Goal: Task Accomplishment & Management: Complete application form

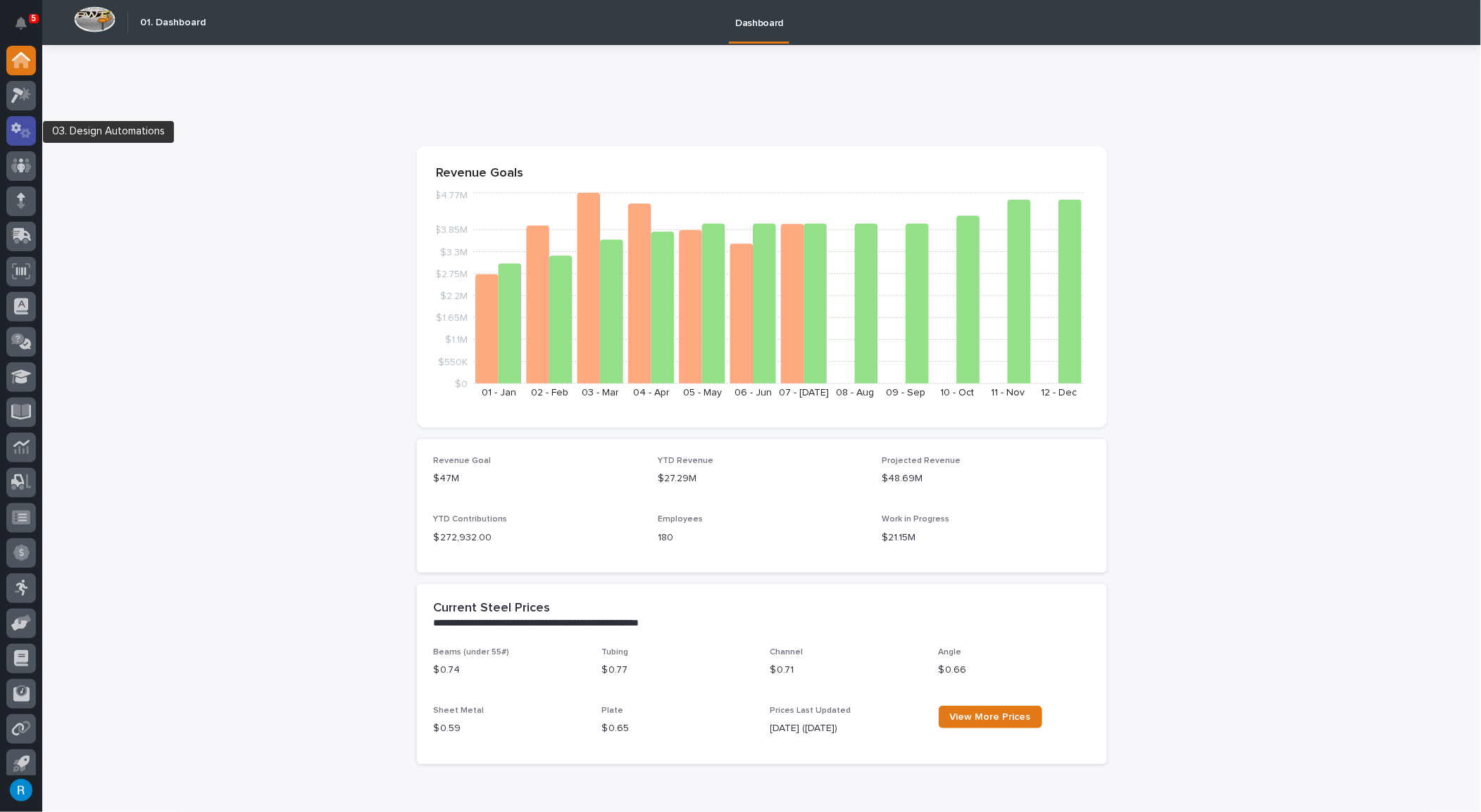
click at [17, 135] on icon at bounding box center [21, 130] width 21 height 16
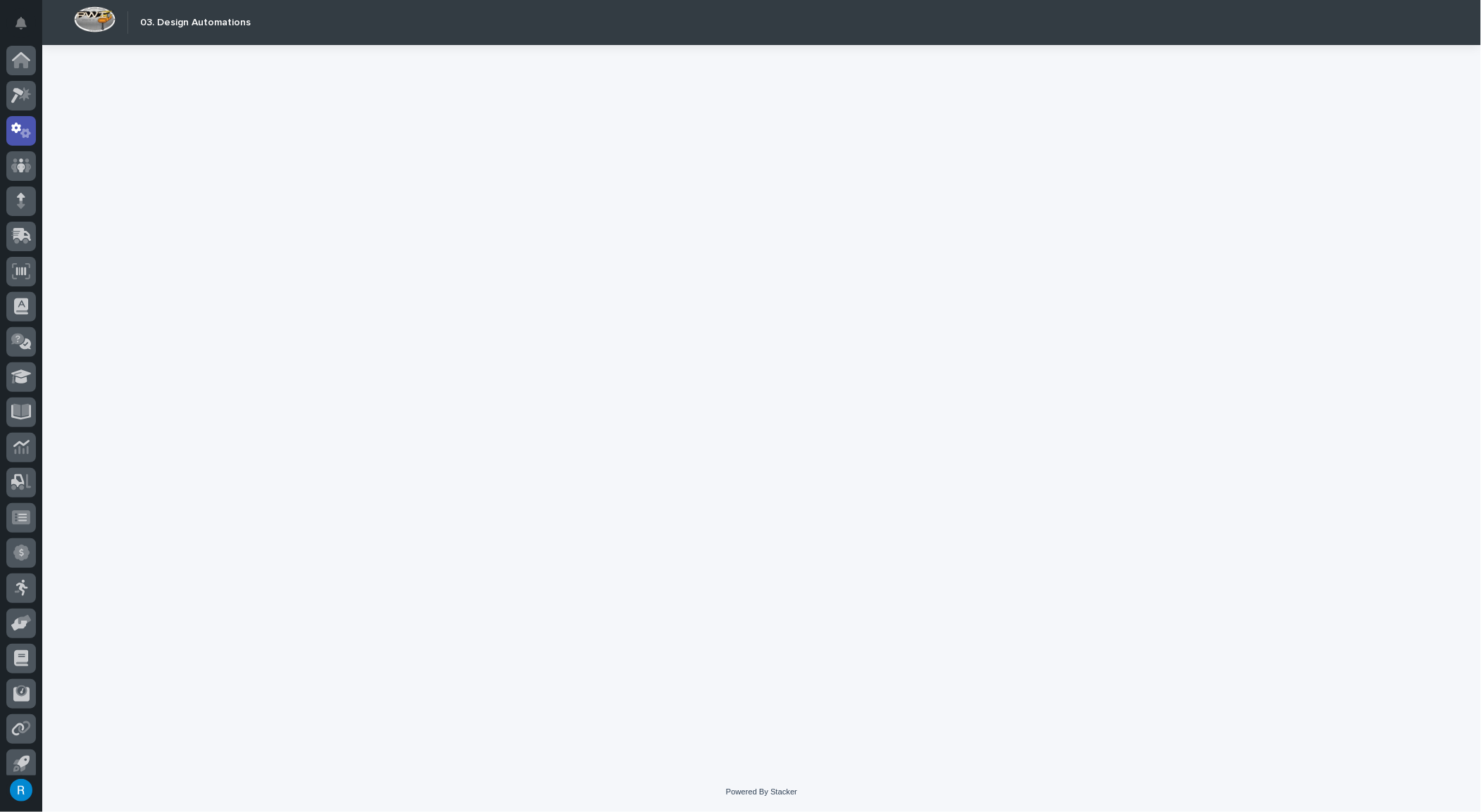
scroll to position [8, 0]
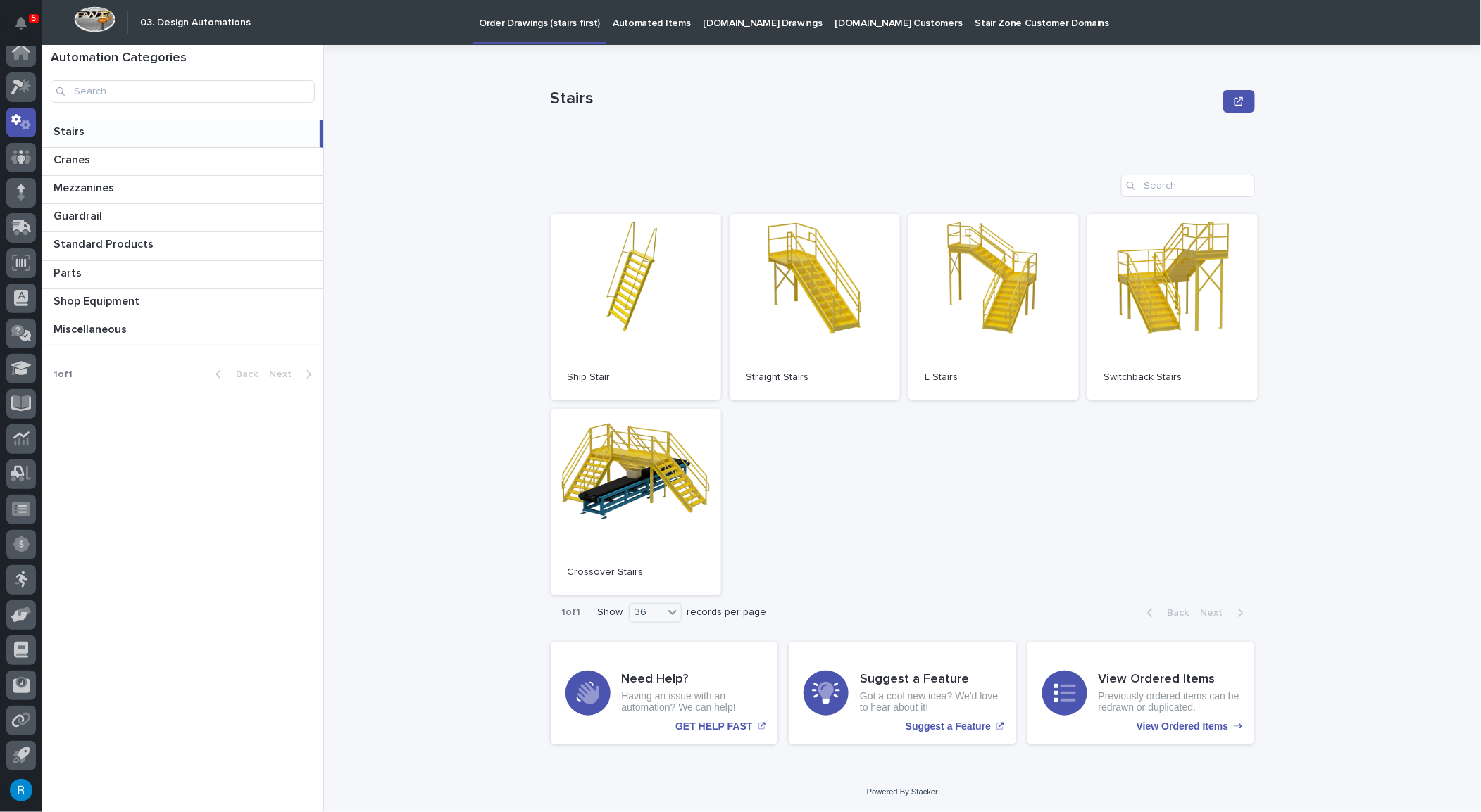
click at [631, 24] on p "Automated Items" at bounding box center [650, 15] width 77 height 30
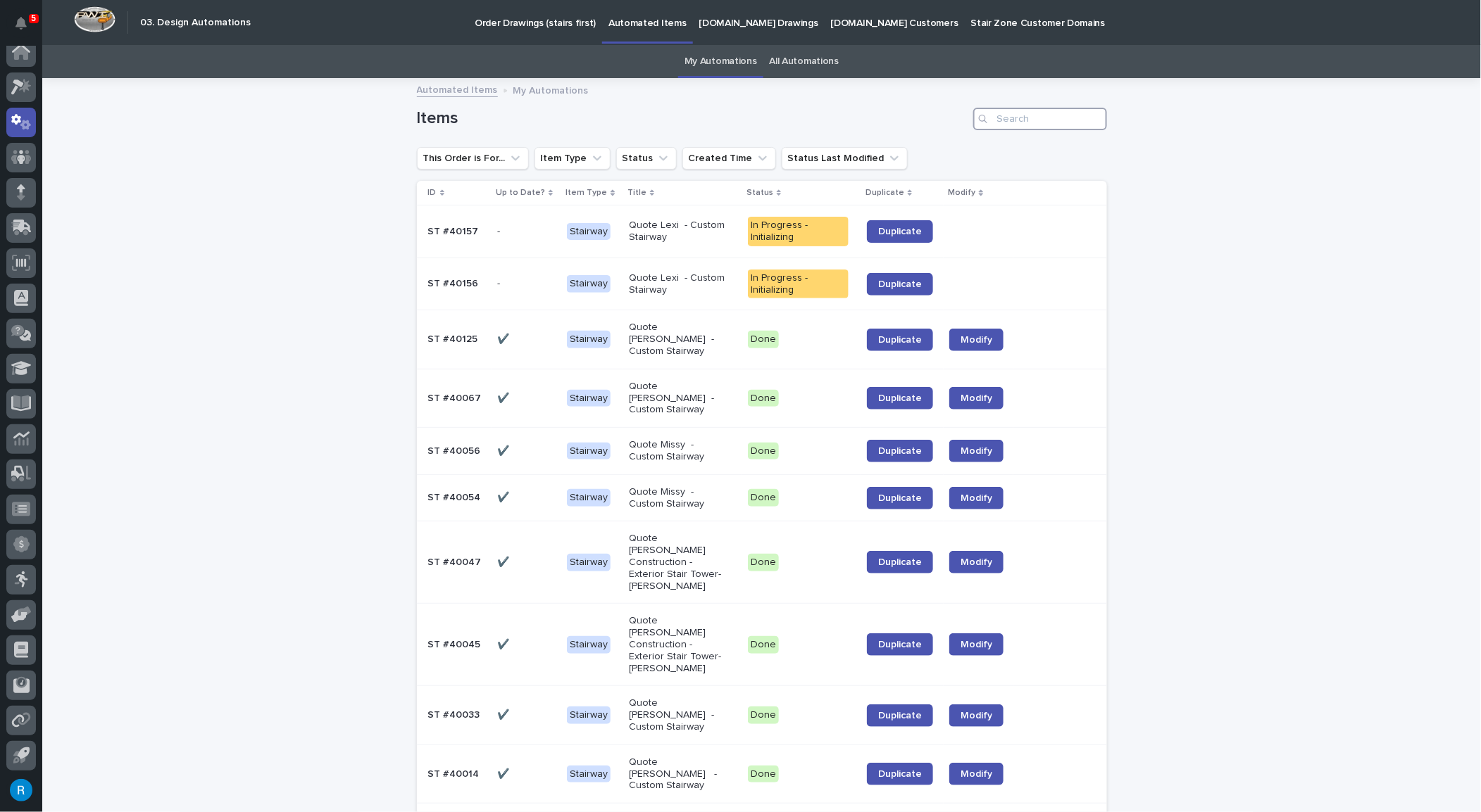
click at [1002, 118] on input "Search" at bounding box center [1040, 119] width 134 height 22
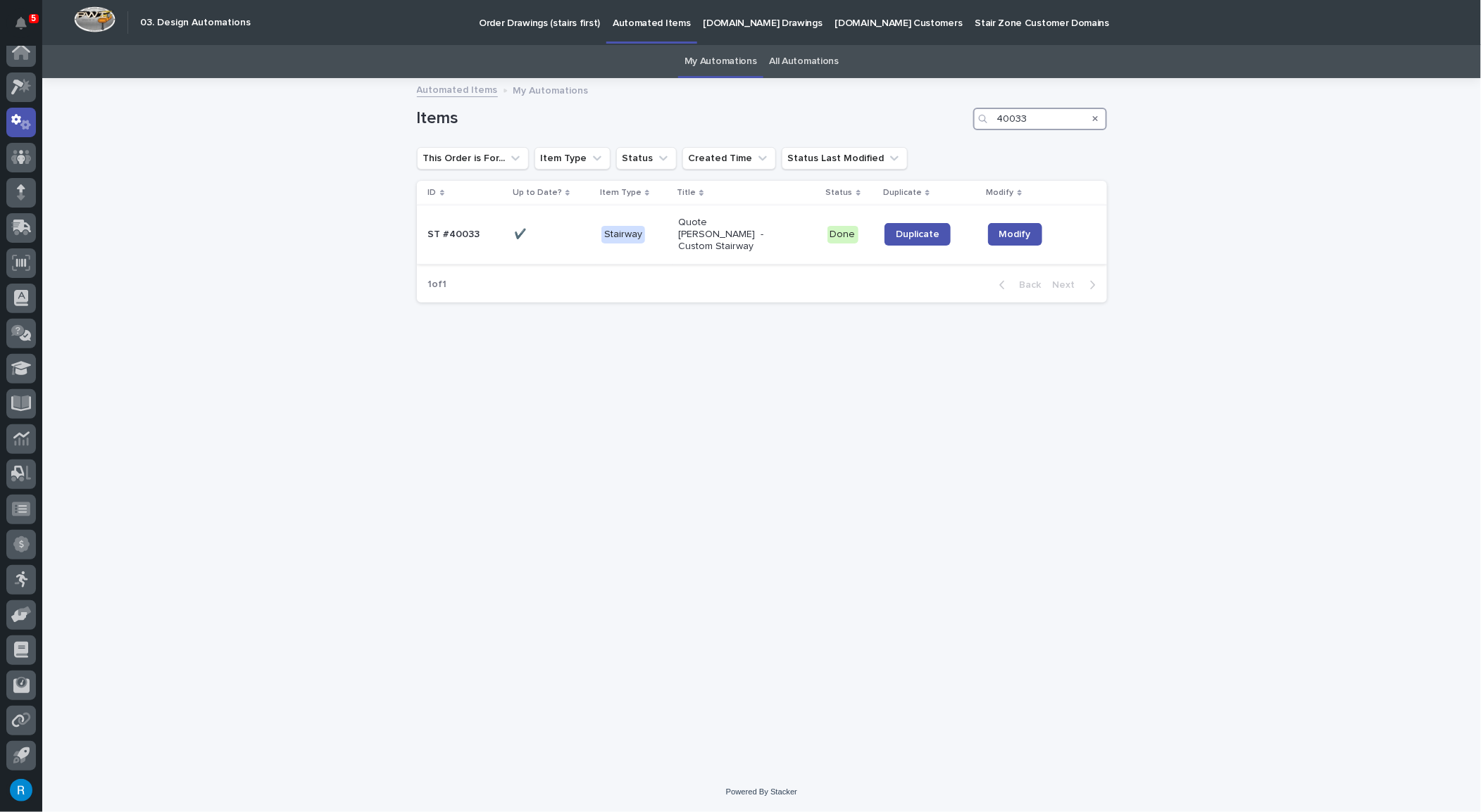
type input "40033"
click at [566, 235] on div "✔️ ✔️" at bounding box center [552, 234] width 76 height 23
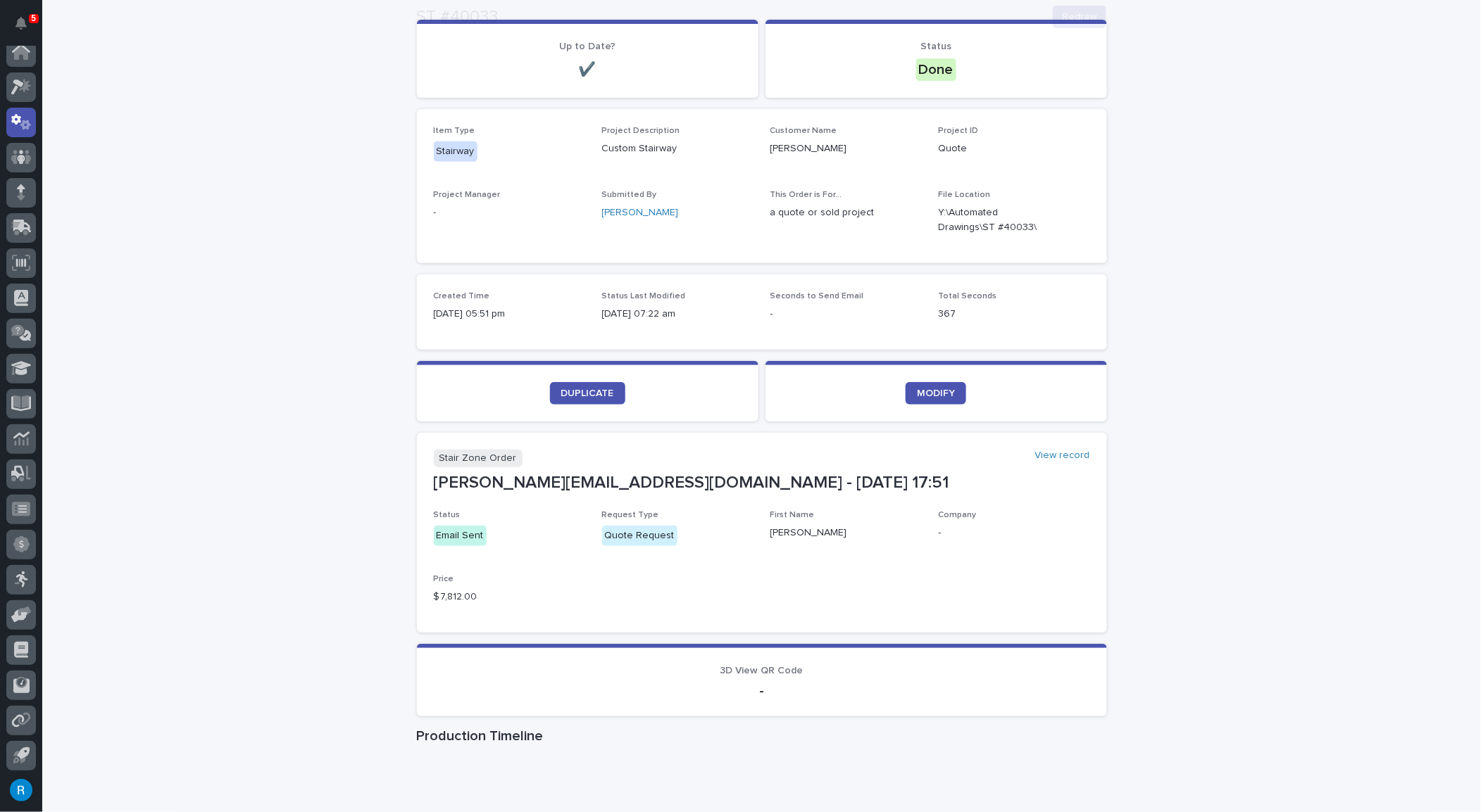
scroll to position [192, 0]
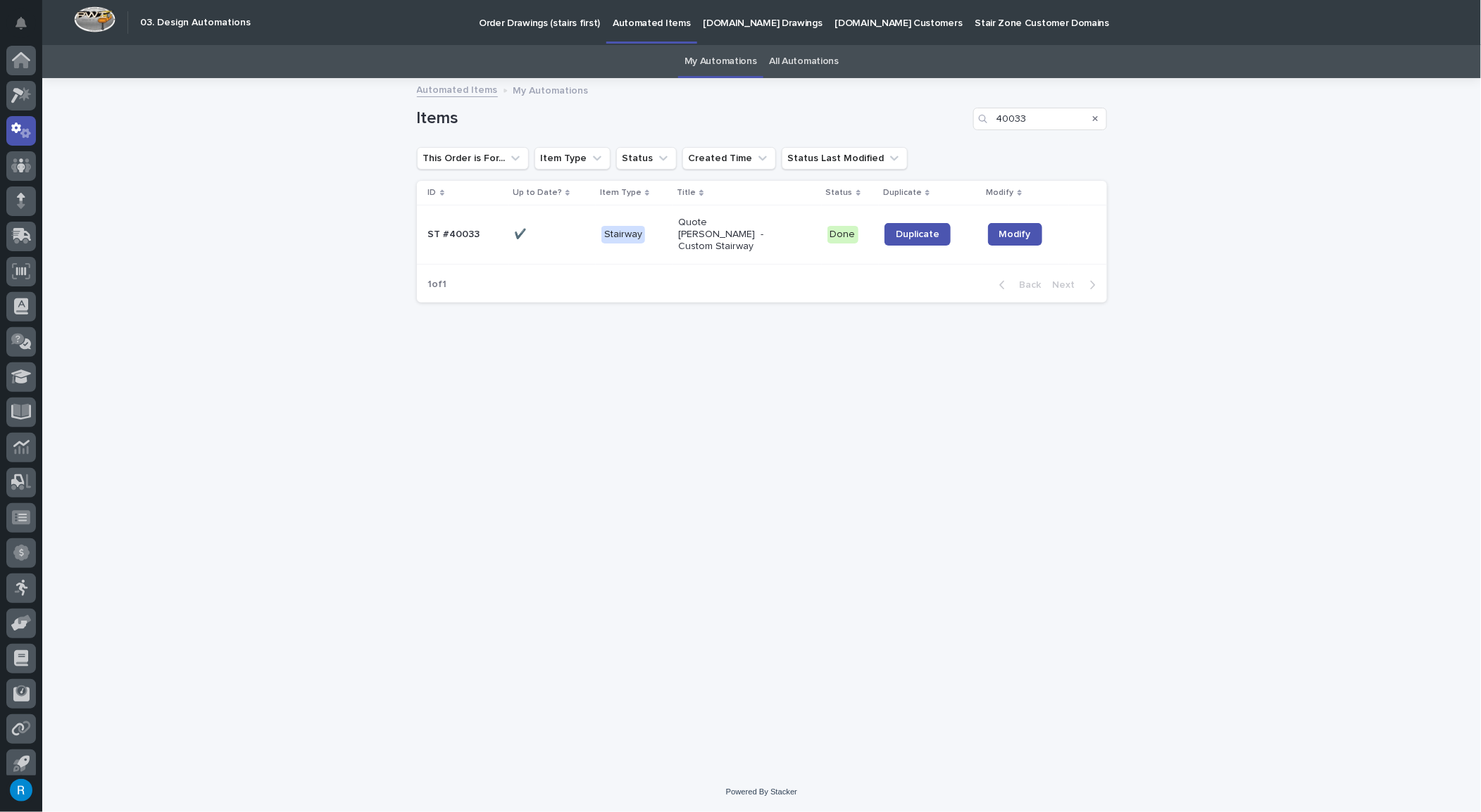
scroll to position [8, 0]
type input "400"
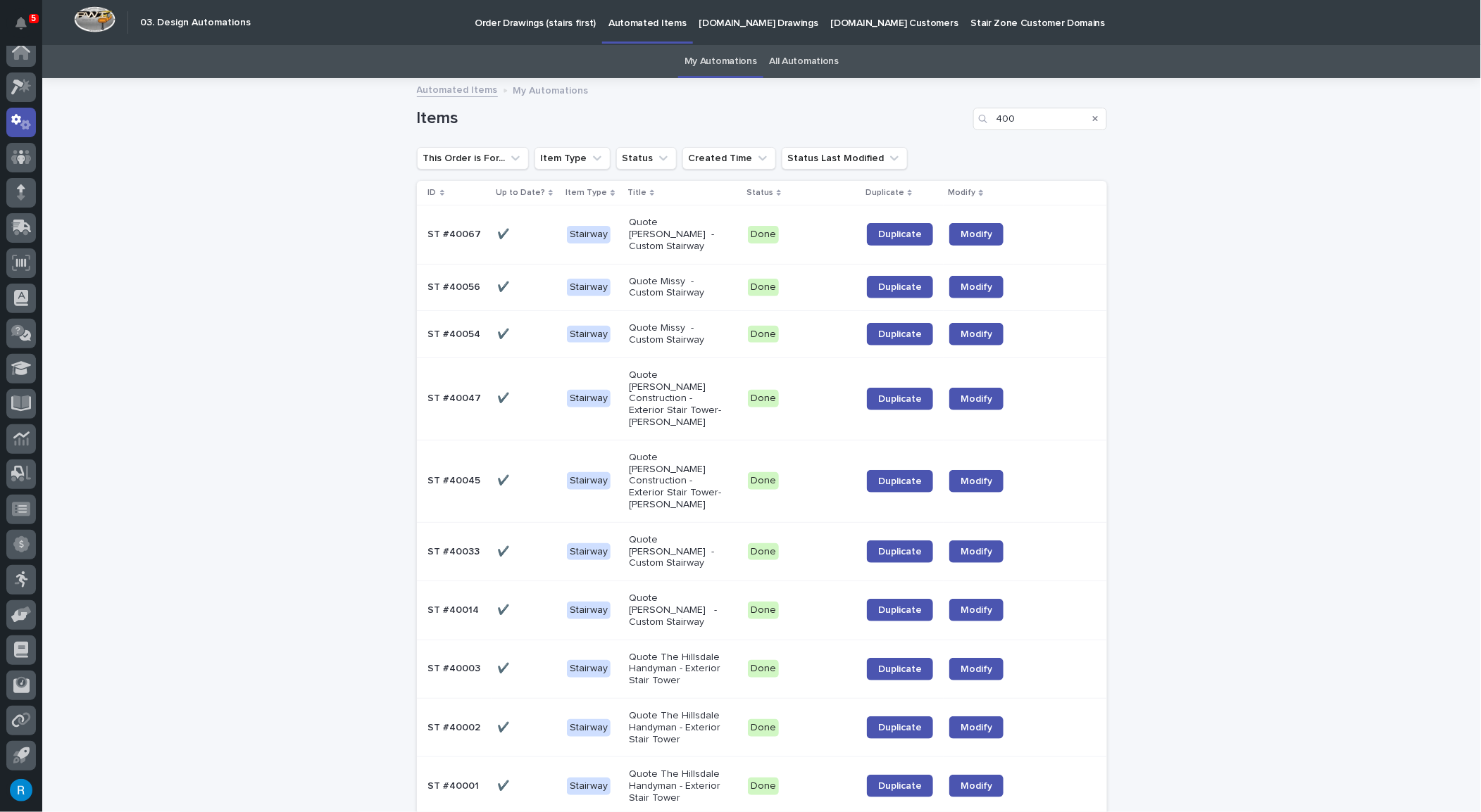
click at [716, 26] on p "StairZone.com Drawings" at bounding box center [759, 15] width 119 height 30
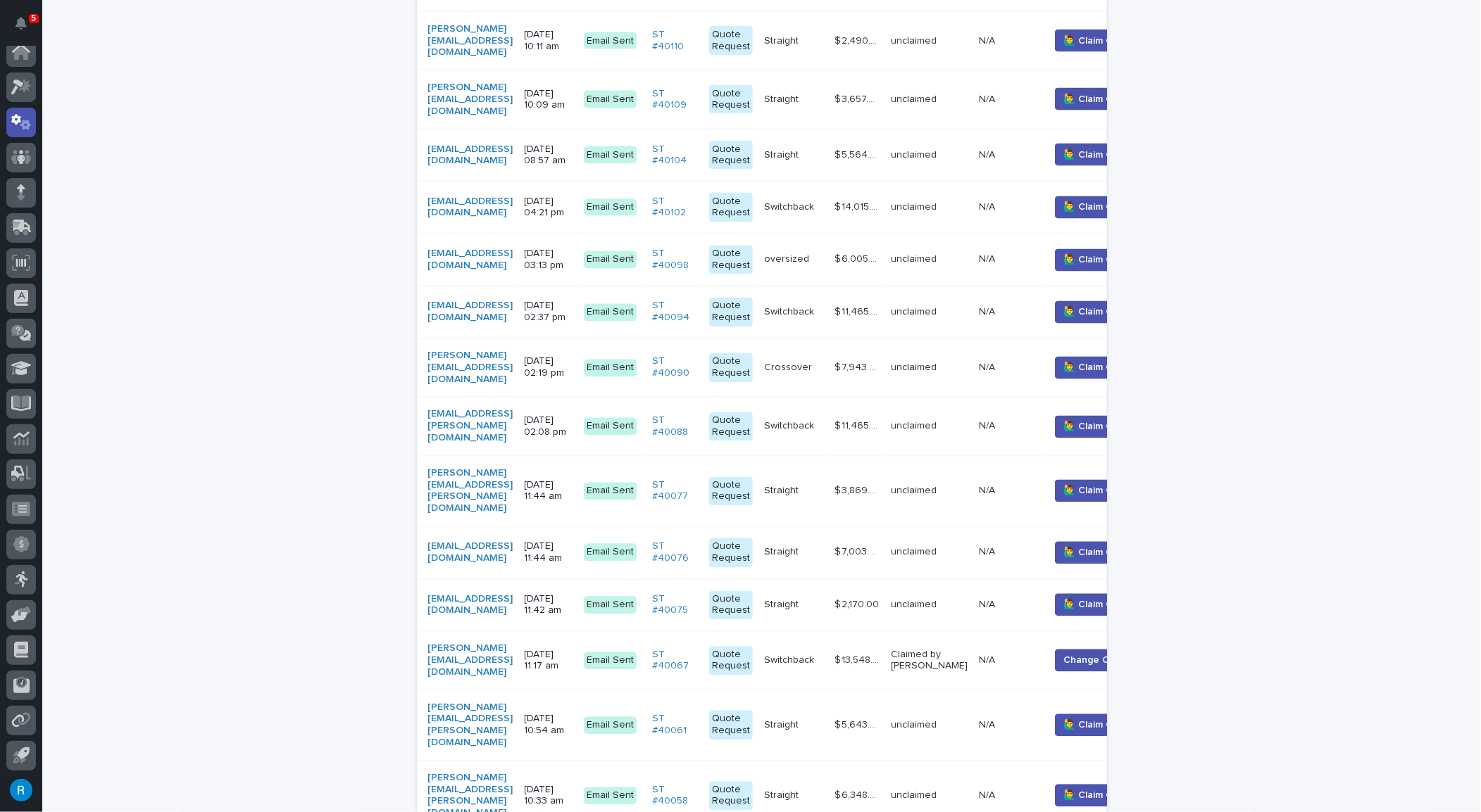
scroll to position [1359, 0]
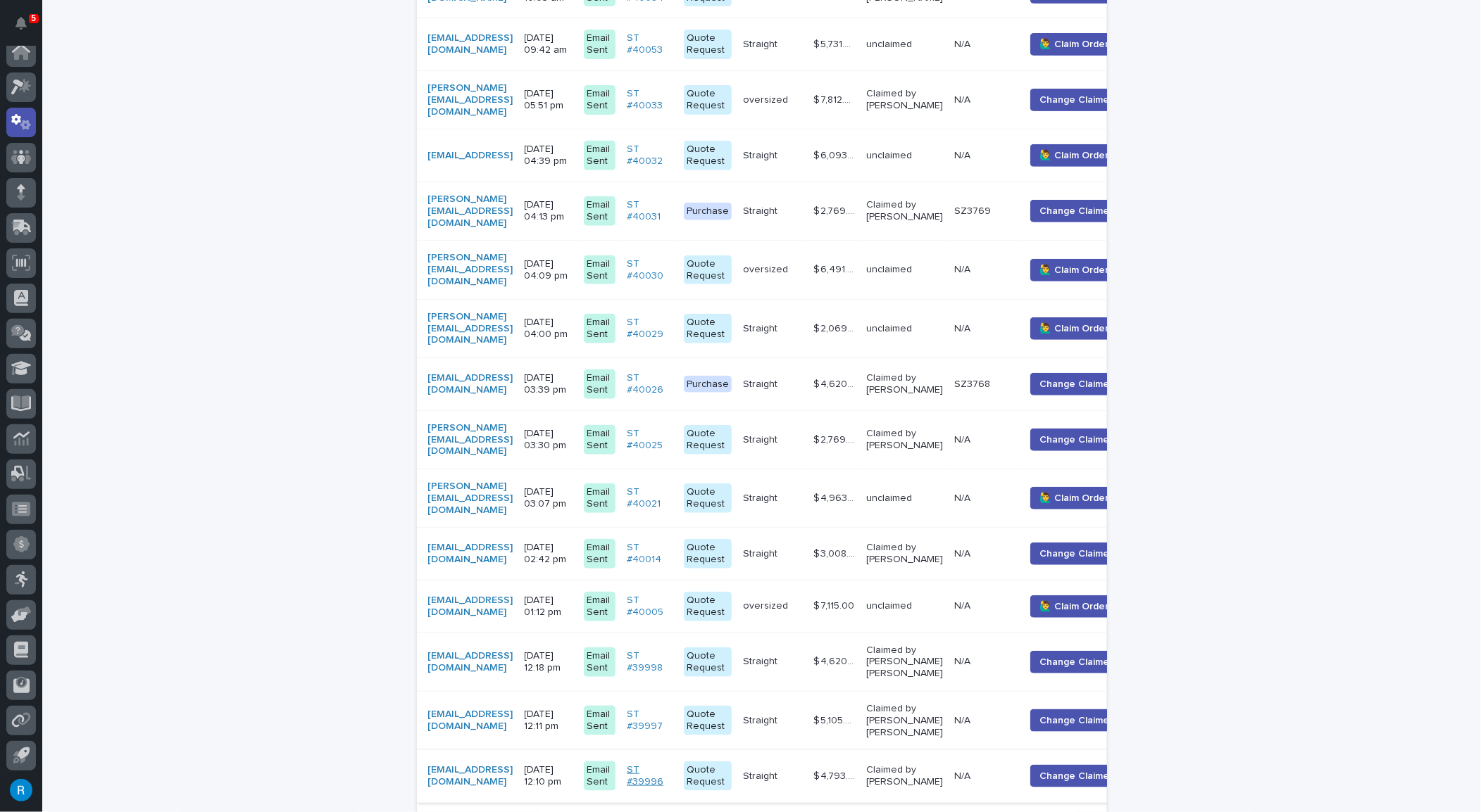
scroll to position [526, 0]
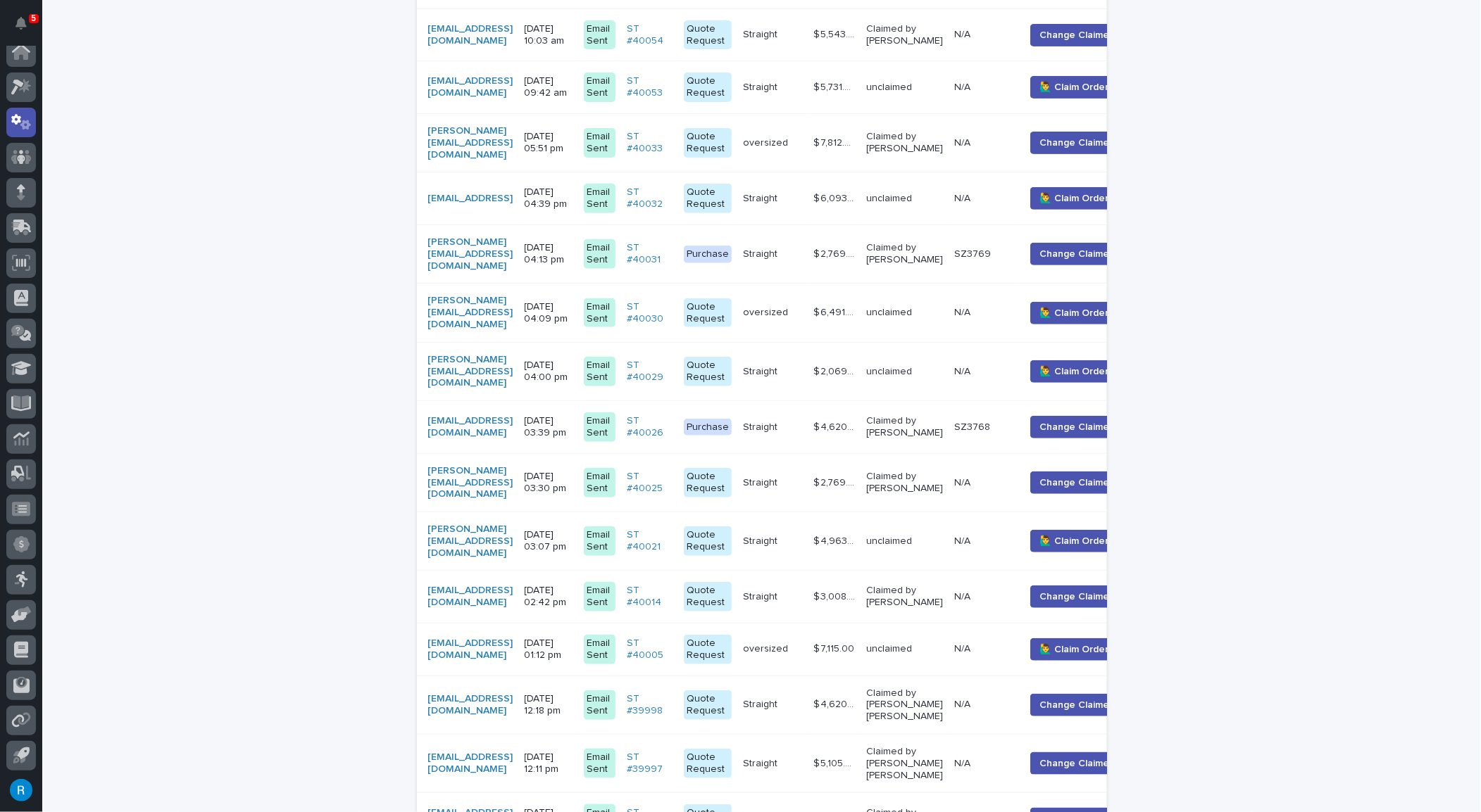
click at [513, 130] on div "josh_mccordconstruction@yahoo.com" at bounding box center [470, 142] width 85 height 47
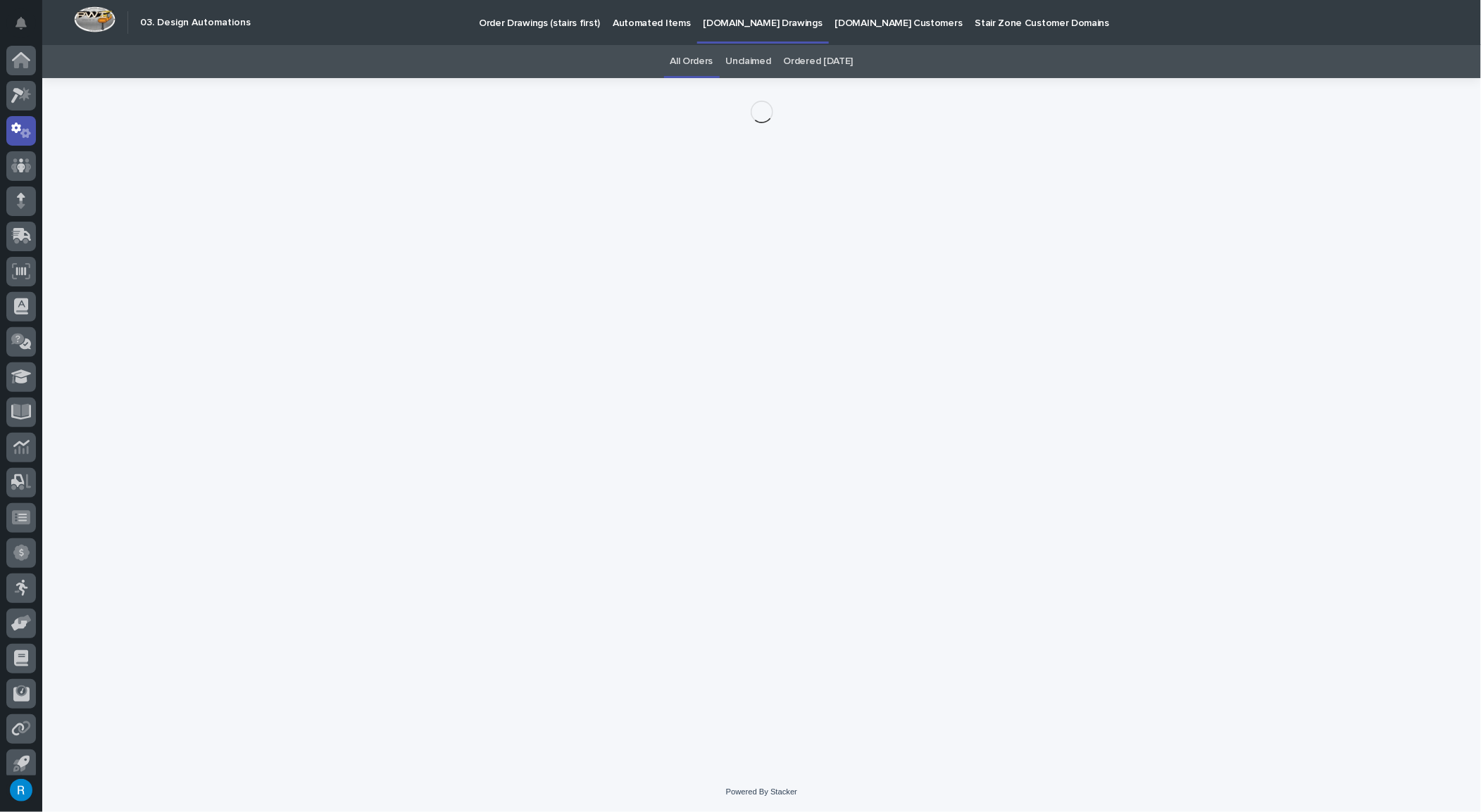
scroll to position [8, 0]
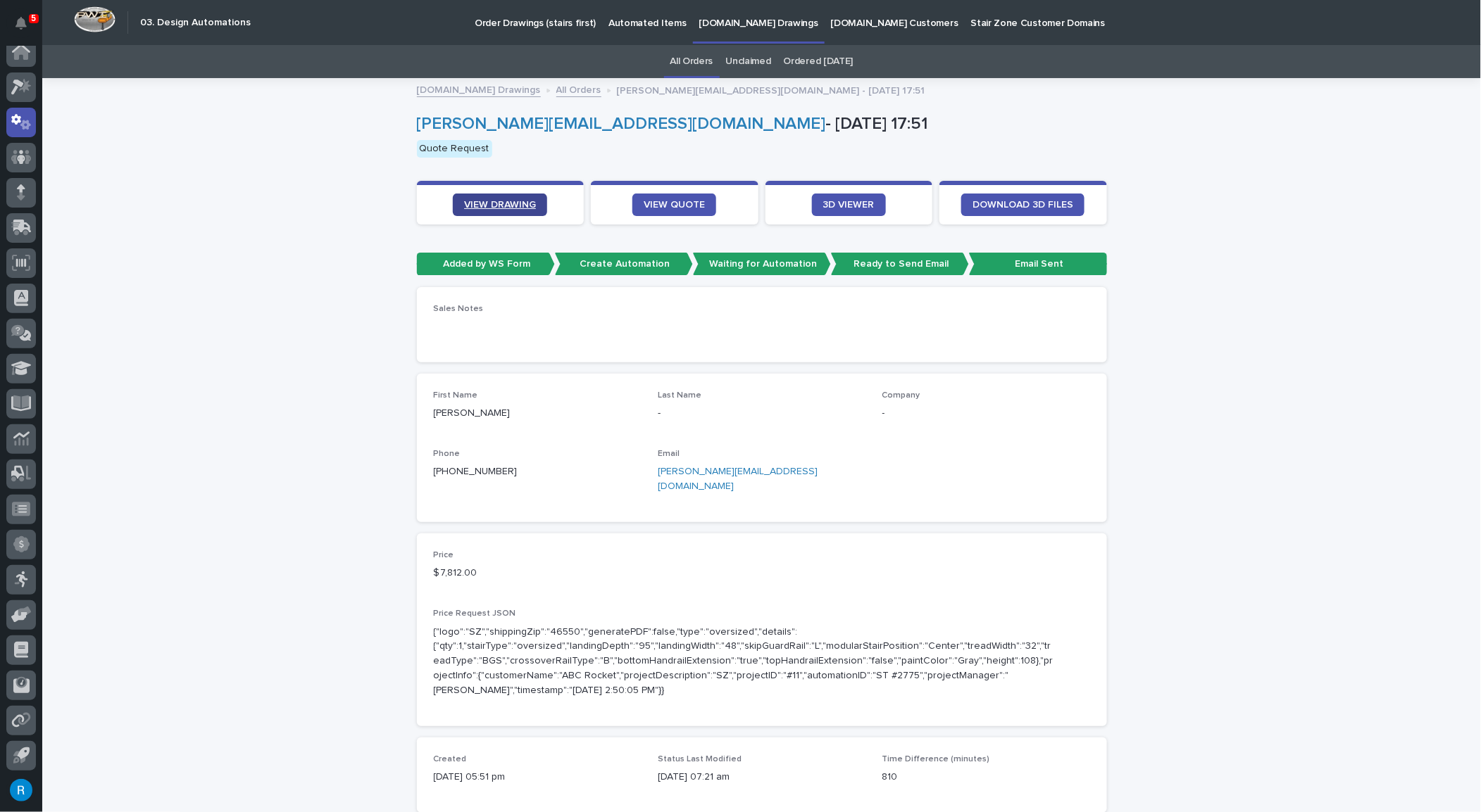
click at [502, 203] on span "VIEW DRAWING" at bounding box center [500, 205] width 72 height 10
click at [667, 197] on link "VIEW QUOTE" at bounding box center [673, 205] width 84 height 22
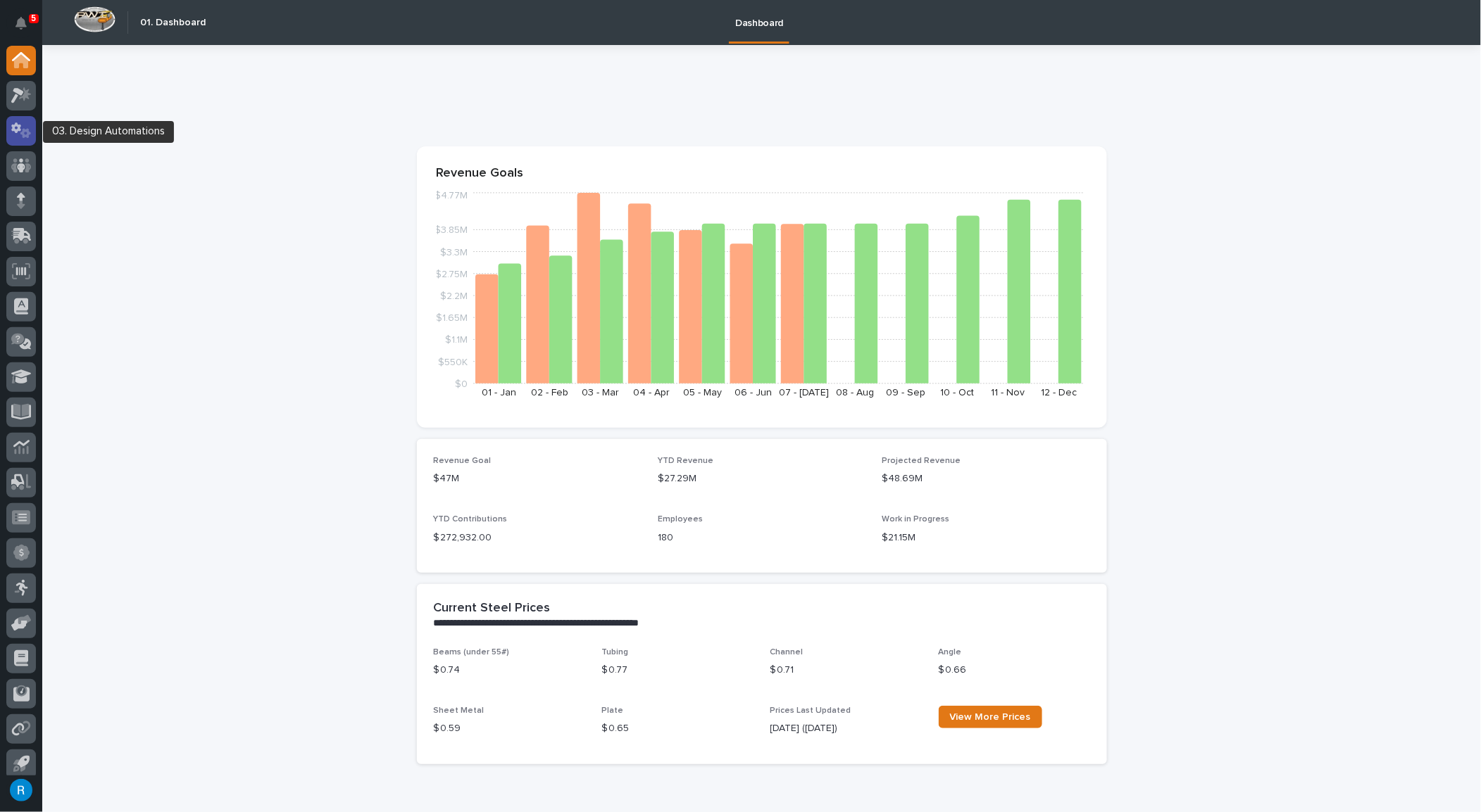
click at [16, 129] on icon at bounding box center [16, 128] width 10 height 11
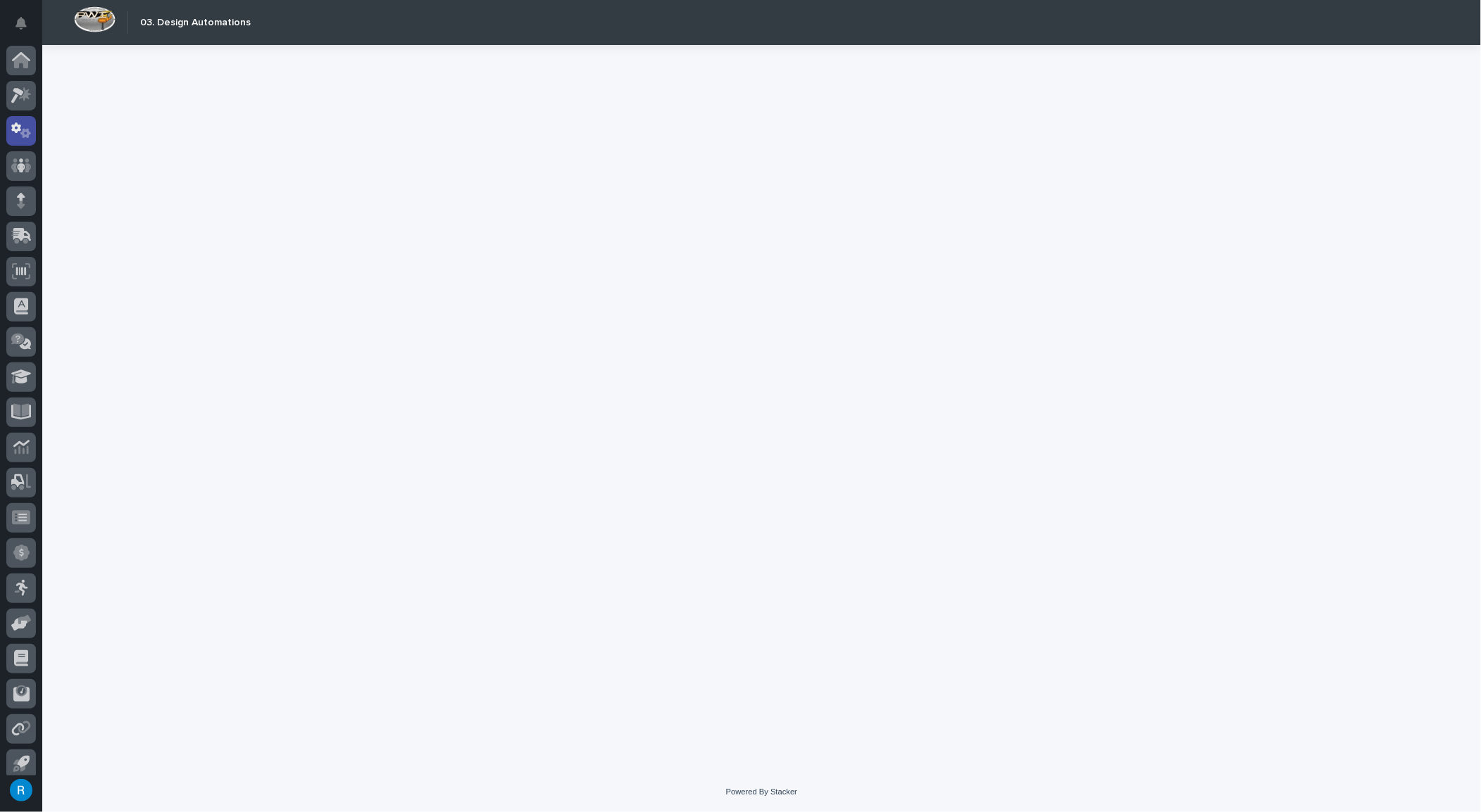
scroll to position [8, 0]
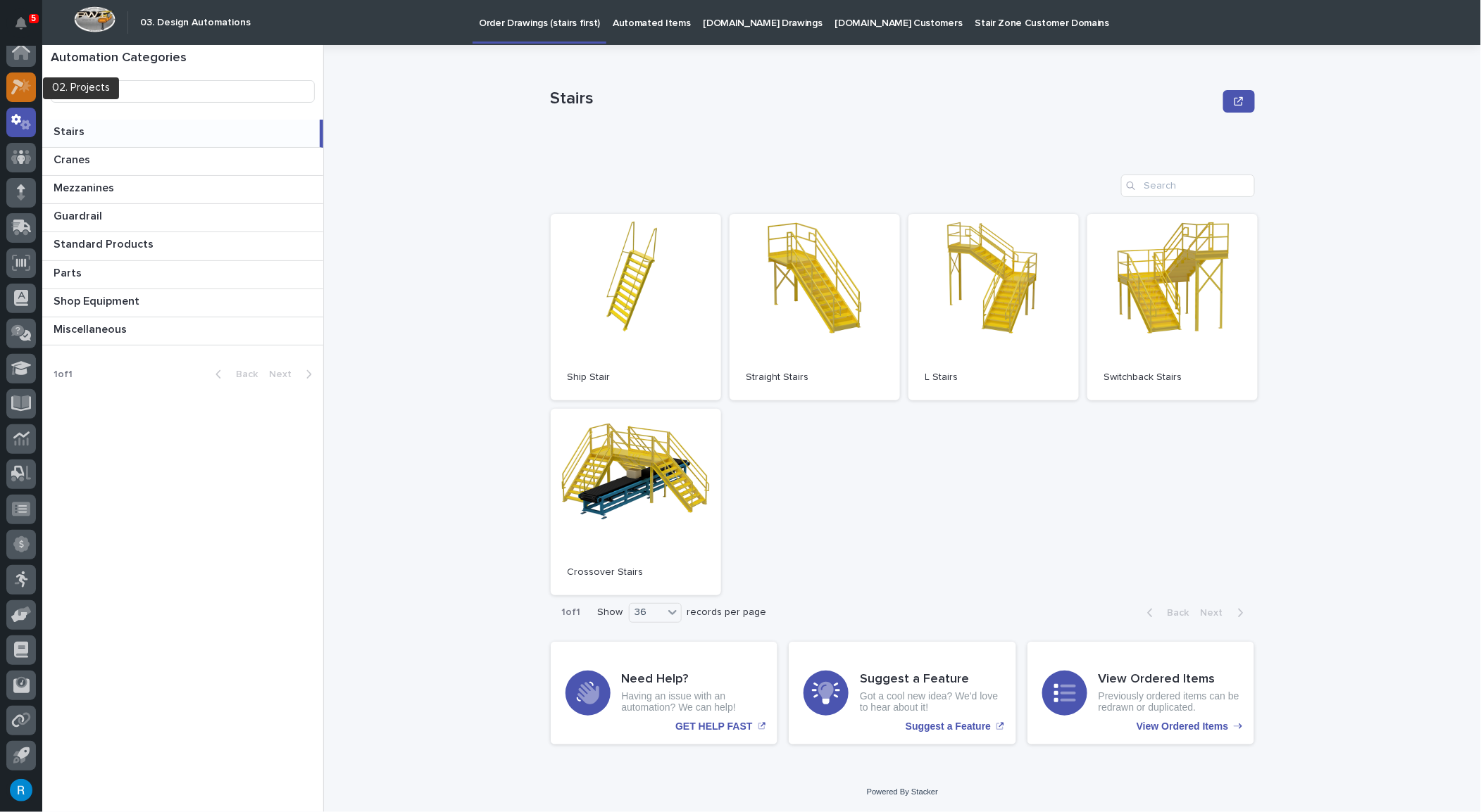
click at [25, 84] on icon at bounding box center [25, 86] width 12 height 14
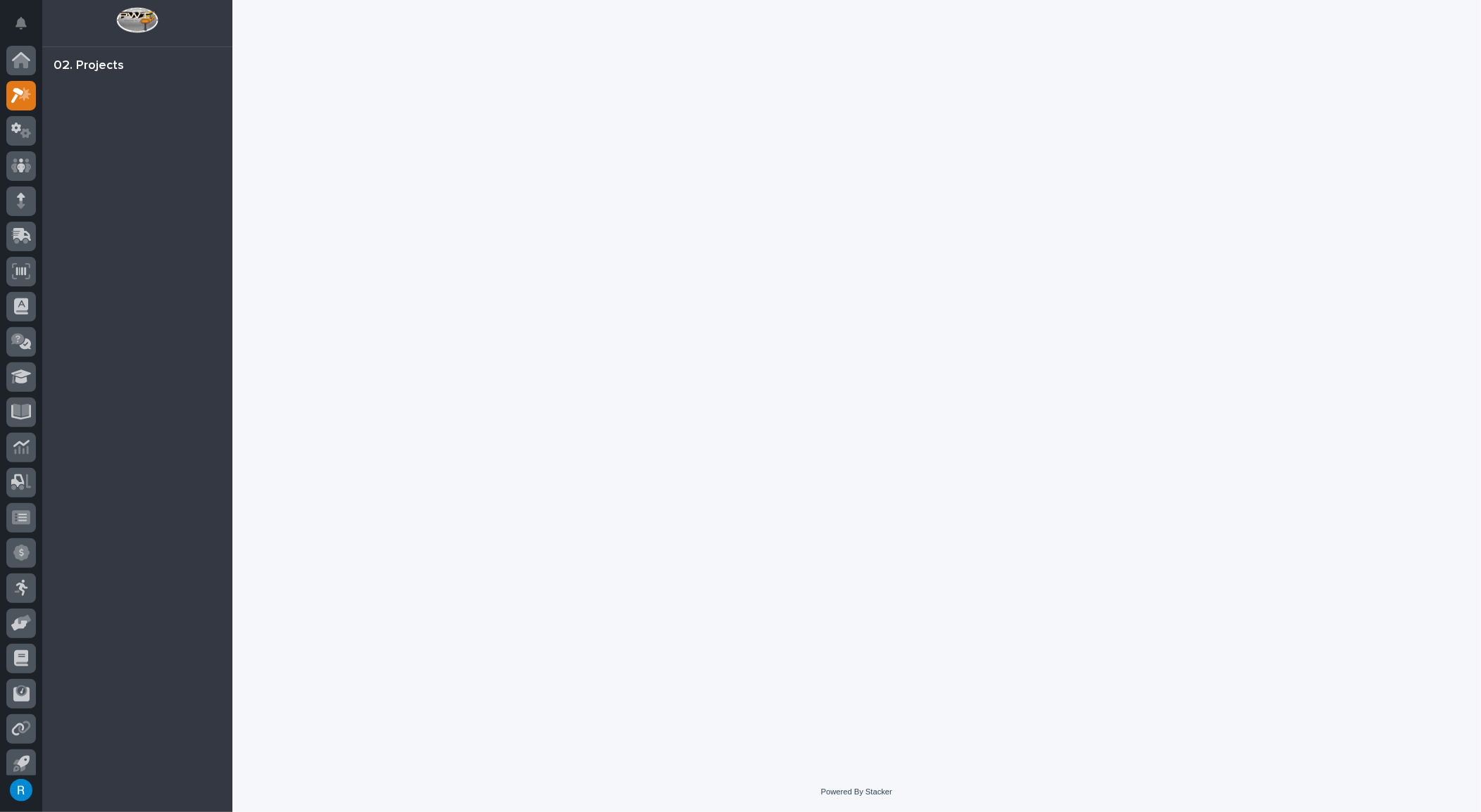
scroll to position [8, 0]
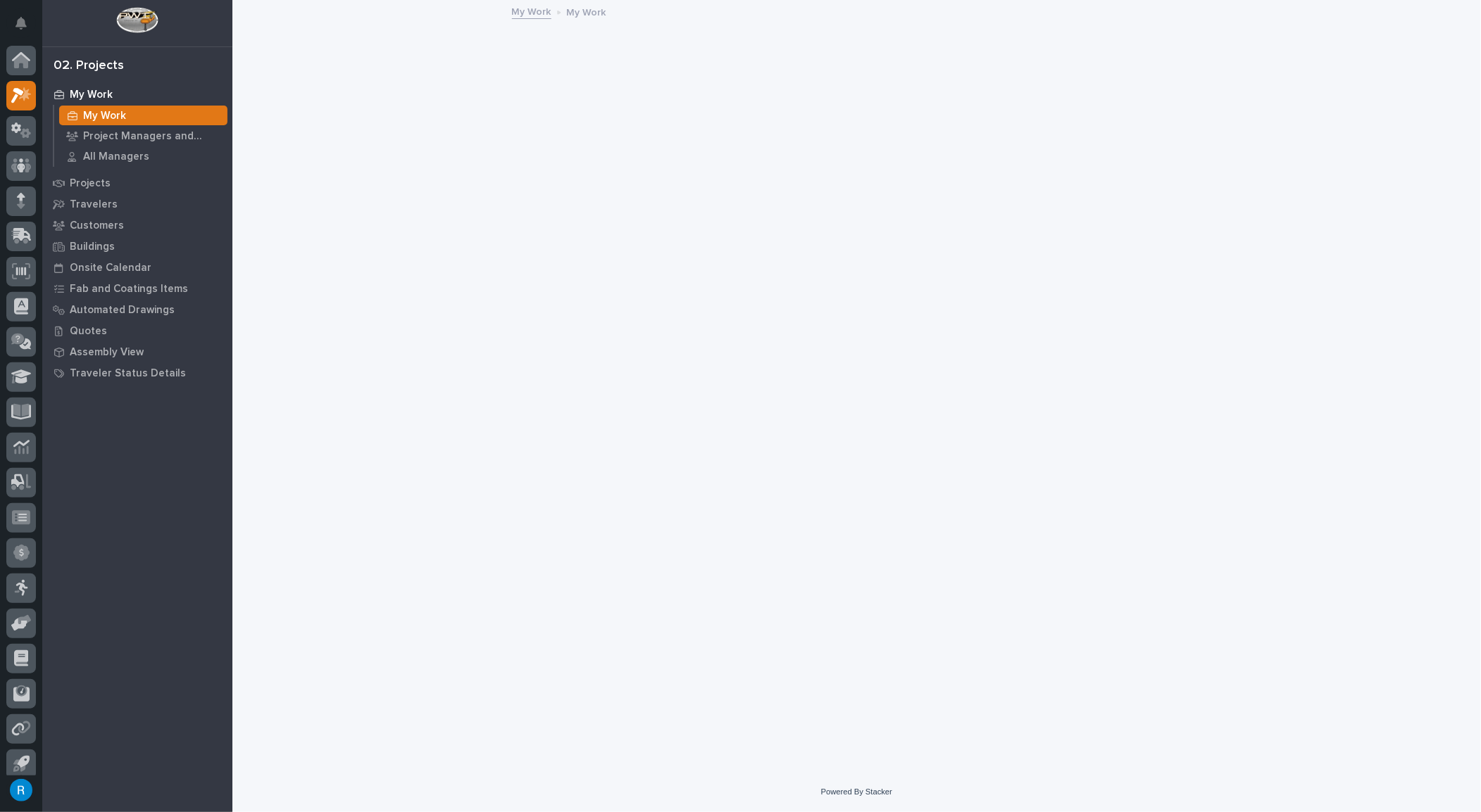
scroll to position [8, 0]
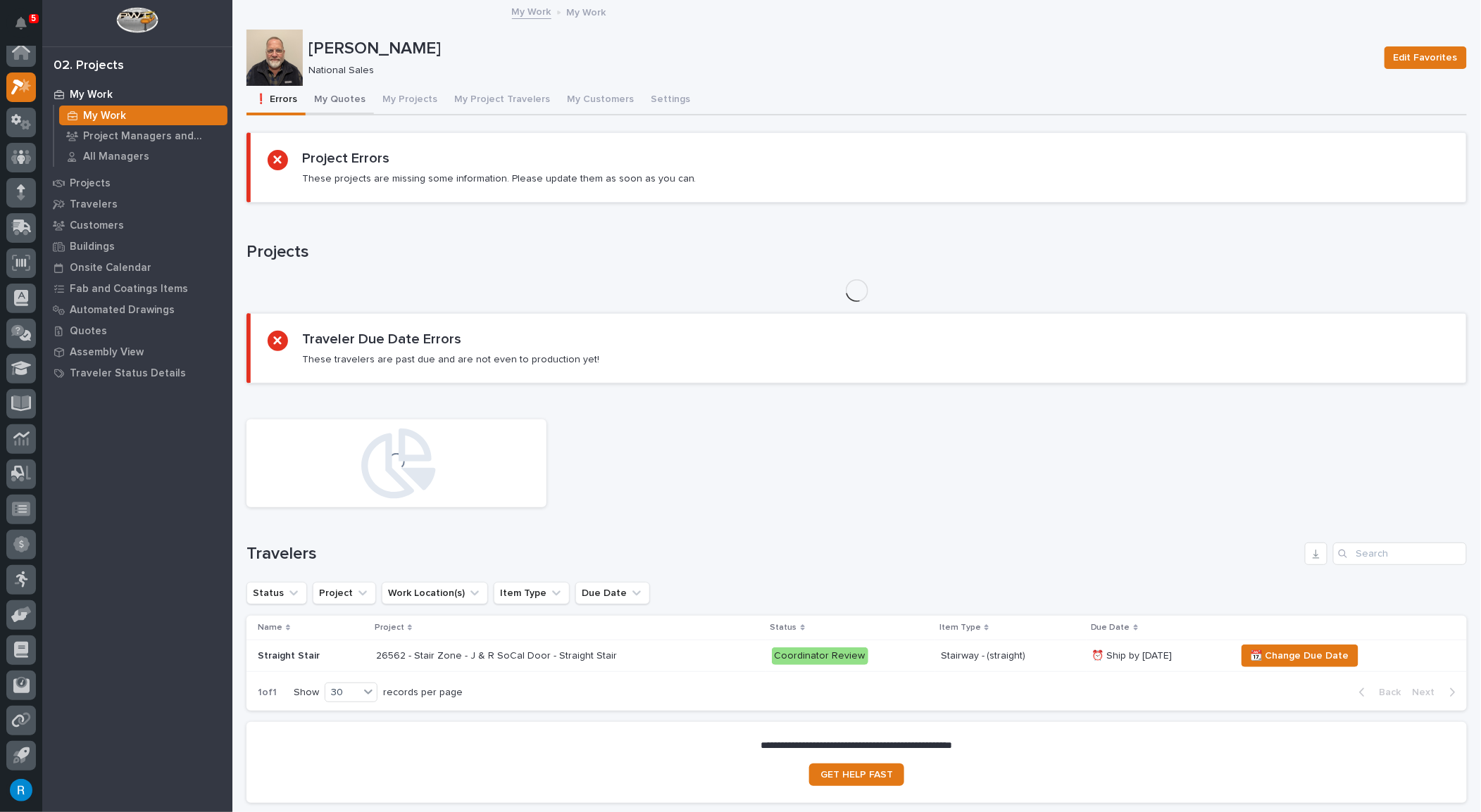
click at [340, 100] on button "My Quotes" at bounding box center [339, 100] width 68 height 30
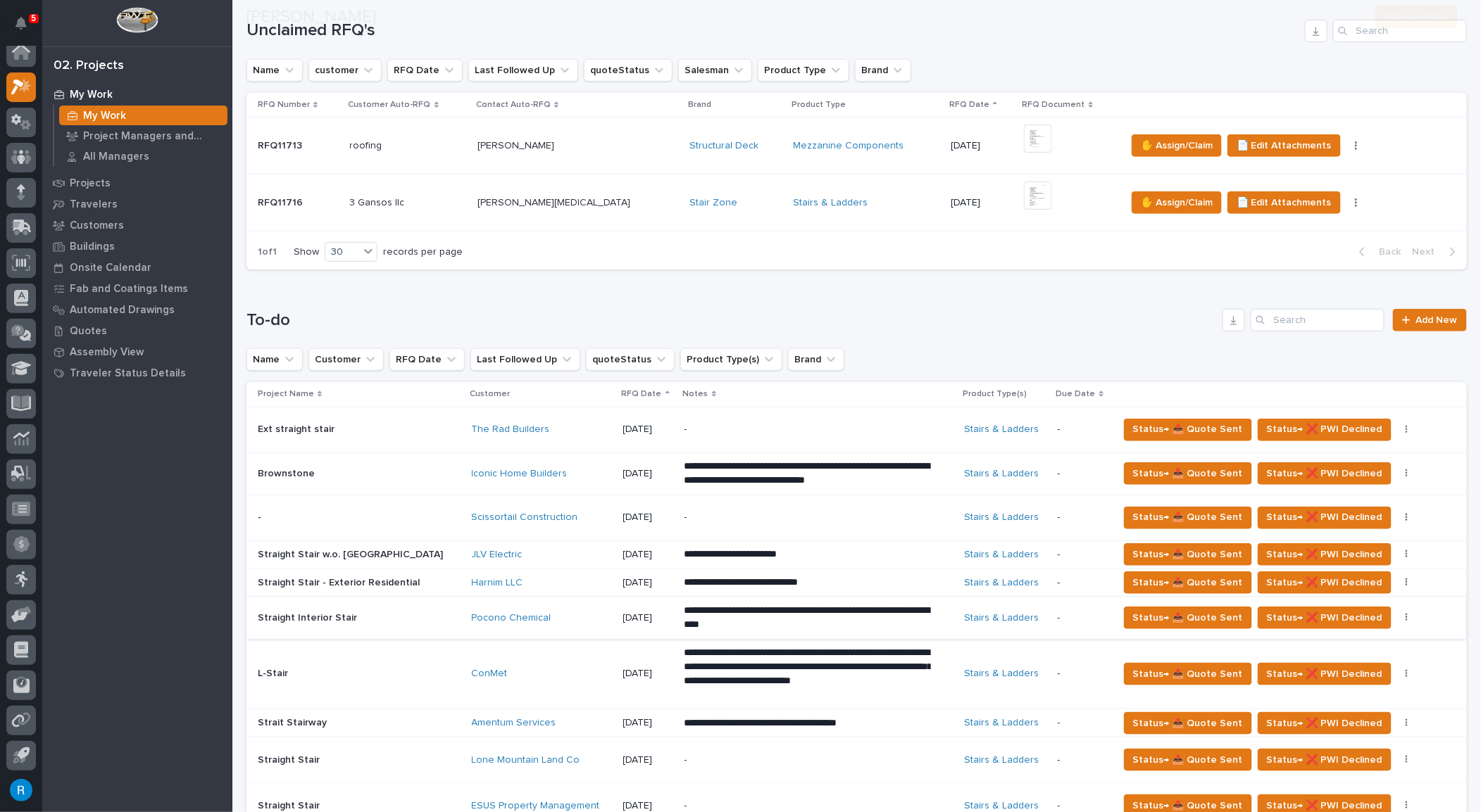
scroll to position [256, 0]
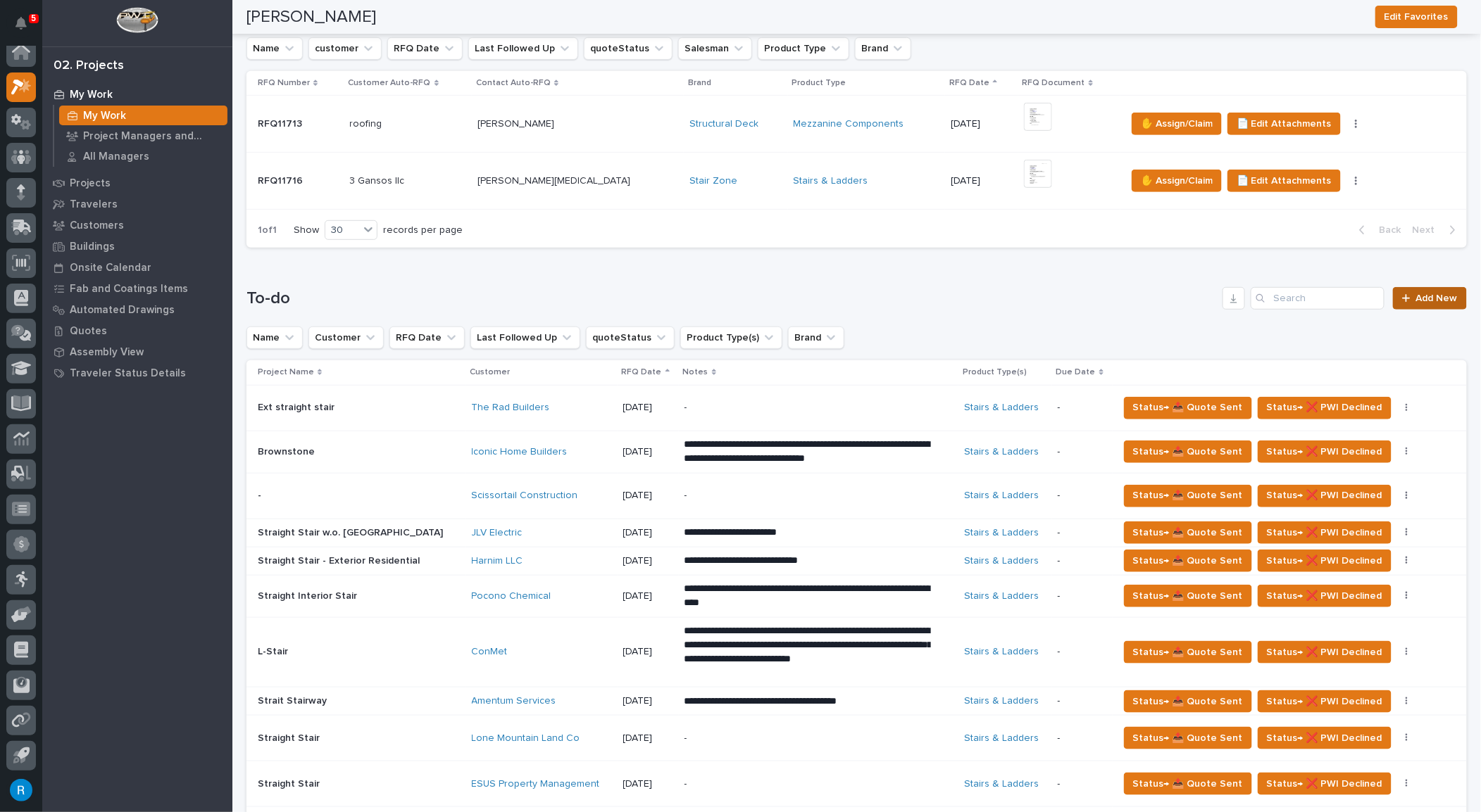
click at [1417, 297] on span "Add New" at bounding box center [1437, 298] width 41 height 10
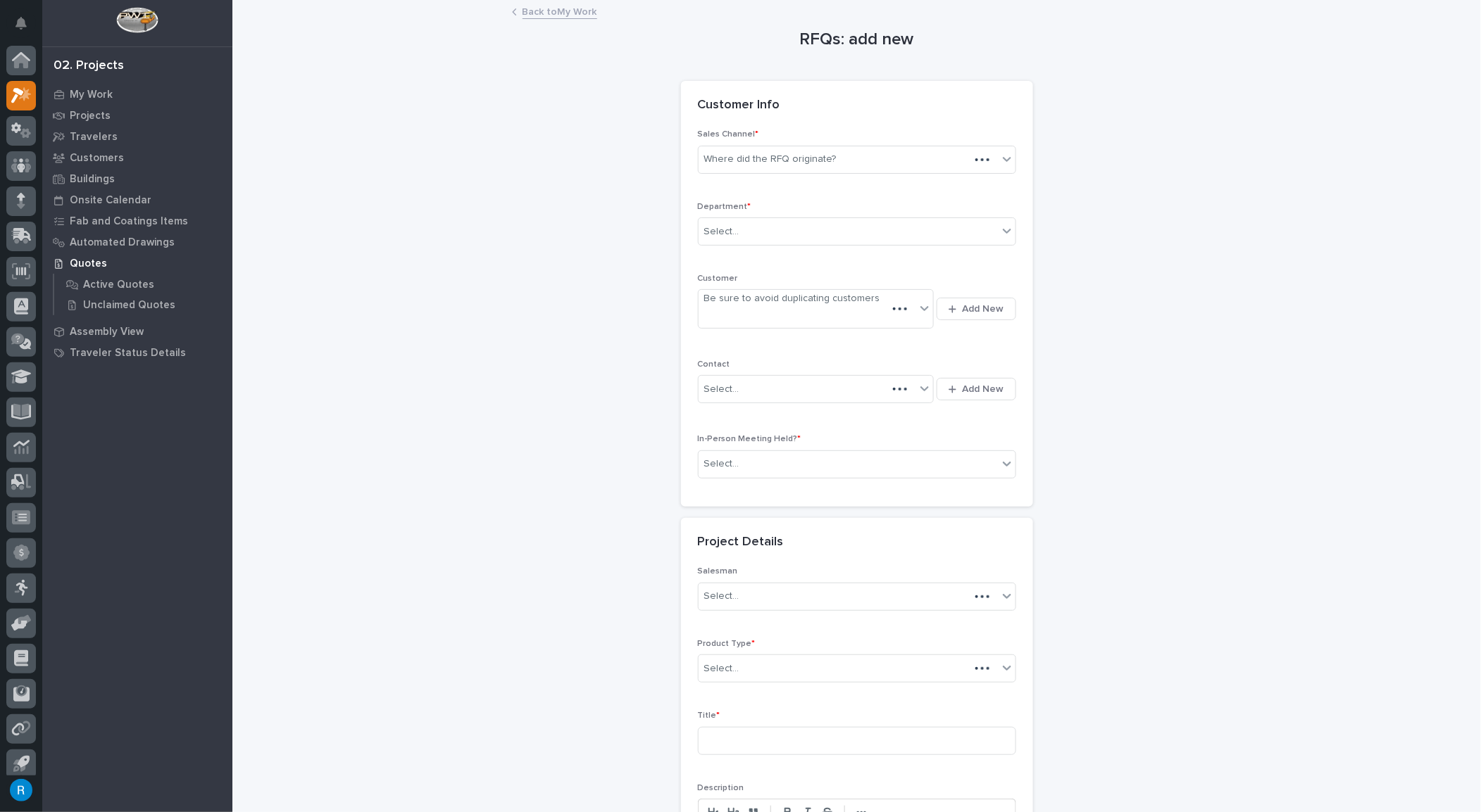
scroll to position [8, 0]
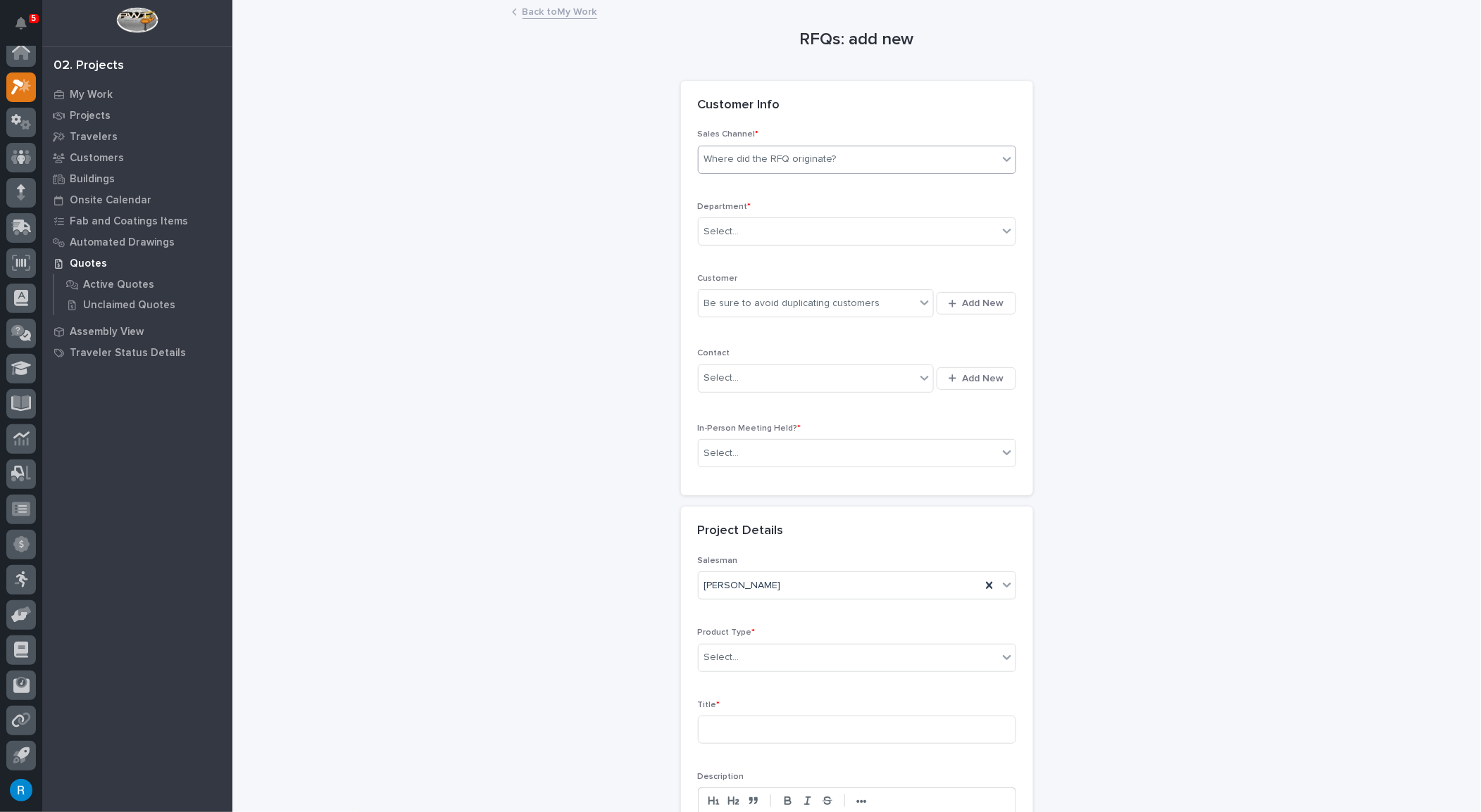
click at [752, 161] on div "Where did the RFQ originate?" at bounding box center [770, 159] width 133 height 15
click at [716, 239] on div "Stair Zone" at bounding box center [852, 234] width 317 height 25
click at [710, 230] on div "Select..." at bounding box center [722, 231] width 35 height 15
click at [732, 254] on span "National Sales" at bounding box center [735, 256] width 71 height 15
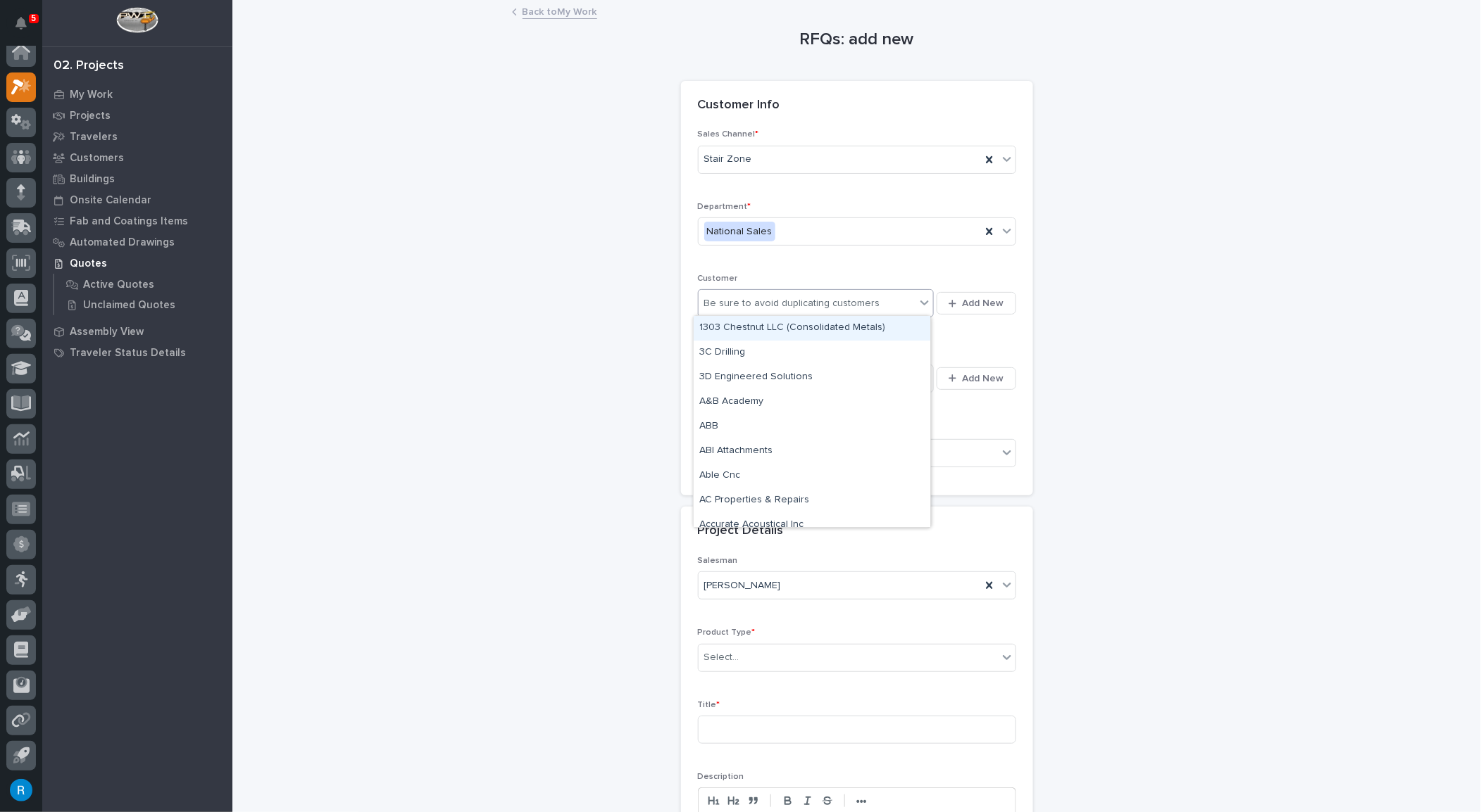
click at [722, 302] on div "Be sure to avoid duplicating customers" at bounding box center [792, 303] width 176 height 15
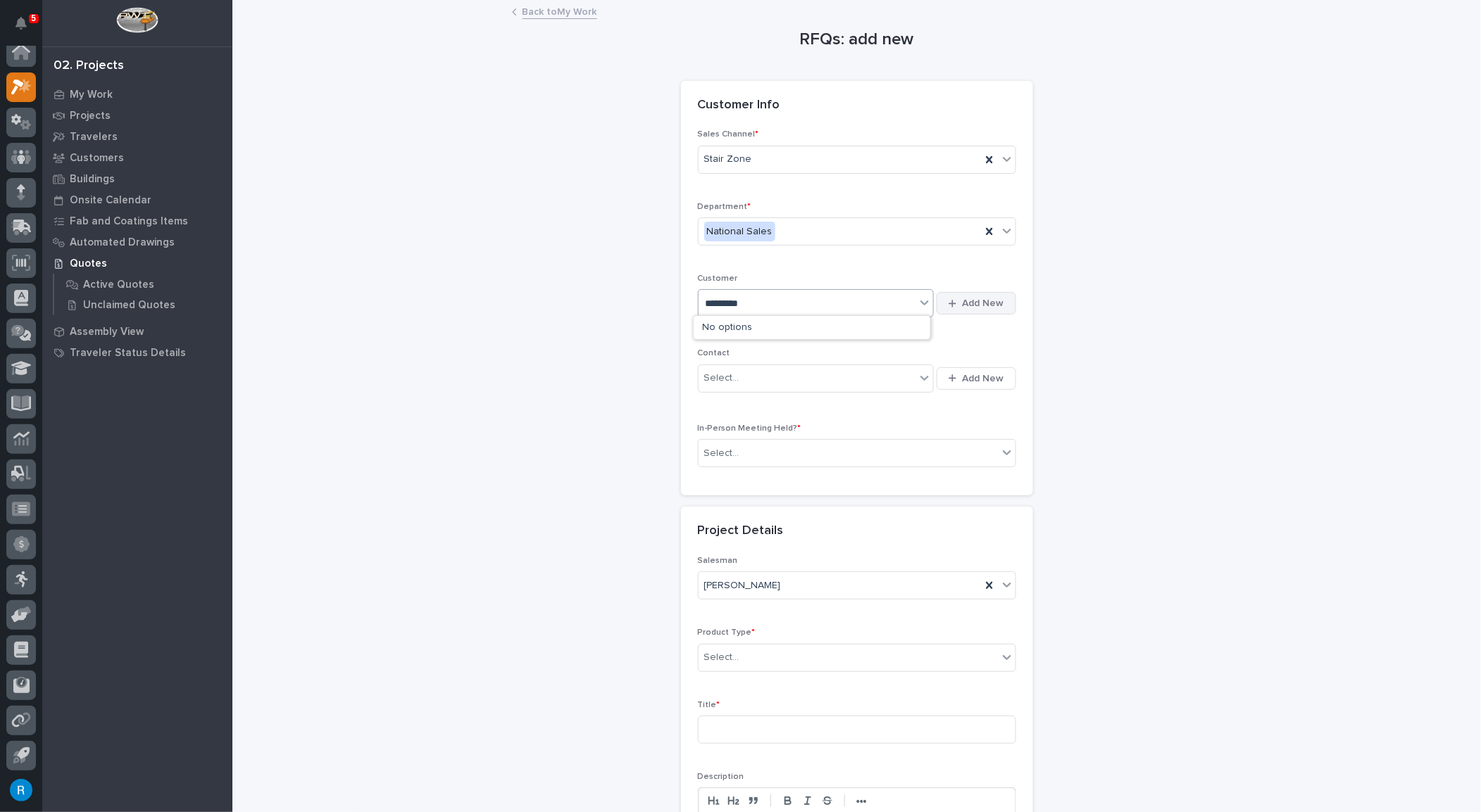
type input "*********"
click at [976, 300] on span "Add New" at bounding box center [983, 303] width 41 height 13
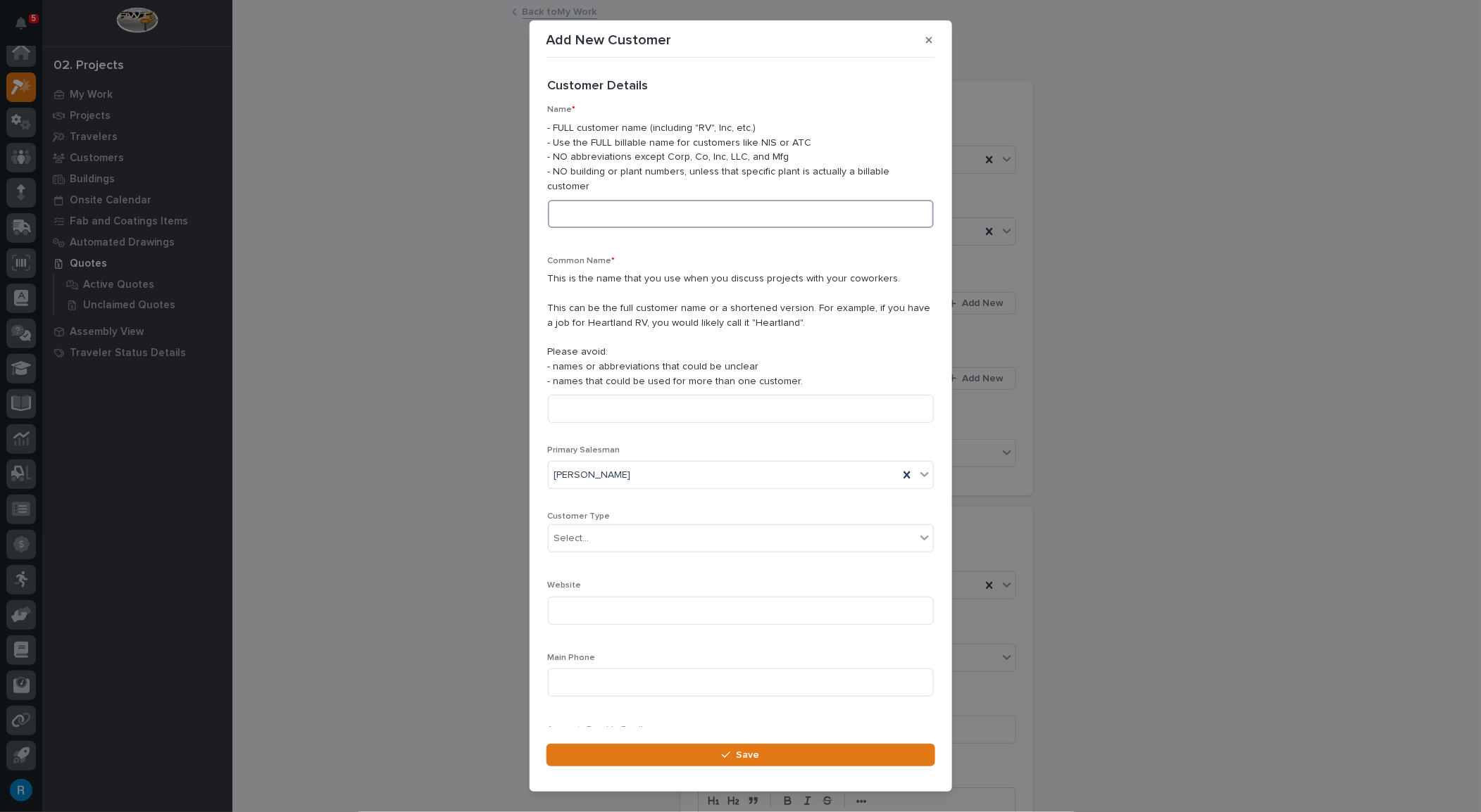
click at [591, 206] on input at bounding box center [741, 214] width 386 height 28
click at [680, 200] on input "[PERSON_NAME] Father & Son Services" at bounding box center [741, 214] width 386 height 28
type input "[PERSON_NAME] Father & Son Services"
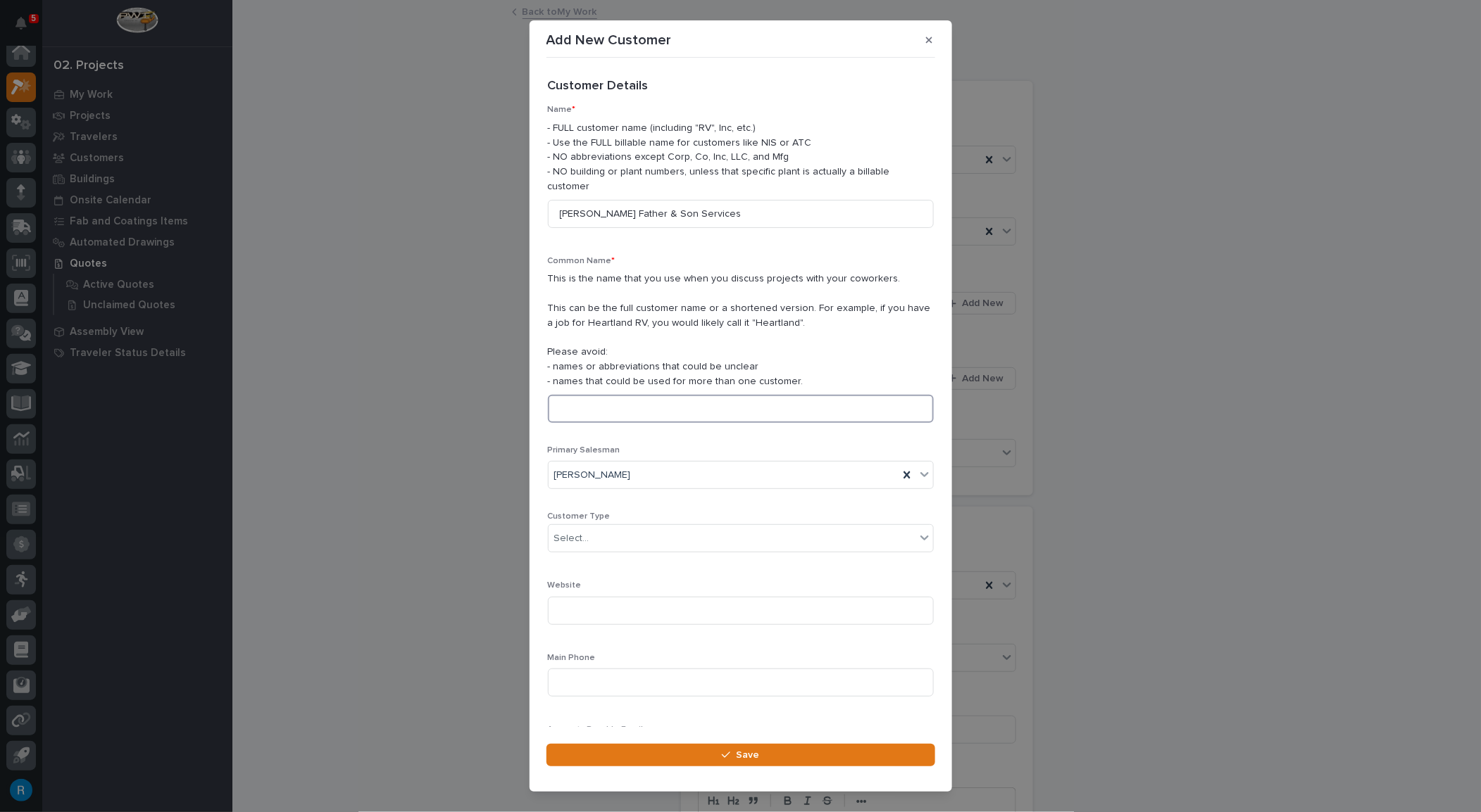
click at [564, 395] on input at bounding box center [741, 409] width 386 height 28
paste input "[PERSON_NAME] Father & Son Services"
type input "Mark Todd Father & Son Services"
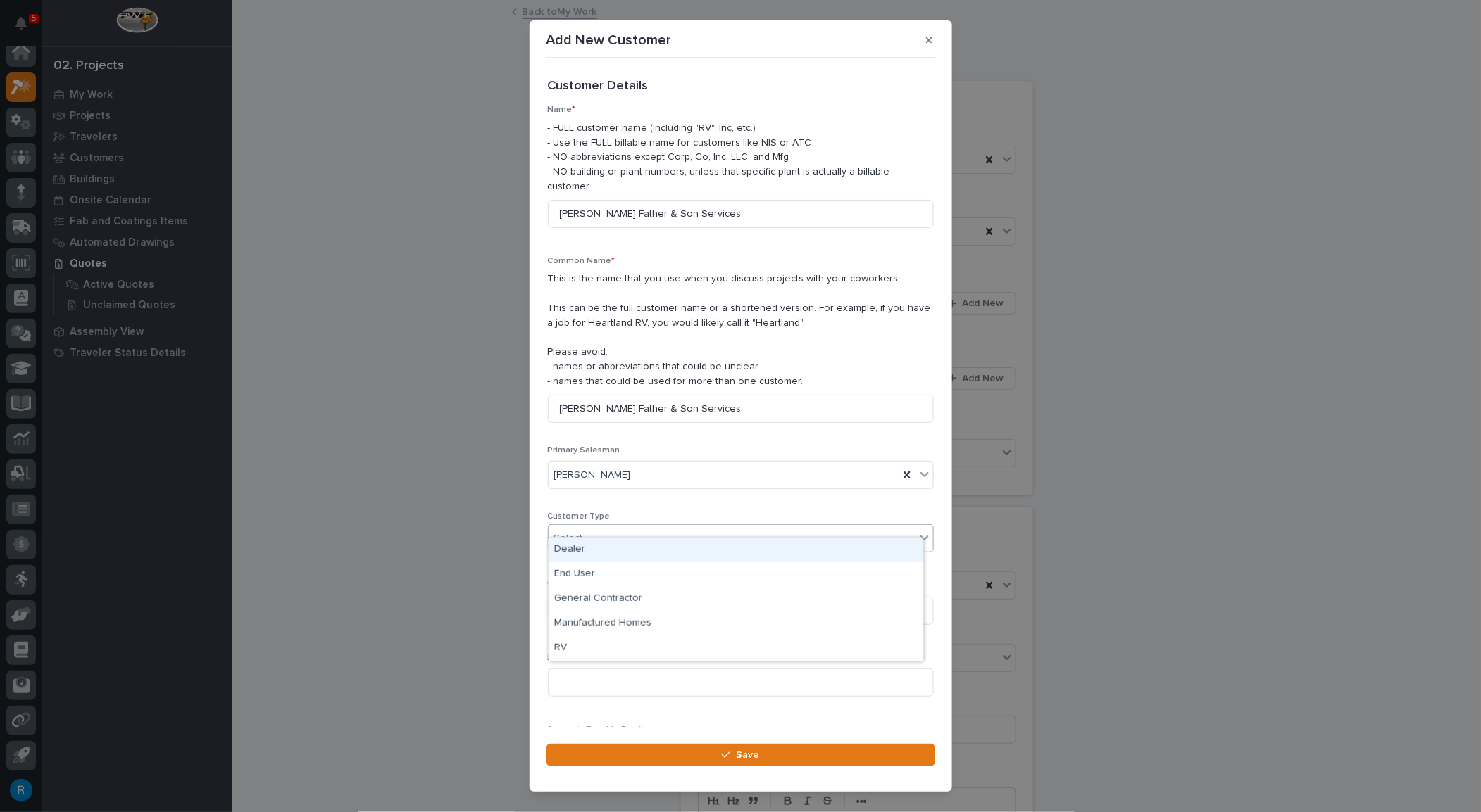
click at [595, 527] on div "Select..." at bounding box center [732, 539] width 367 height 23
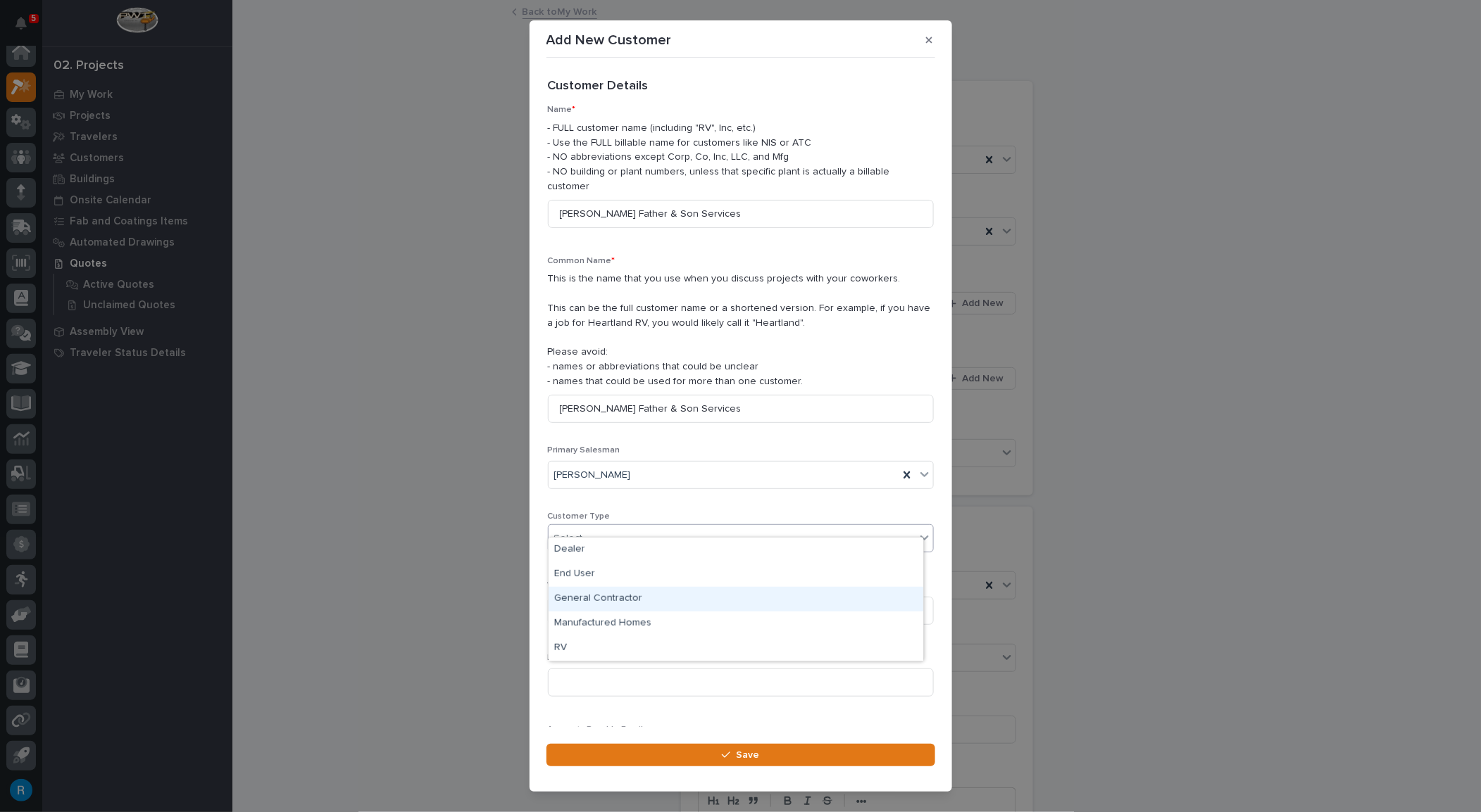
click at [573, 595] on div "General Contractor" at bounding box center [736, 599] width 375 height 25
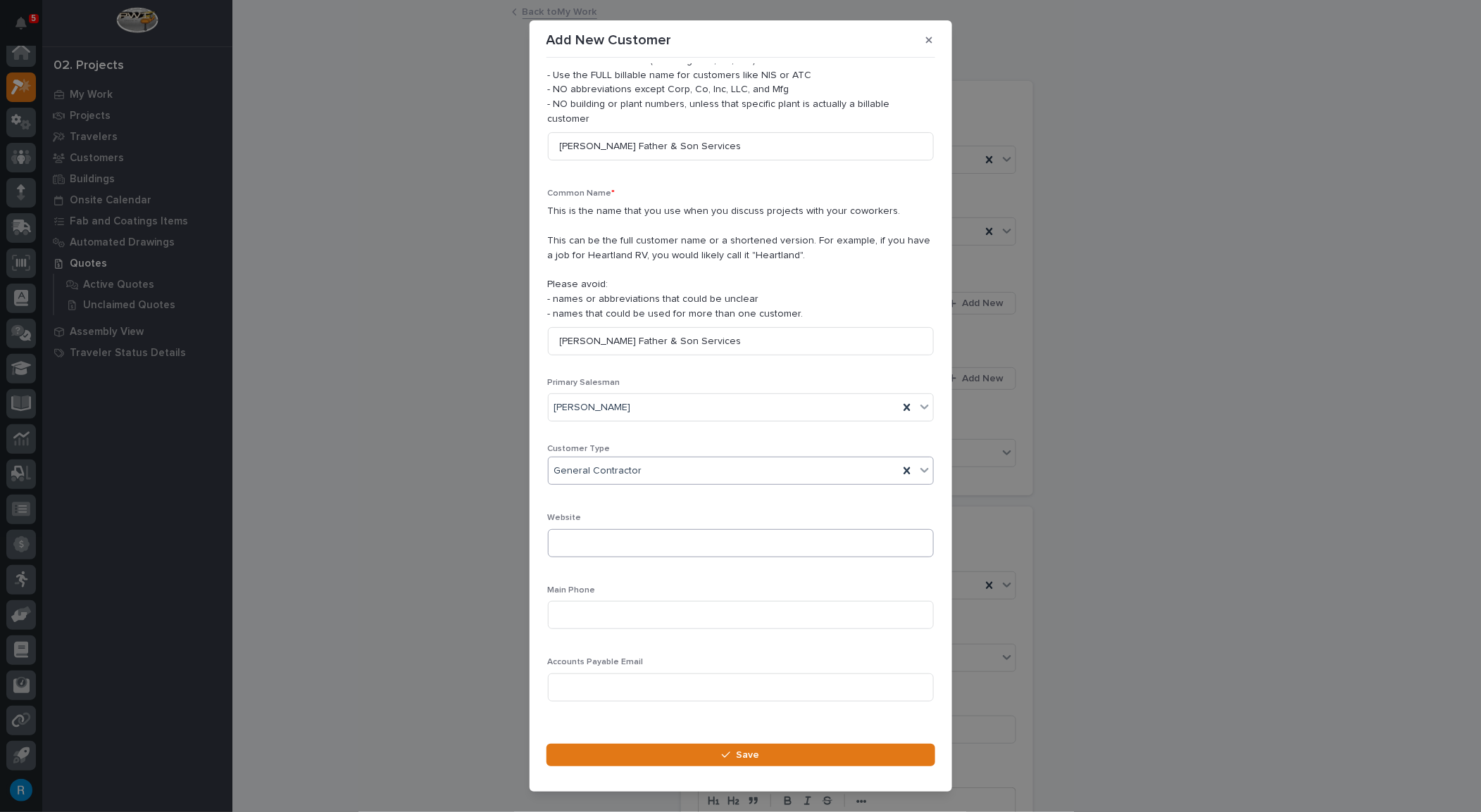
scroll to position [69, 0]
click at [575, 600] on input at bounding box center [741, 614] width 386 height 28
type input "843-503-5320"
click at [729, 760] on icon "button" at bounding box center [726, 755] width 8 height 10
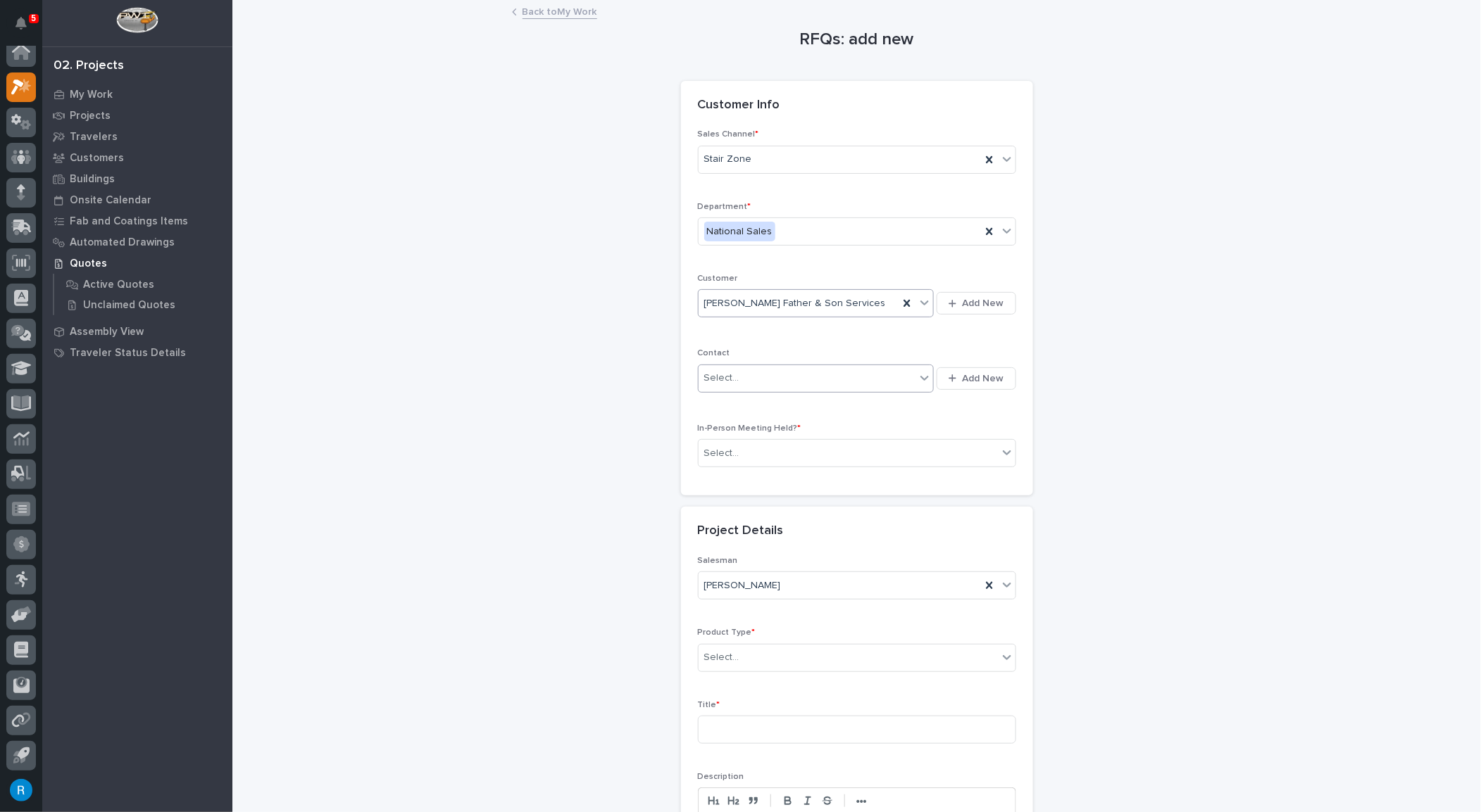
click at [755, 379] on div "Select..." at bounding box center [808, 378] width 218 height 23
type input "*********"
click at [968, 378] on span "Add New" at bounding box center [983, 378] width 41 height 13
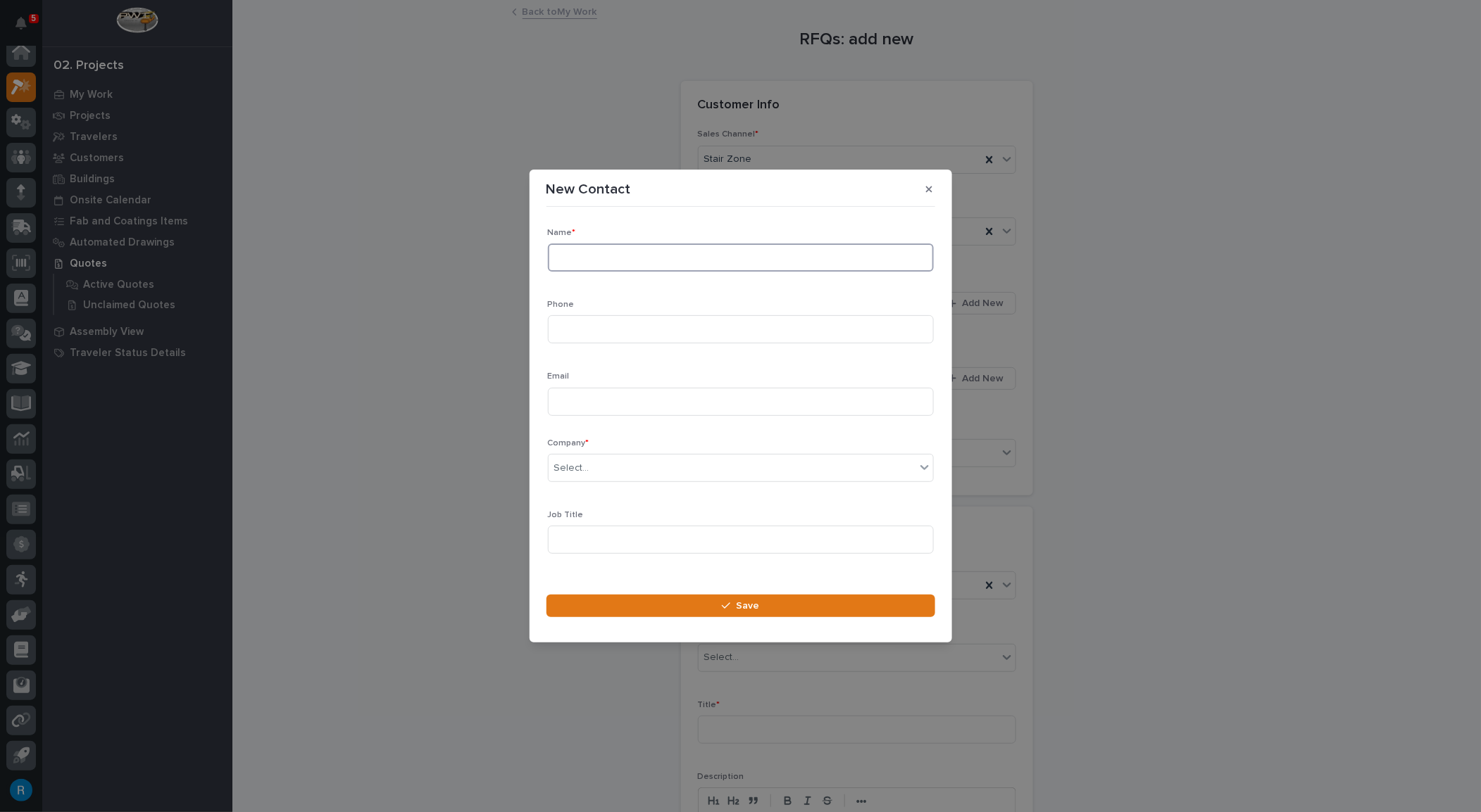
click at [565, 254] on input at bounding box center [741, 257] width 386 height 28
type input "Mark Todd"
type input "843-503-5320"
type input "marktodd@sccoast.net"
click at [572, 466] on div "Select..." at bounding box center [572, 468] width 35 height 15
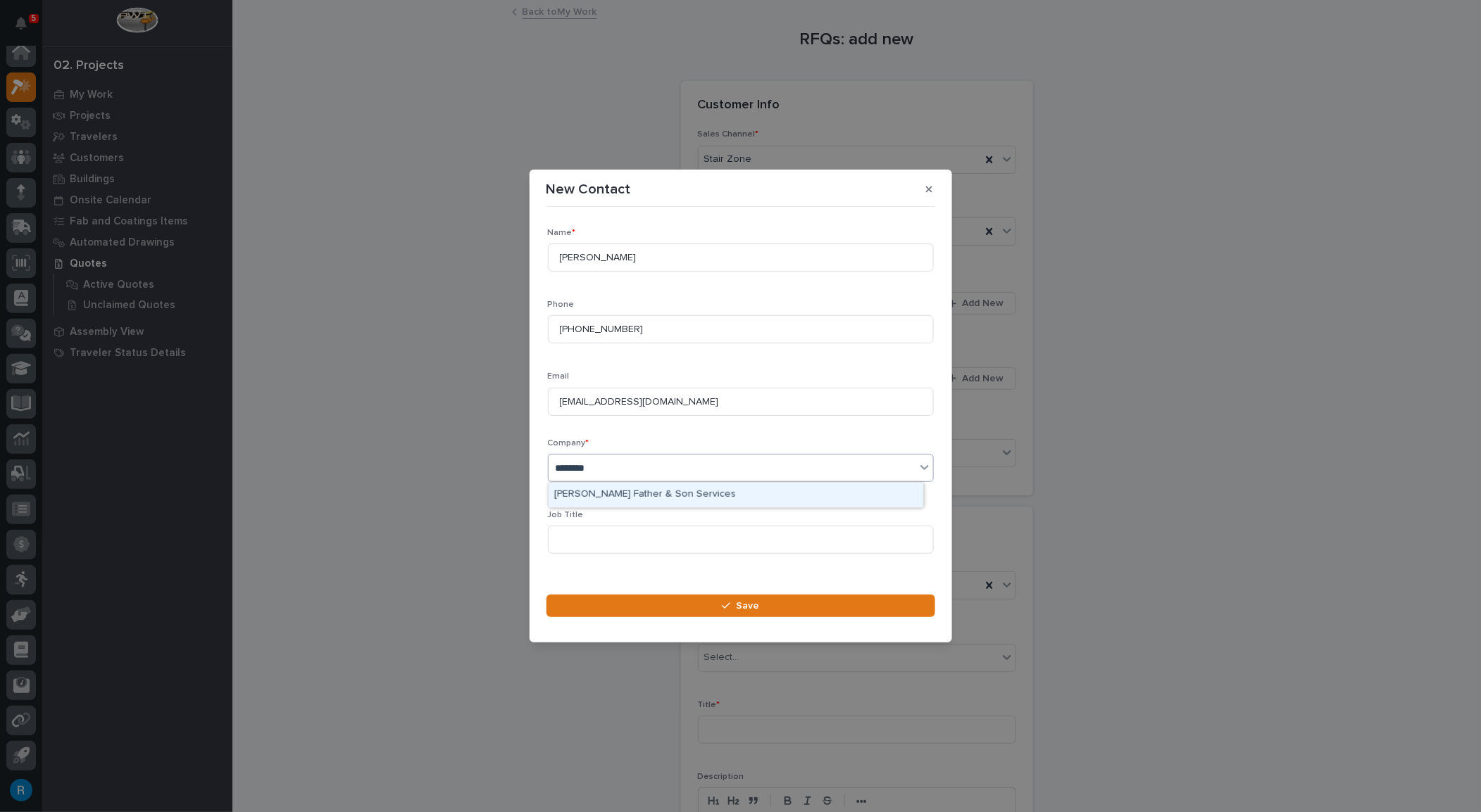
type input "*********"
click at [632, 491] on div "Mark Todd Father & Son Services" at bounding box center [736, 495] width 375 height 25
click at [560, 541] on input at bounding box center [741, 539] width 386 height 28
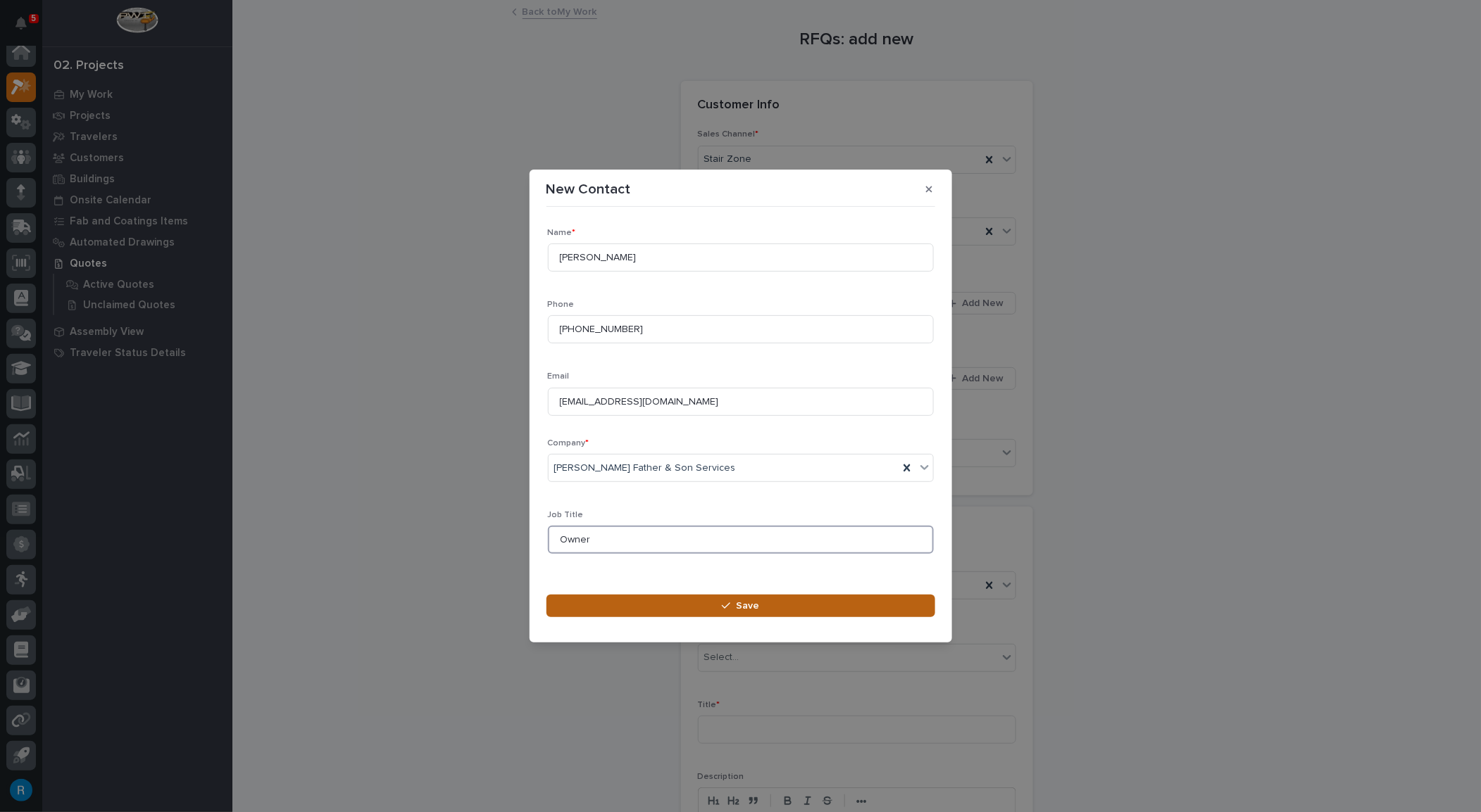
type input "Owner"
click at [773, 607] on button "Save" at bounding box center [740, 606] width 388 height 22
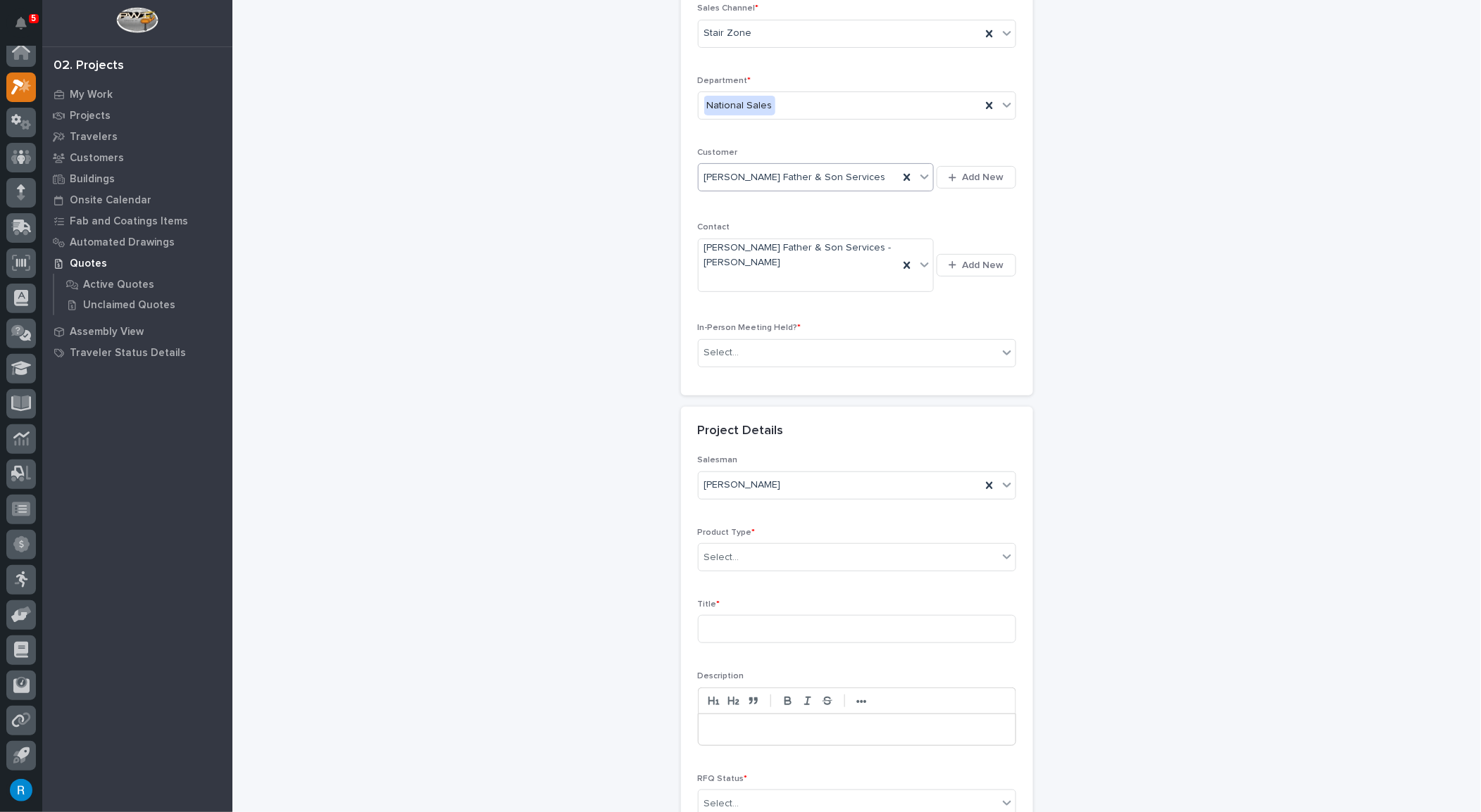
scroll to position [127, 0]
click at [742, 345] on div "Select..." at bounding box center [848, 352] width 300 height 23
click at [713, 403] on span "No" at bounding box center [709, 398] width 19 height 15
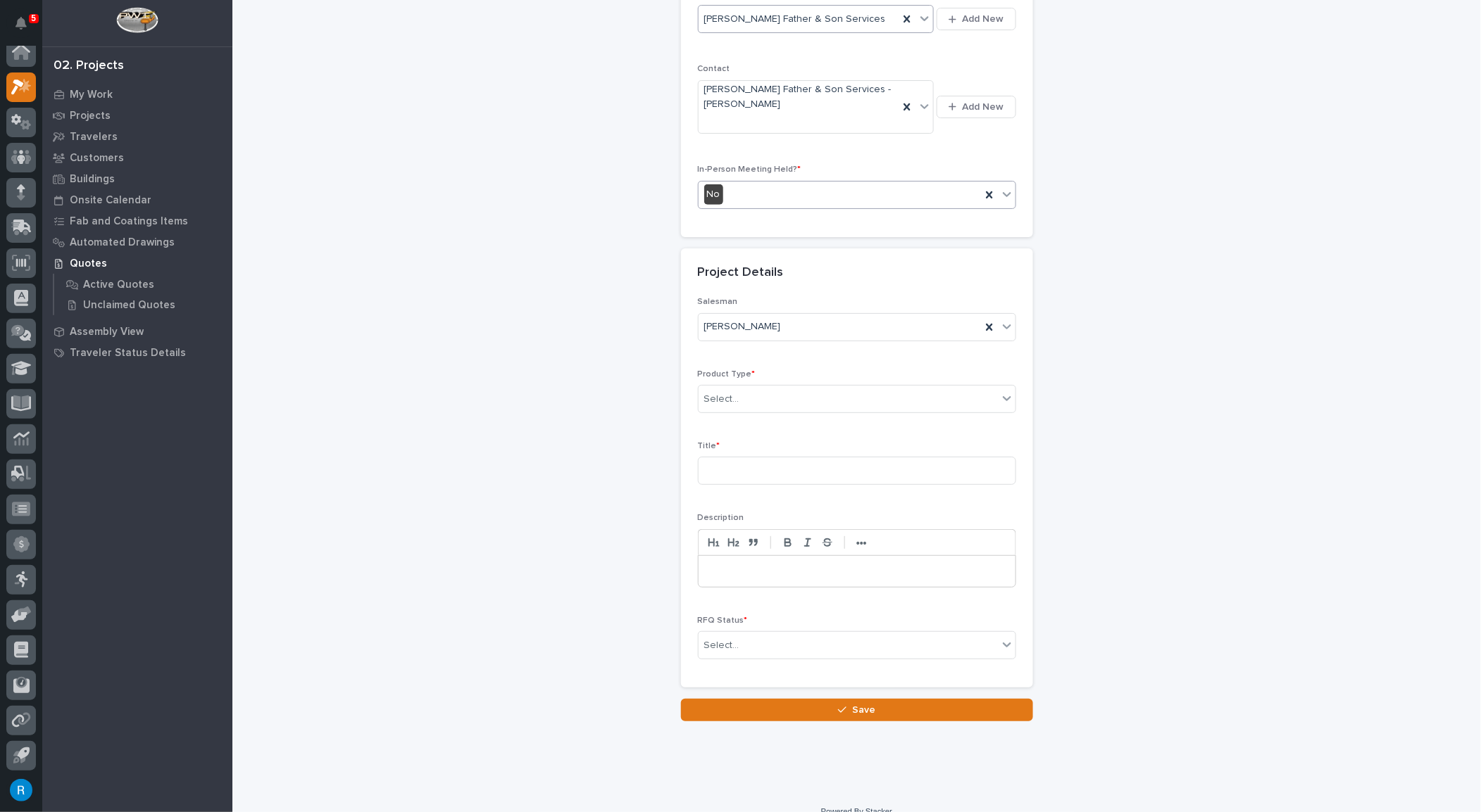
scroll to position [298, 0]
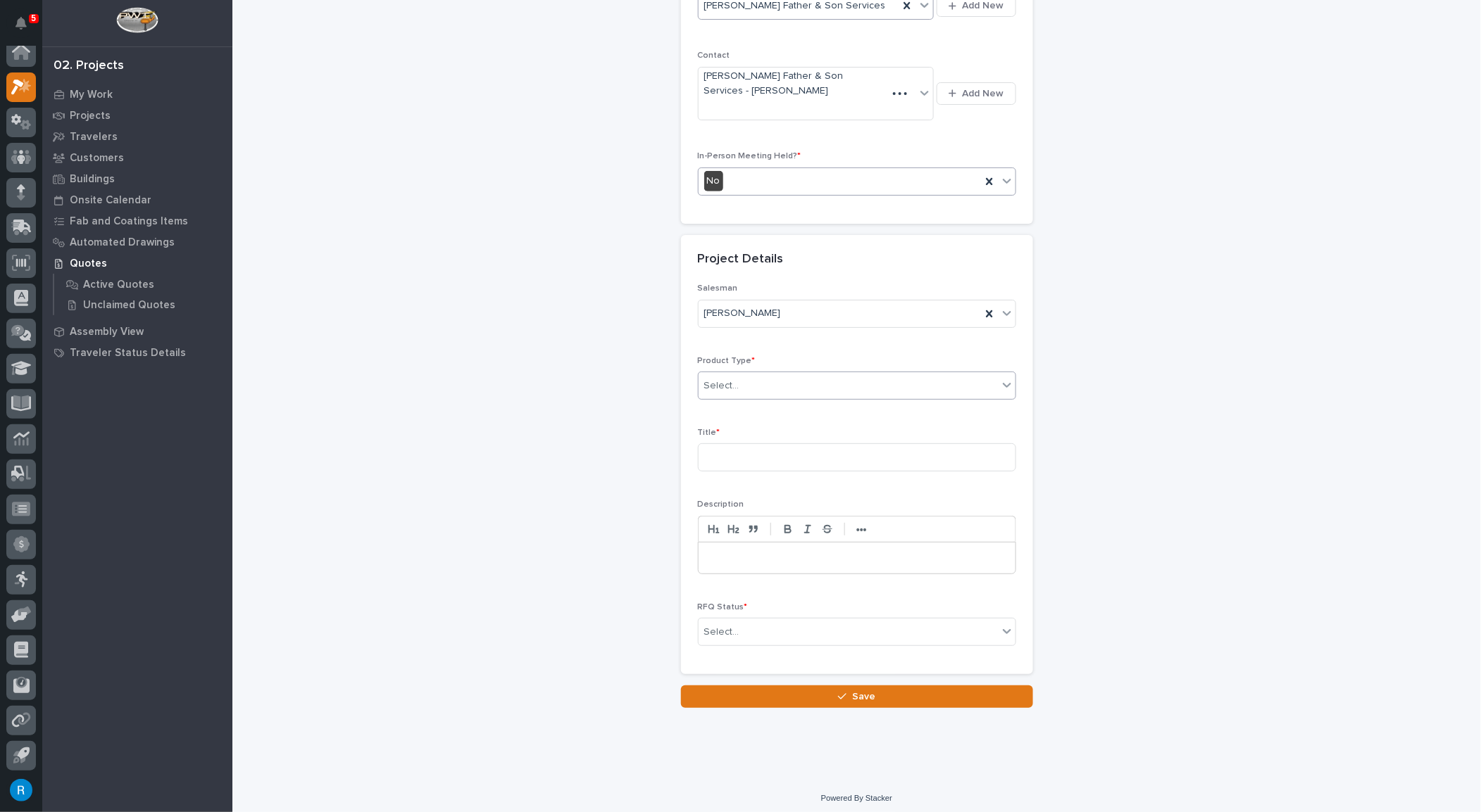
click at [763, 381] on div "Select..." at bounding box center [848, 386] width 300 height 23
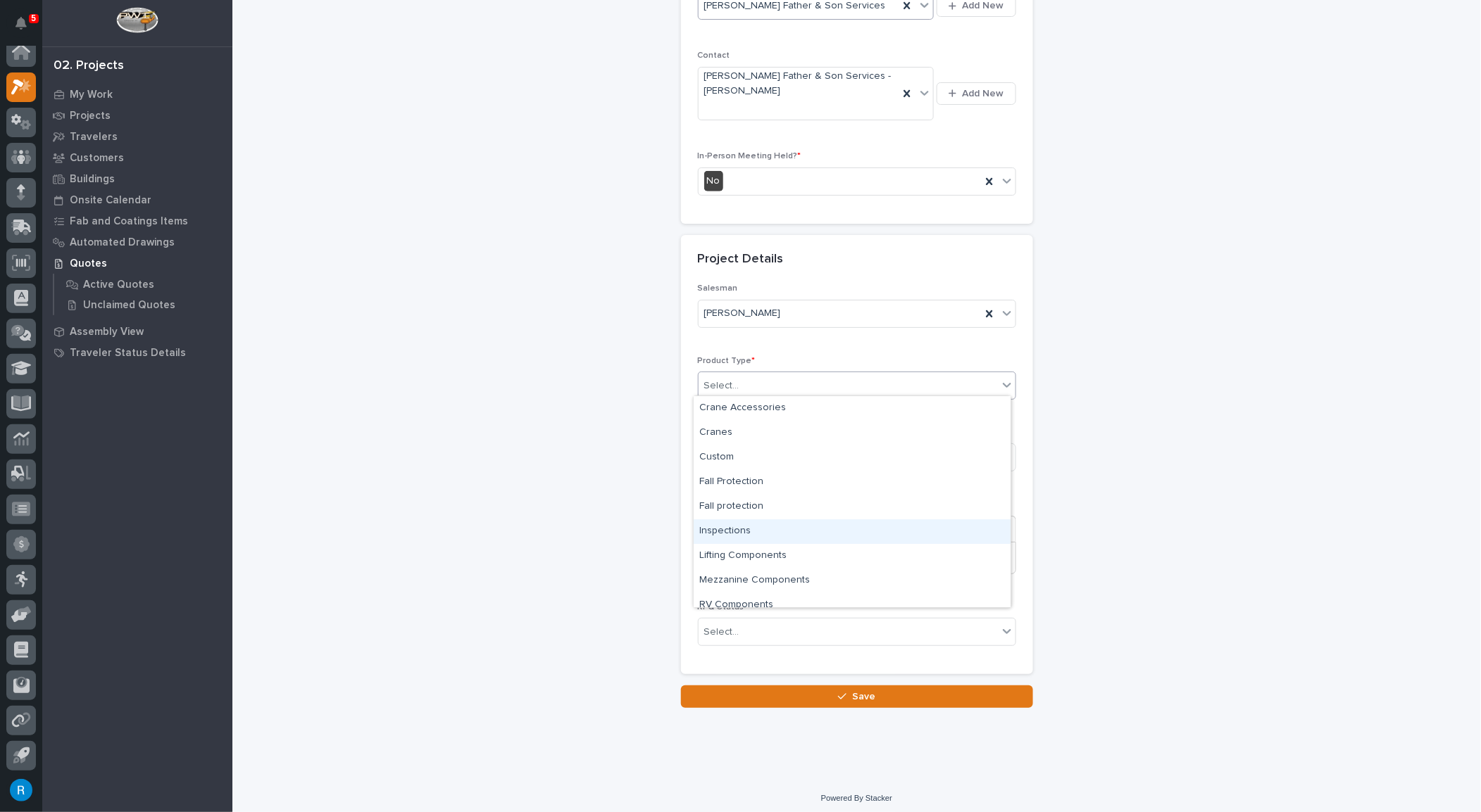
scroll to position [35, 0]
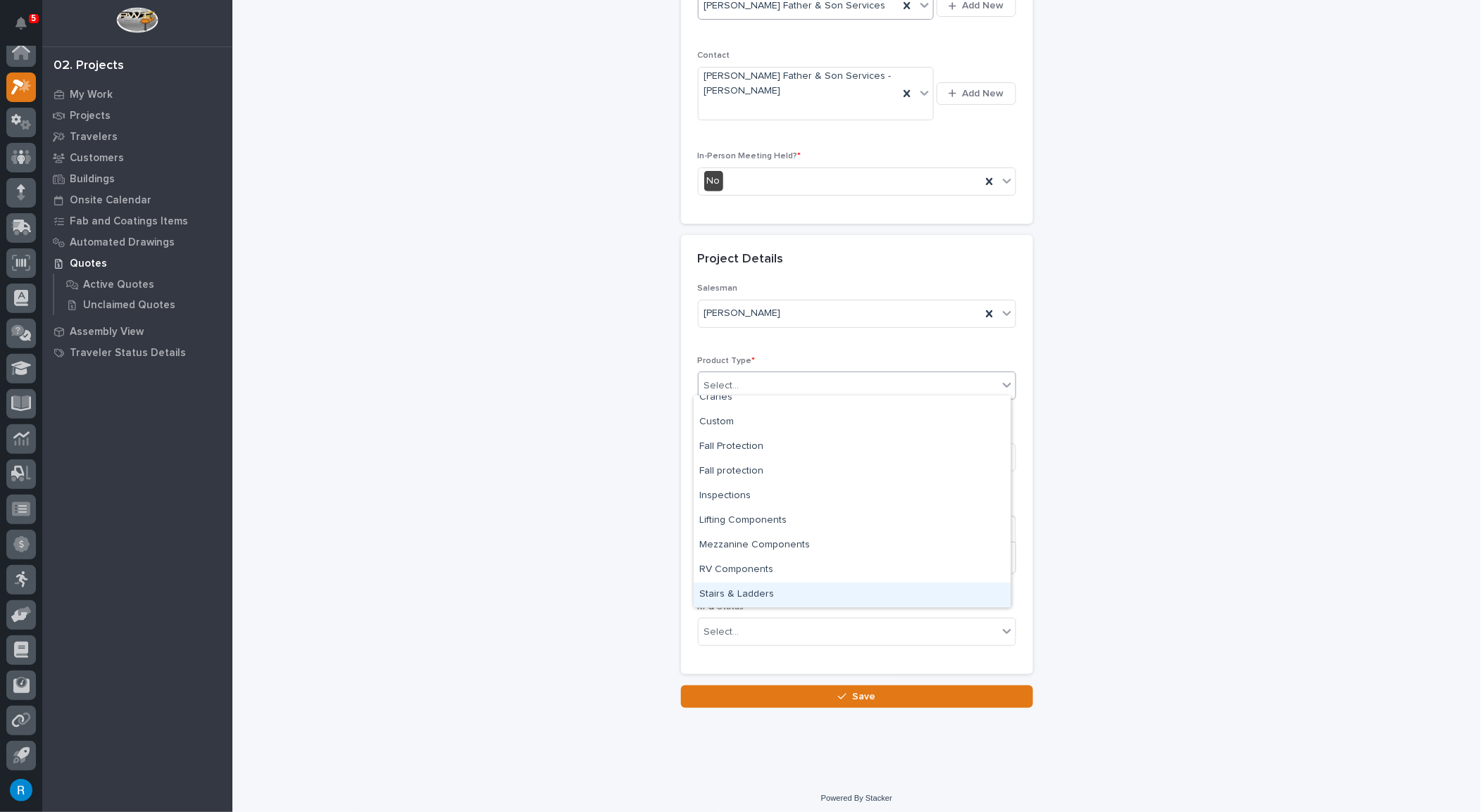
click at [734, 591] on div "Stairs & Ladders" at bounding box center [852, 595] width 317 height 25
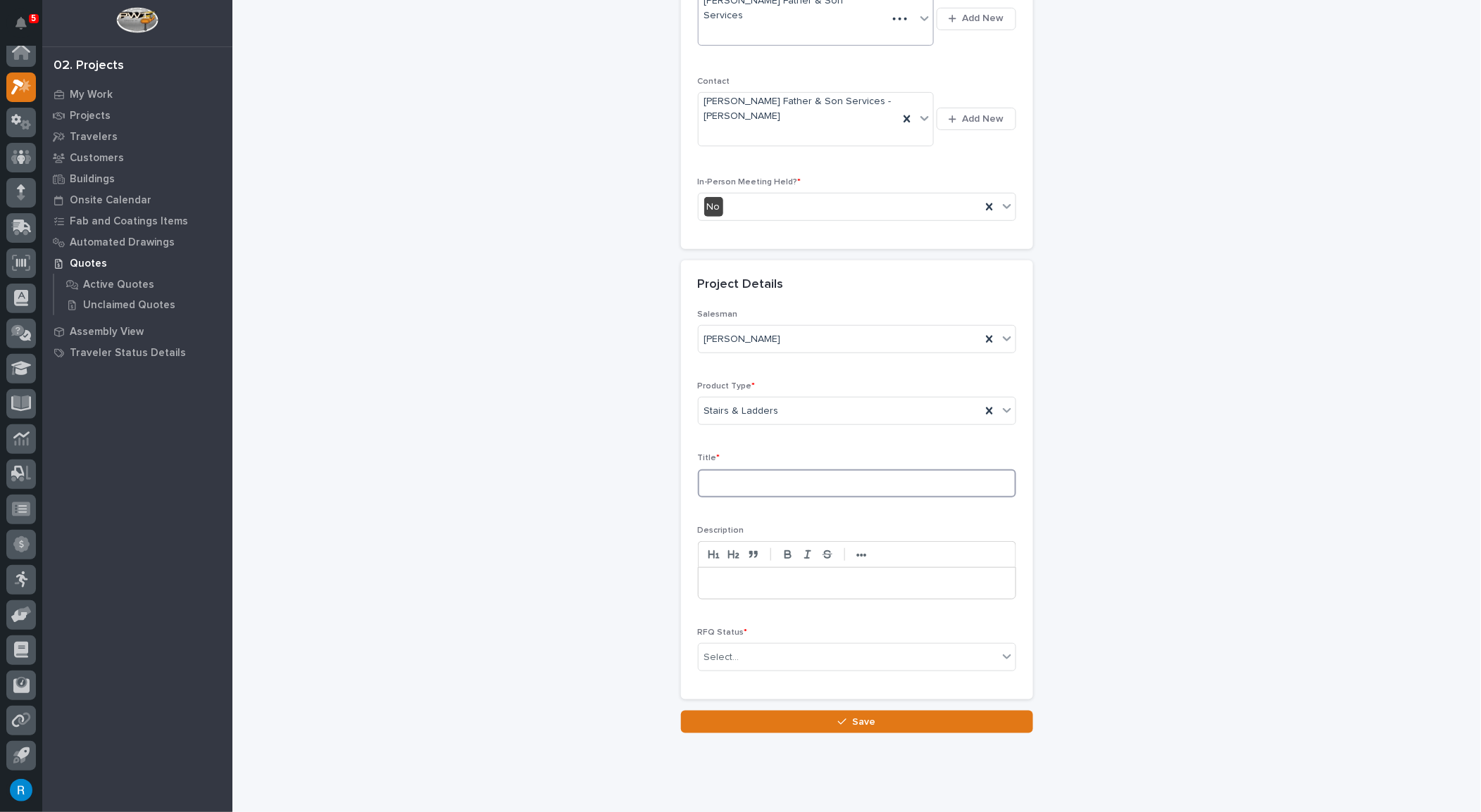
click at [717, 470] on input at bounding box center [857, 483] width 318 height 28
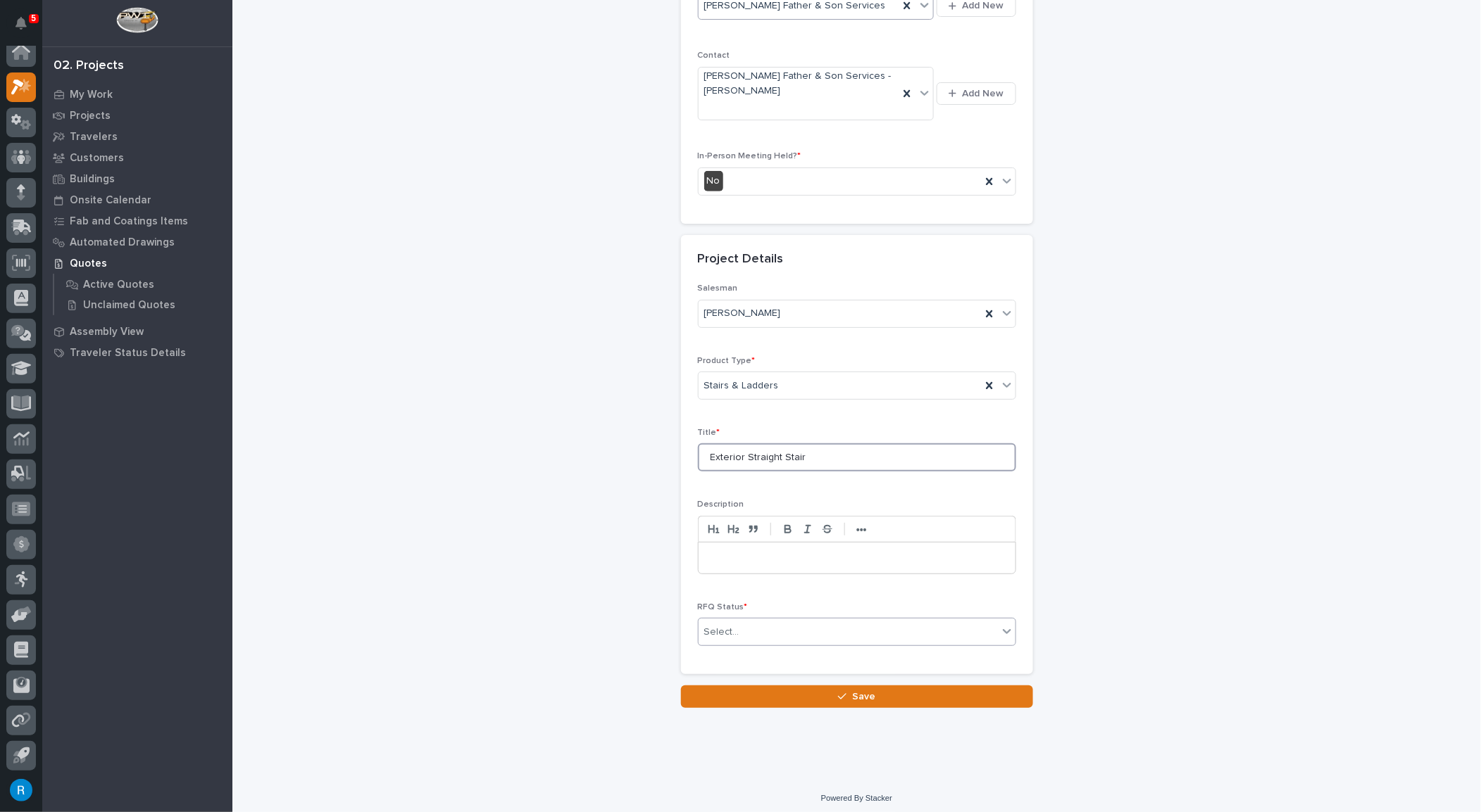
type input "Exterior Straight Stair"
click at [765, 621] on div "Select..." at bounding box center [848, 633] width 300 height 23
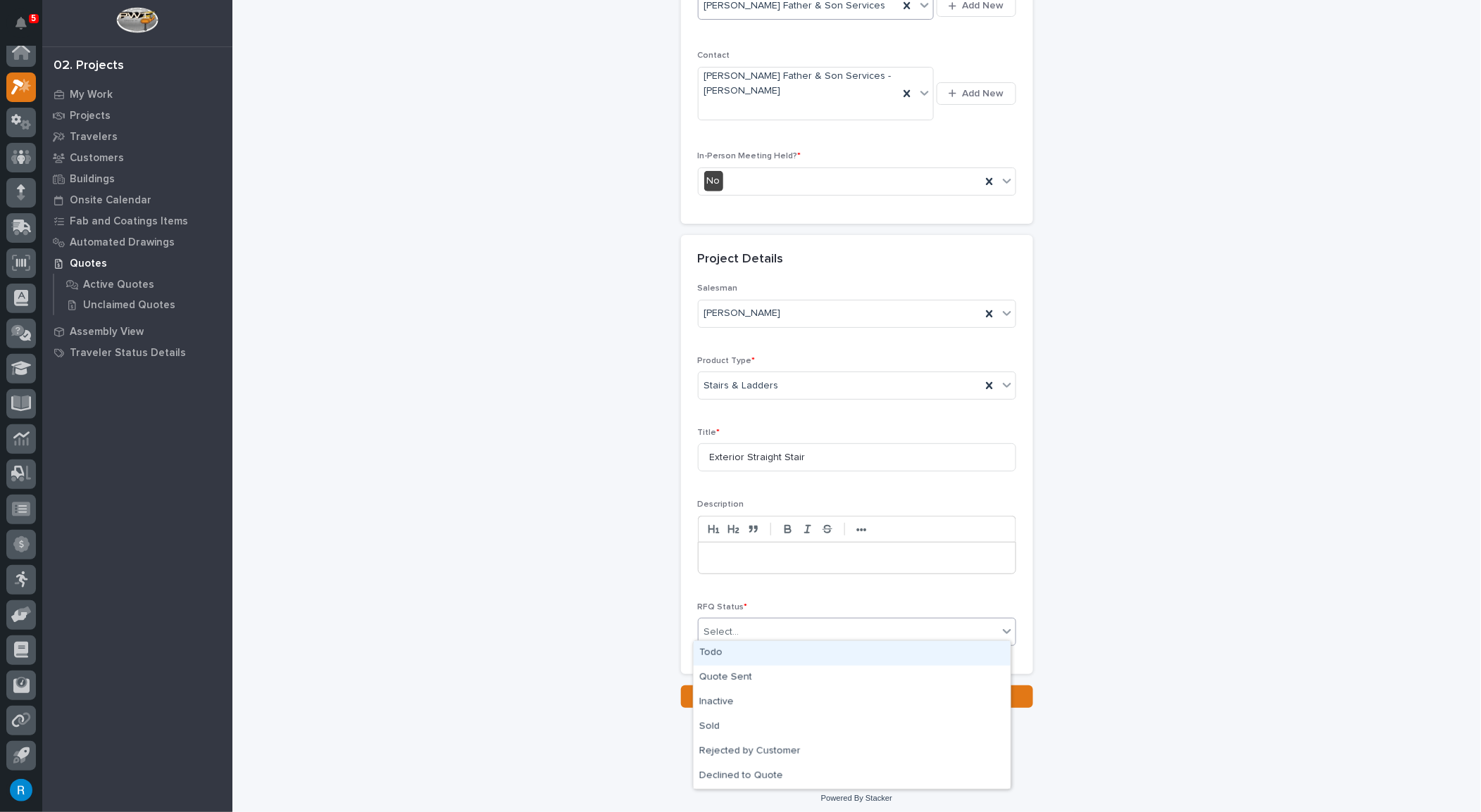
click at [726, 653] on div "Todo" at bounding box center [852, 653] width 317 height 25
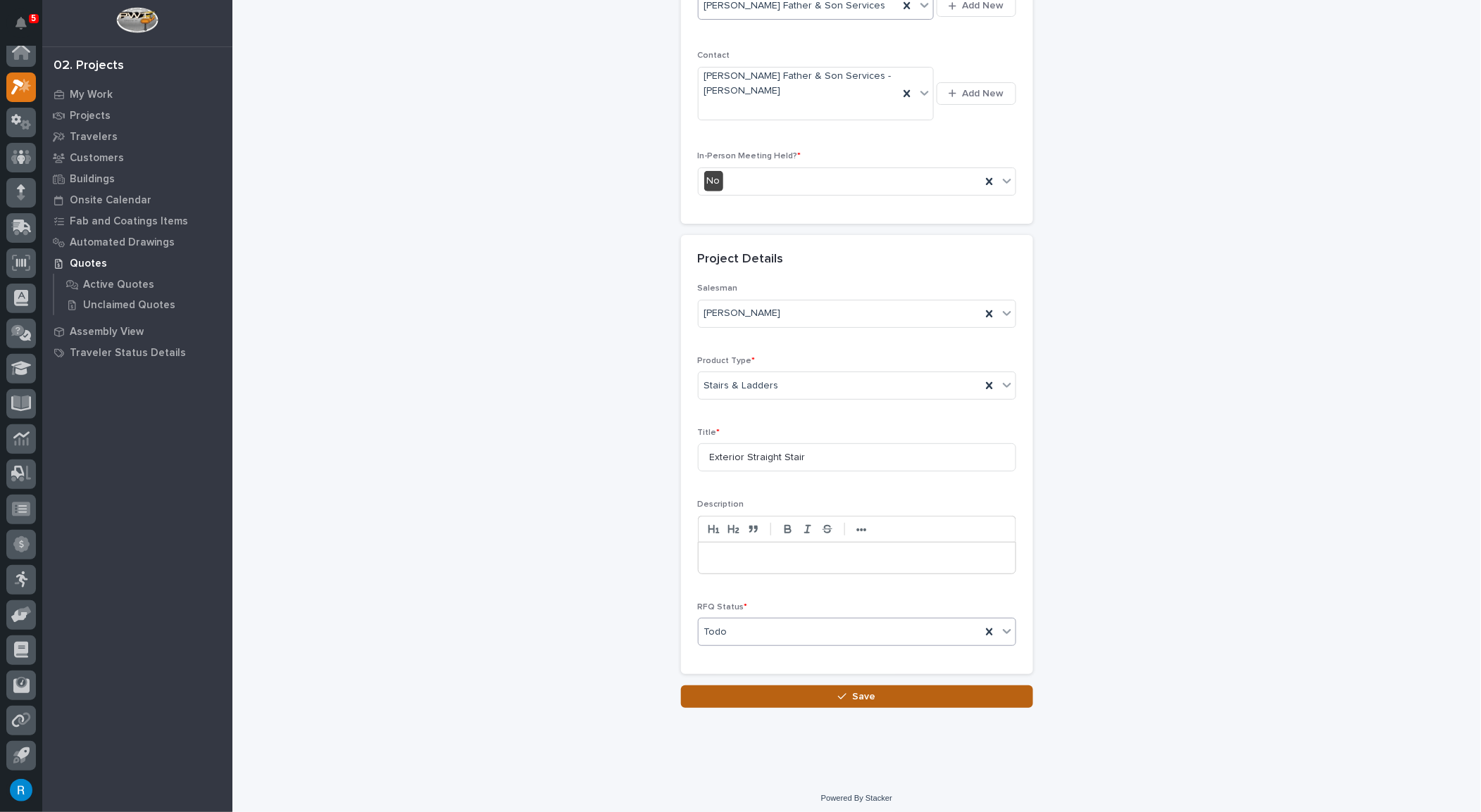
click at [852, 692] on span "Save" at bounding box center [863, 696] width 23 height 13
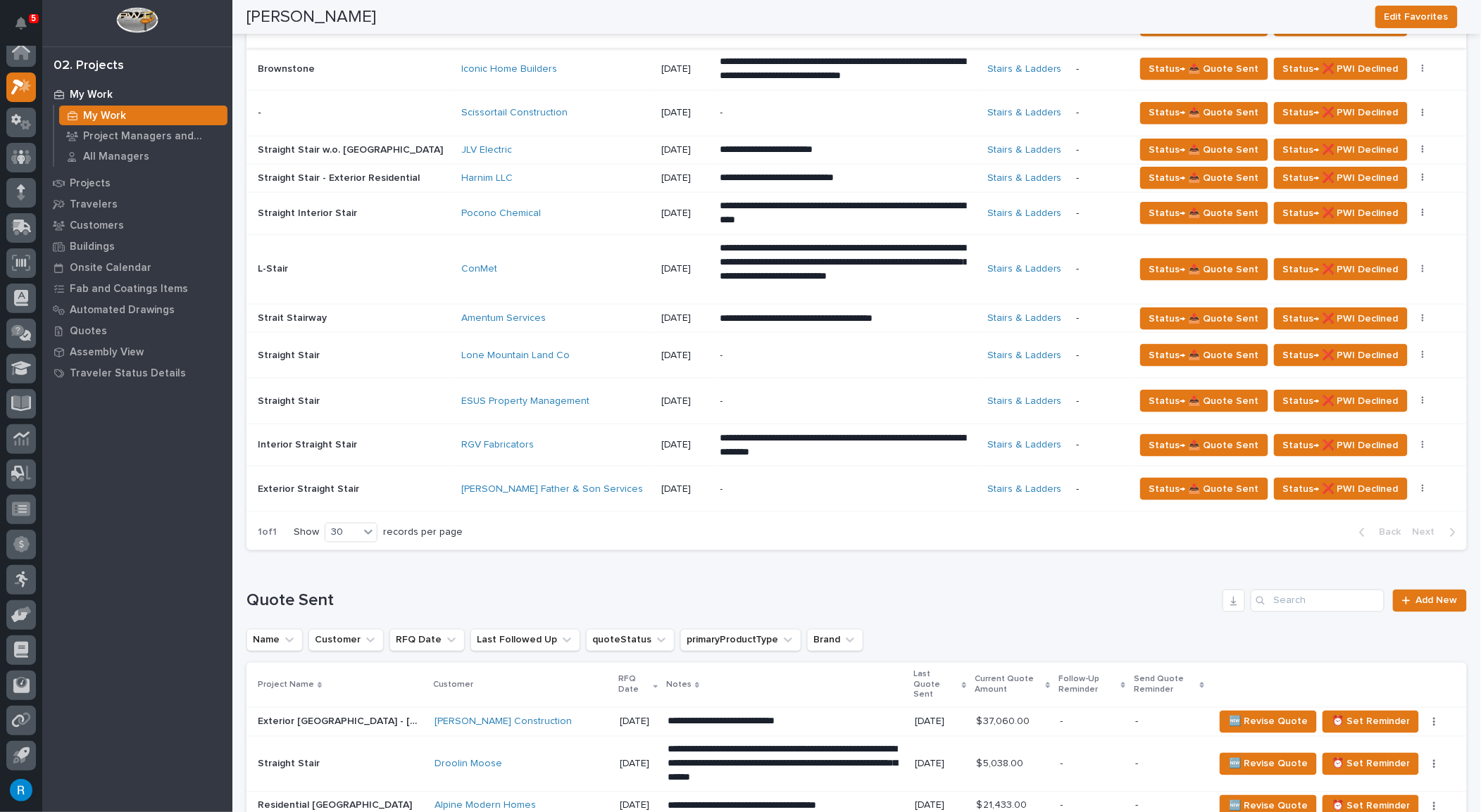
scroll to position [640, 0]
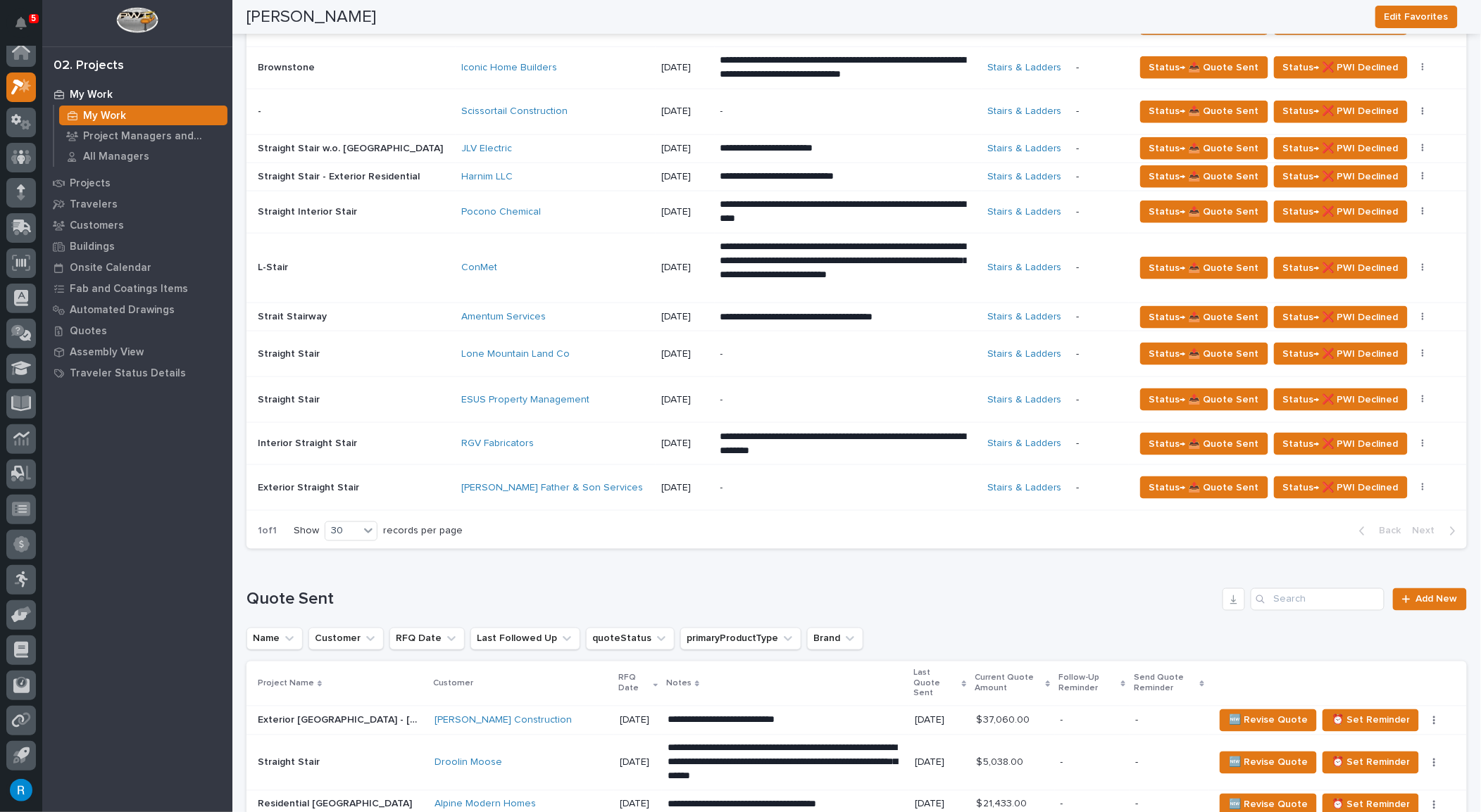
click at [739, 483] on p "-" at bounding box center [844, 488] width 247 height 12
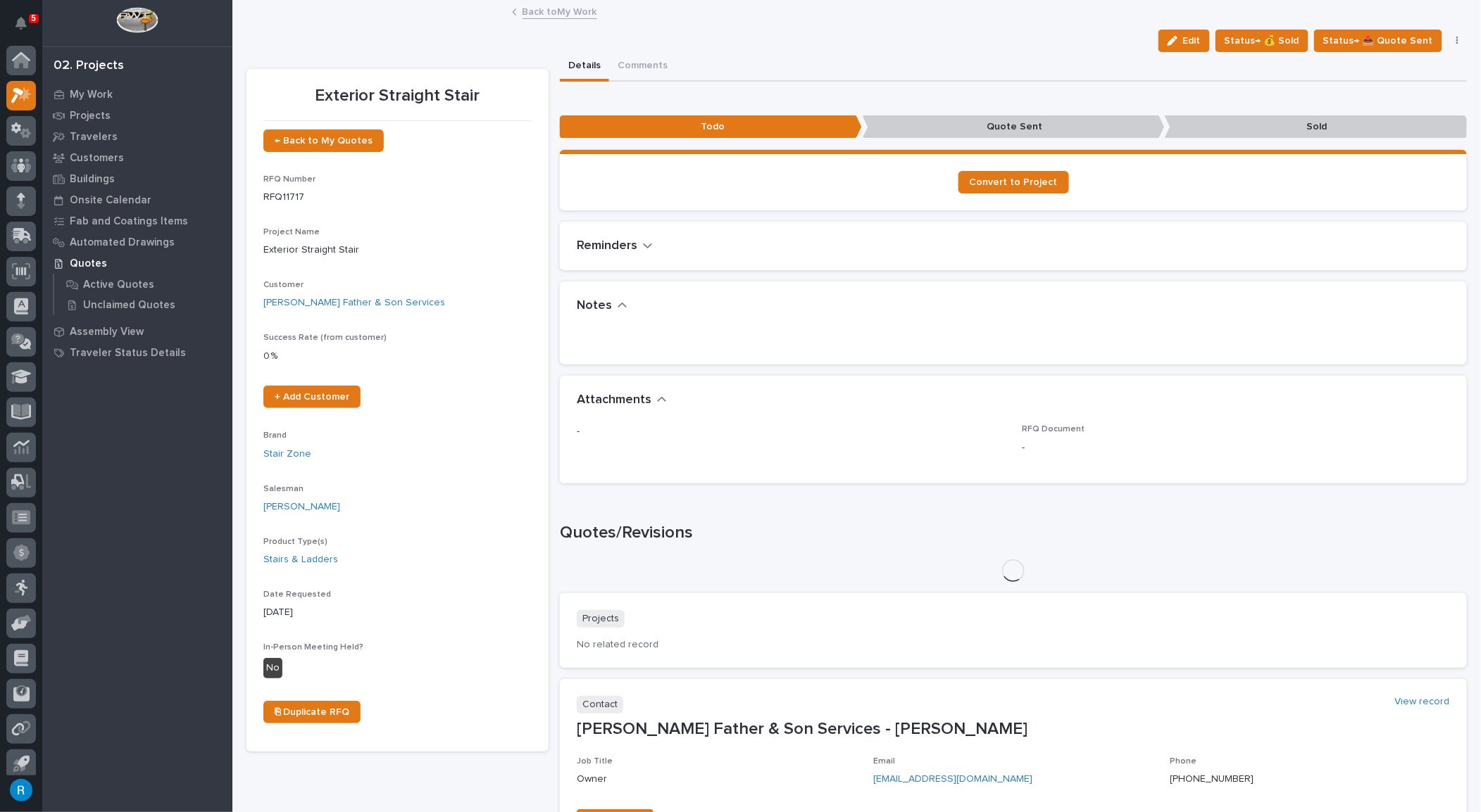
scroll to position [8, 0]
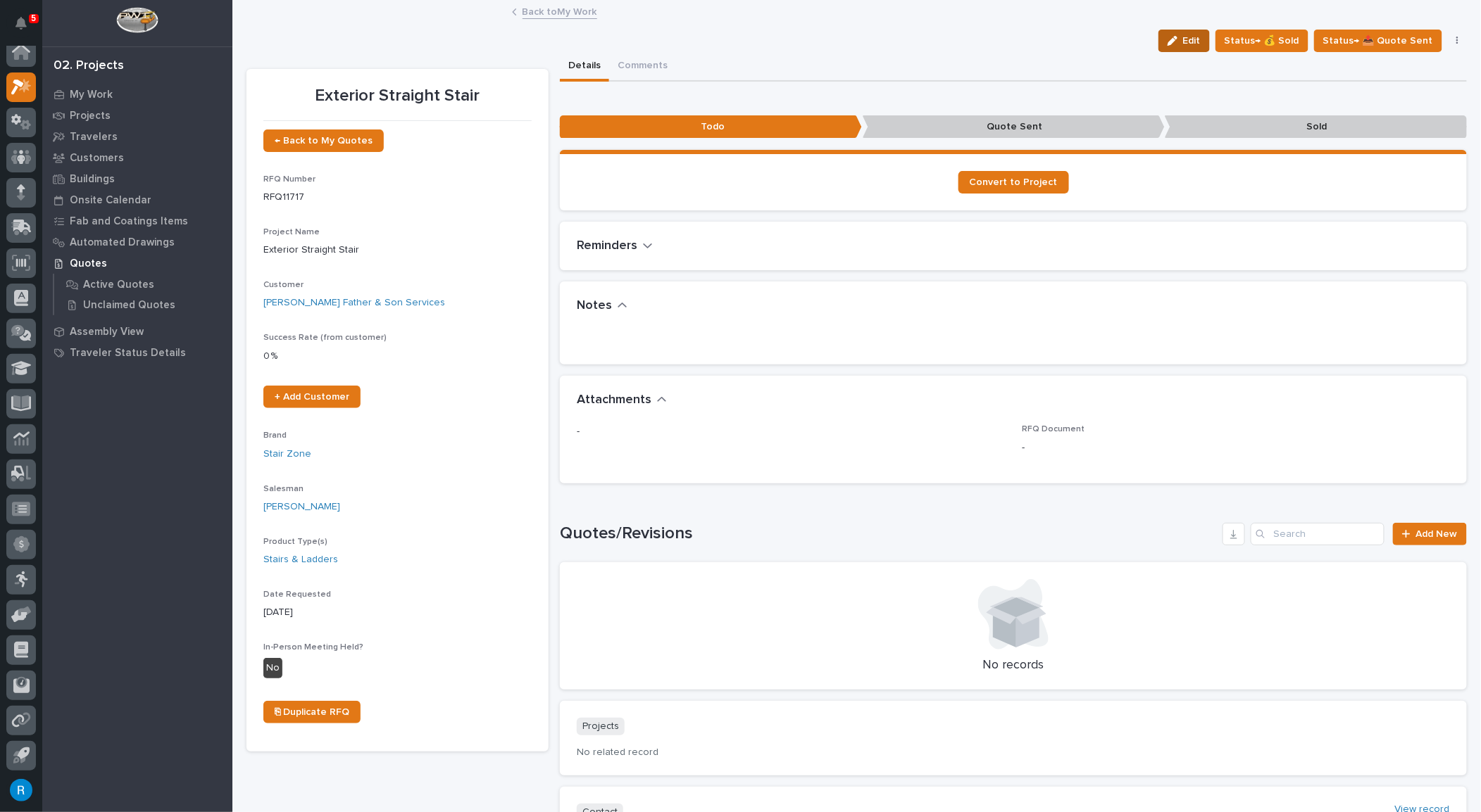
click at [1190, 41] on span "Edit" at bounding box center [1191, 41] width 18 height 13
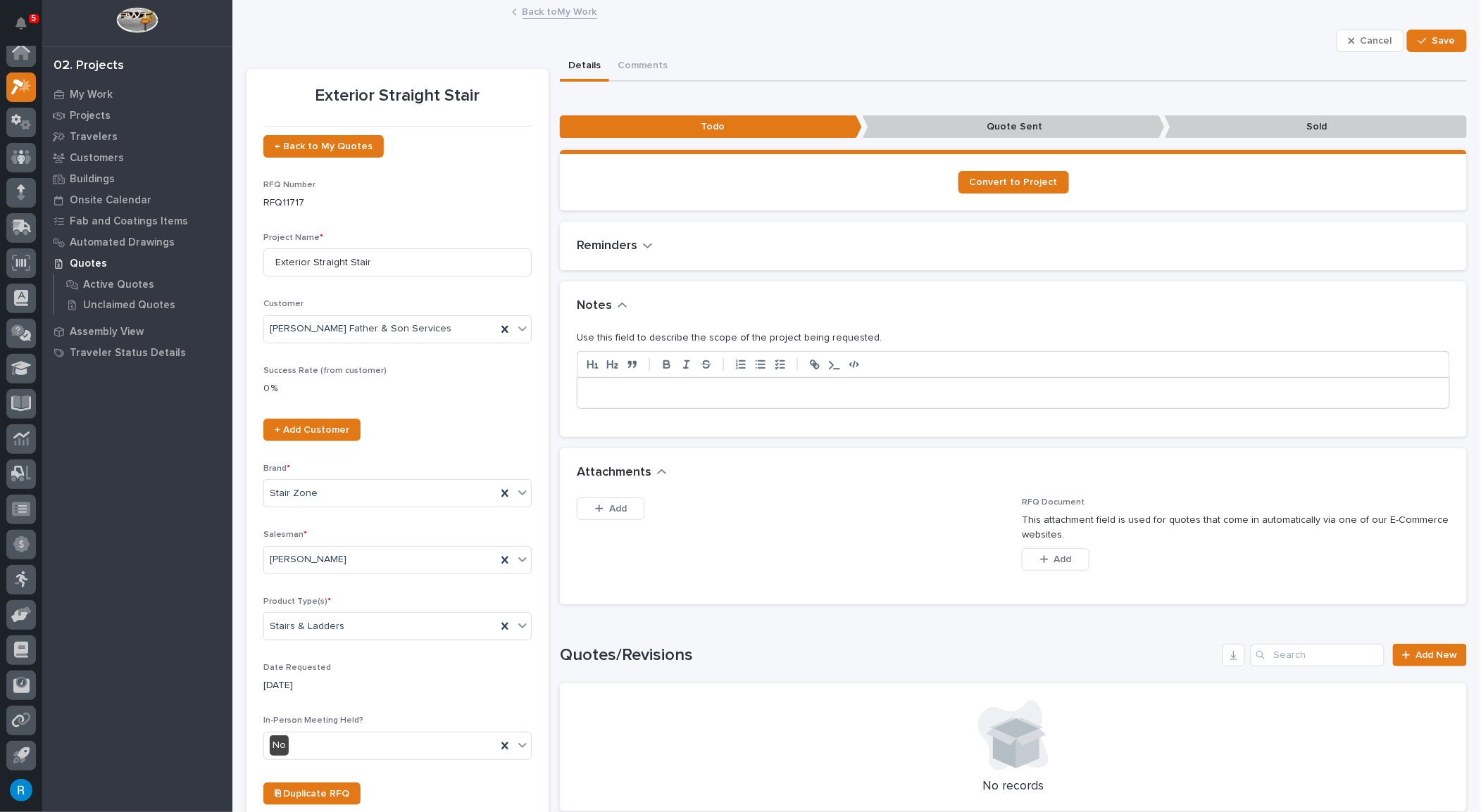
click at [600, 394] on p at bounding box center [1013, 394] width 850 height 14
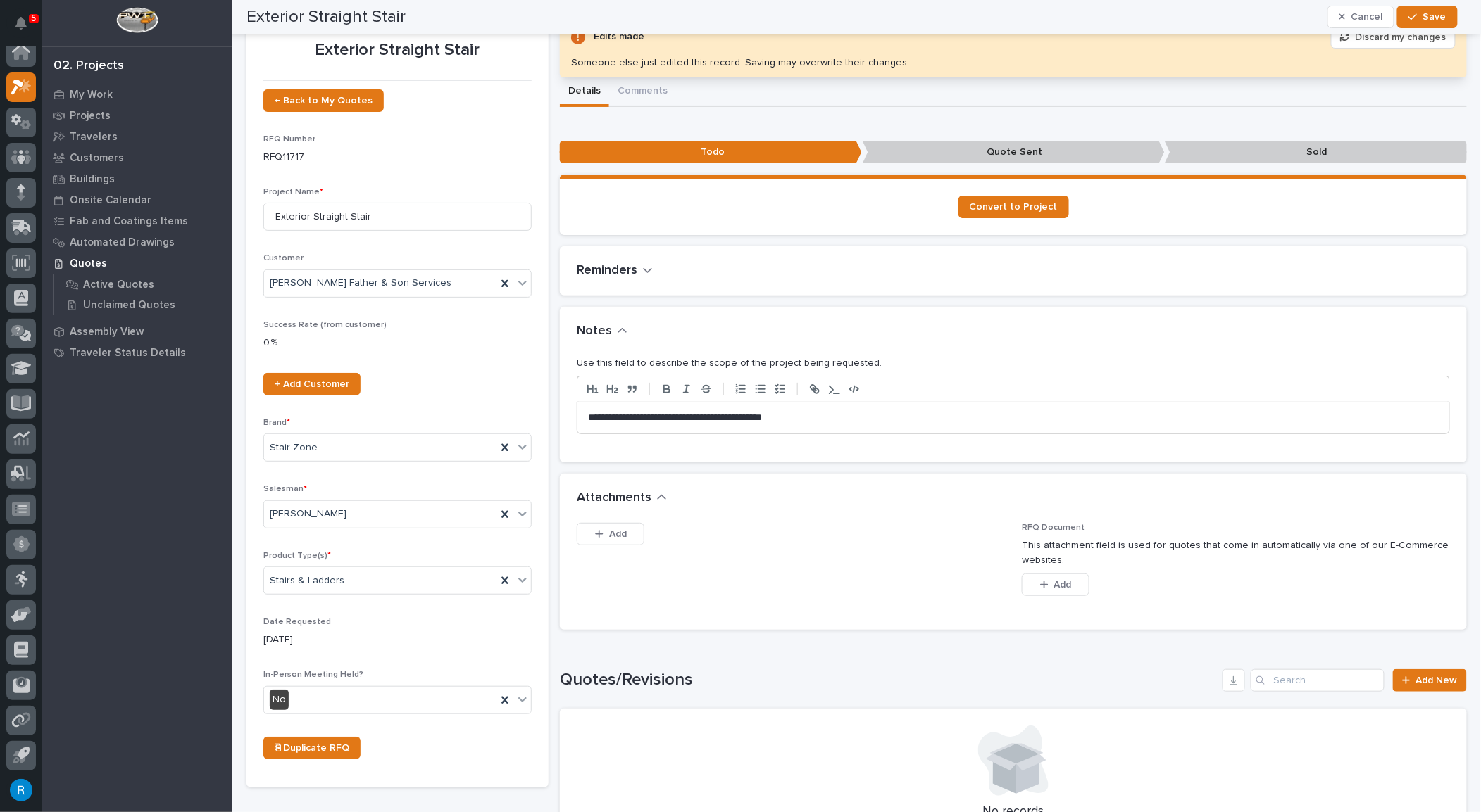
scroll to position [0, 0]
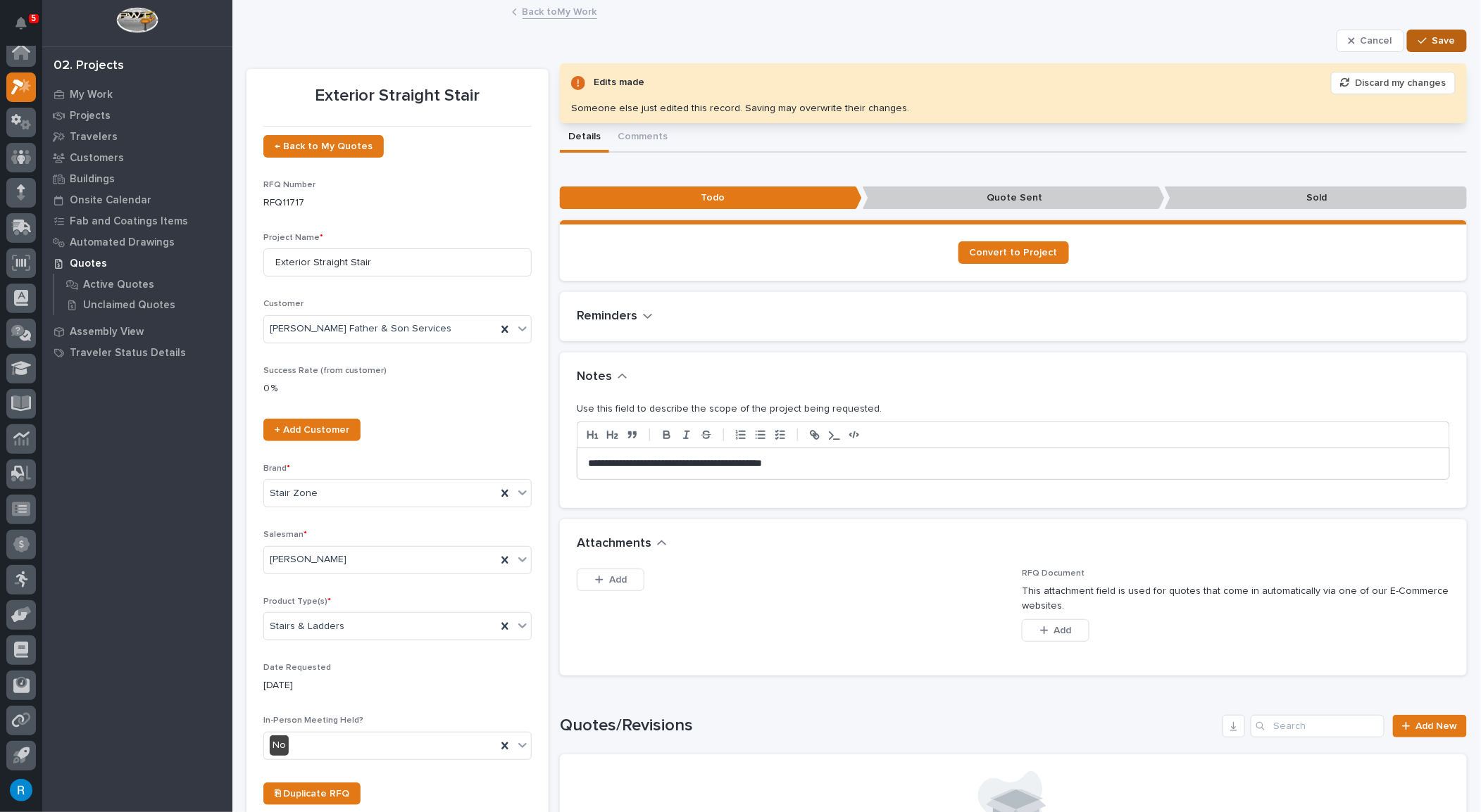
click at [1432, 34] on span "Save" at bounding box center [1443, 41] width 23 height 13
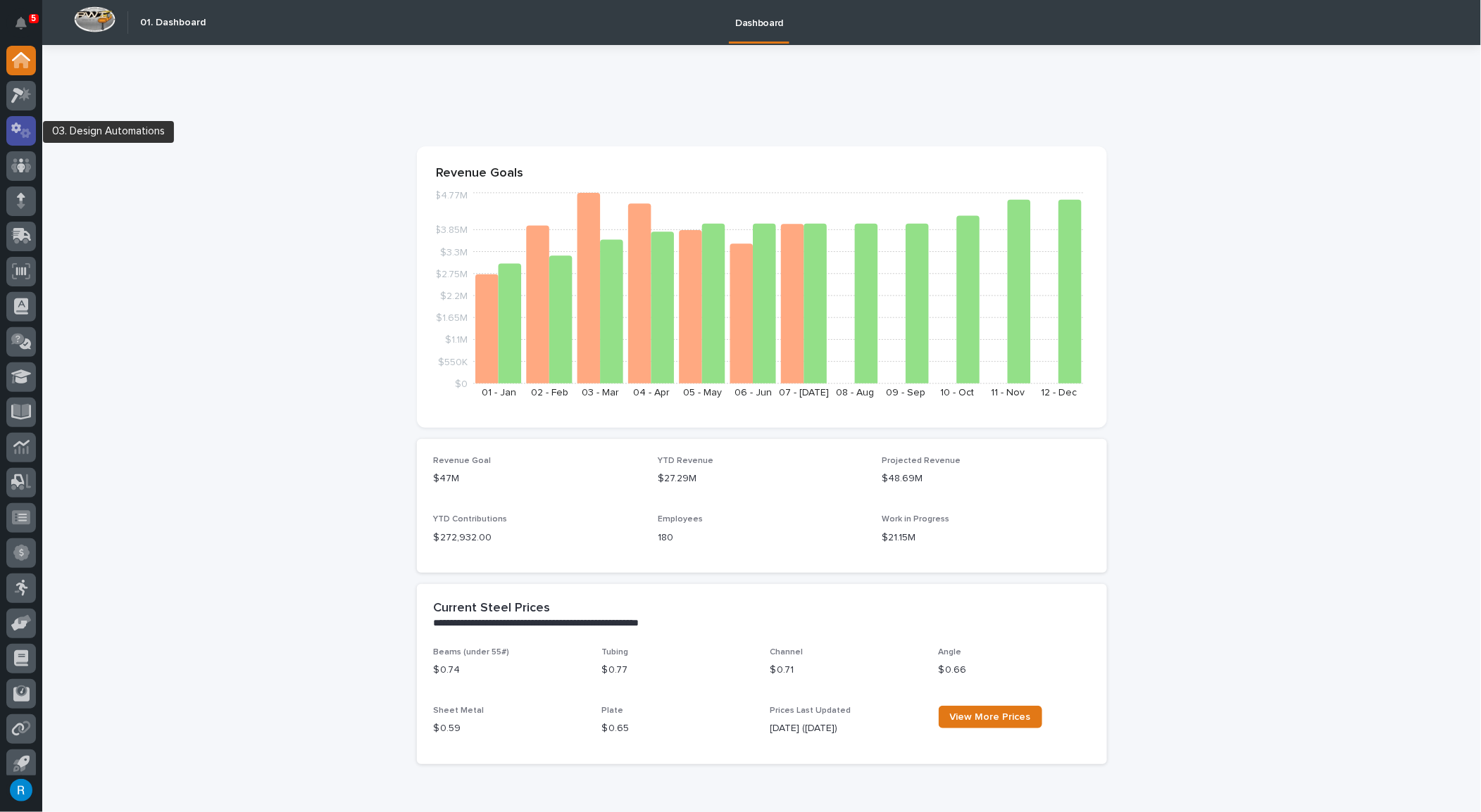
click at [20, 136] on icon at bounding box center [21, 130] width 21 height 16
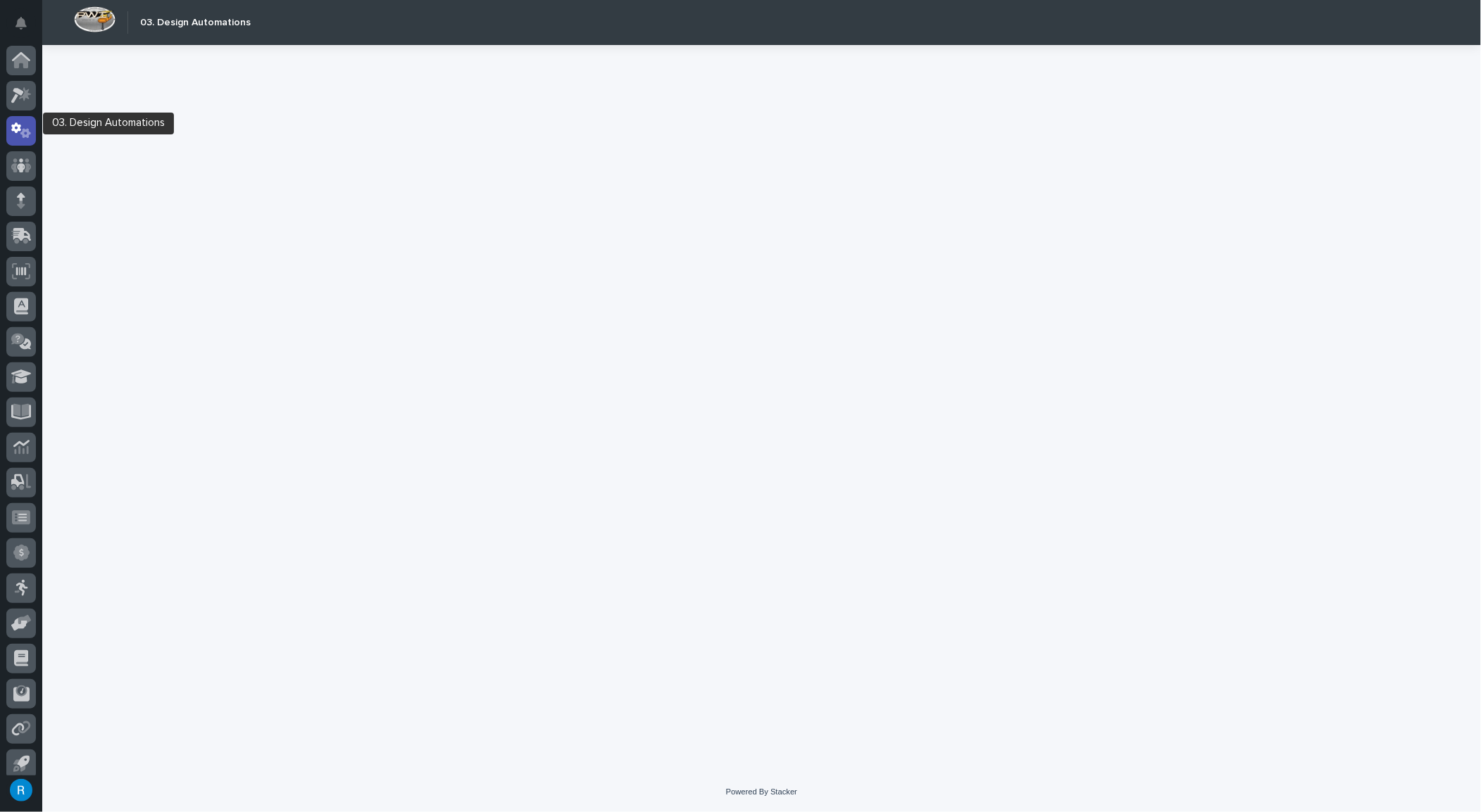
scroll to position [8, 0]
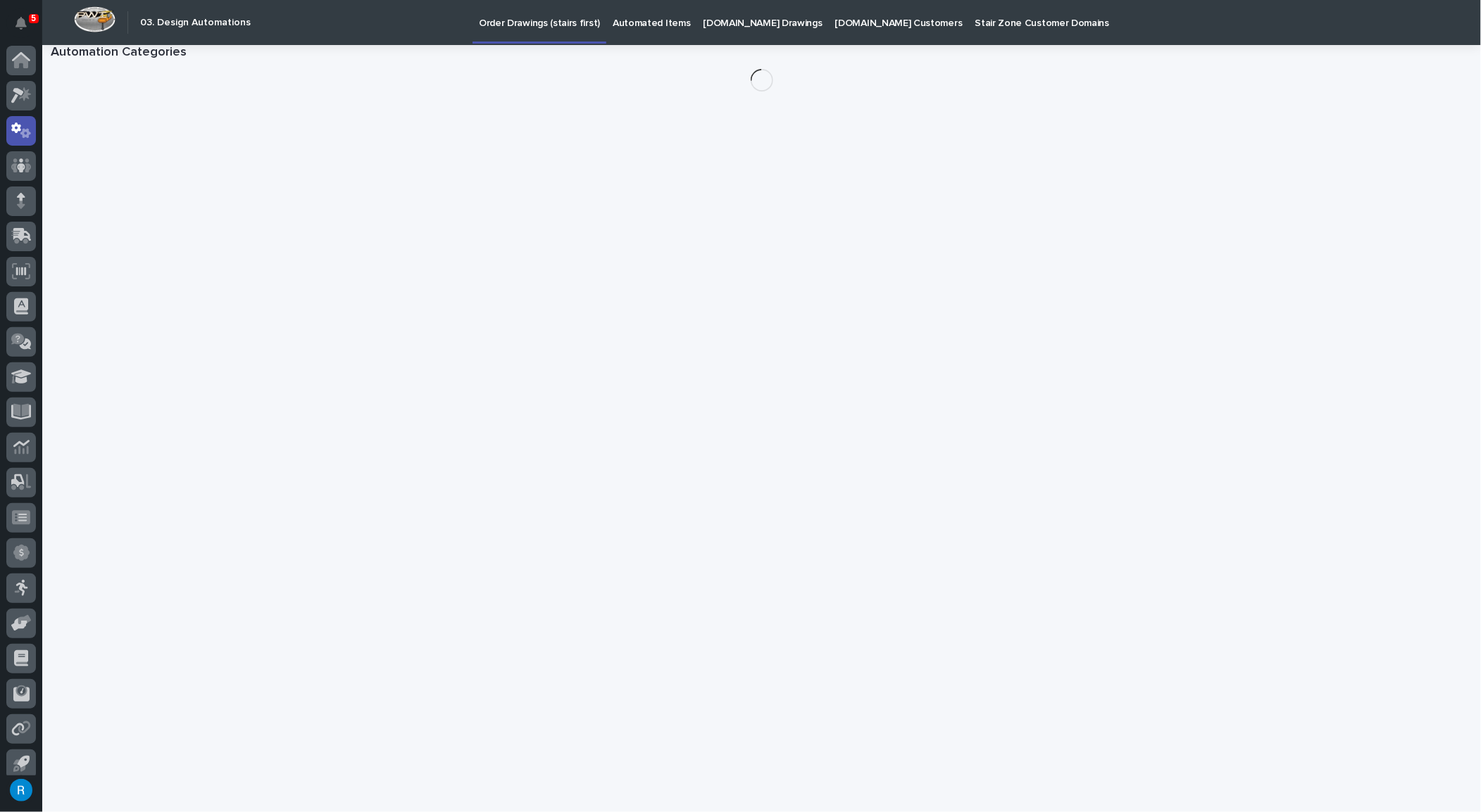
scroll to position [8, 0]
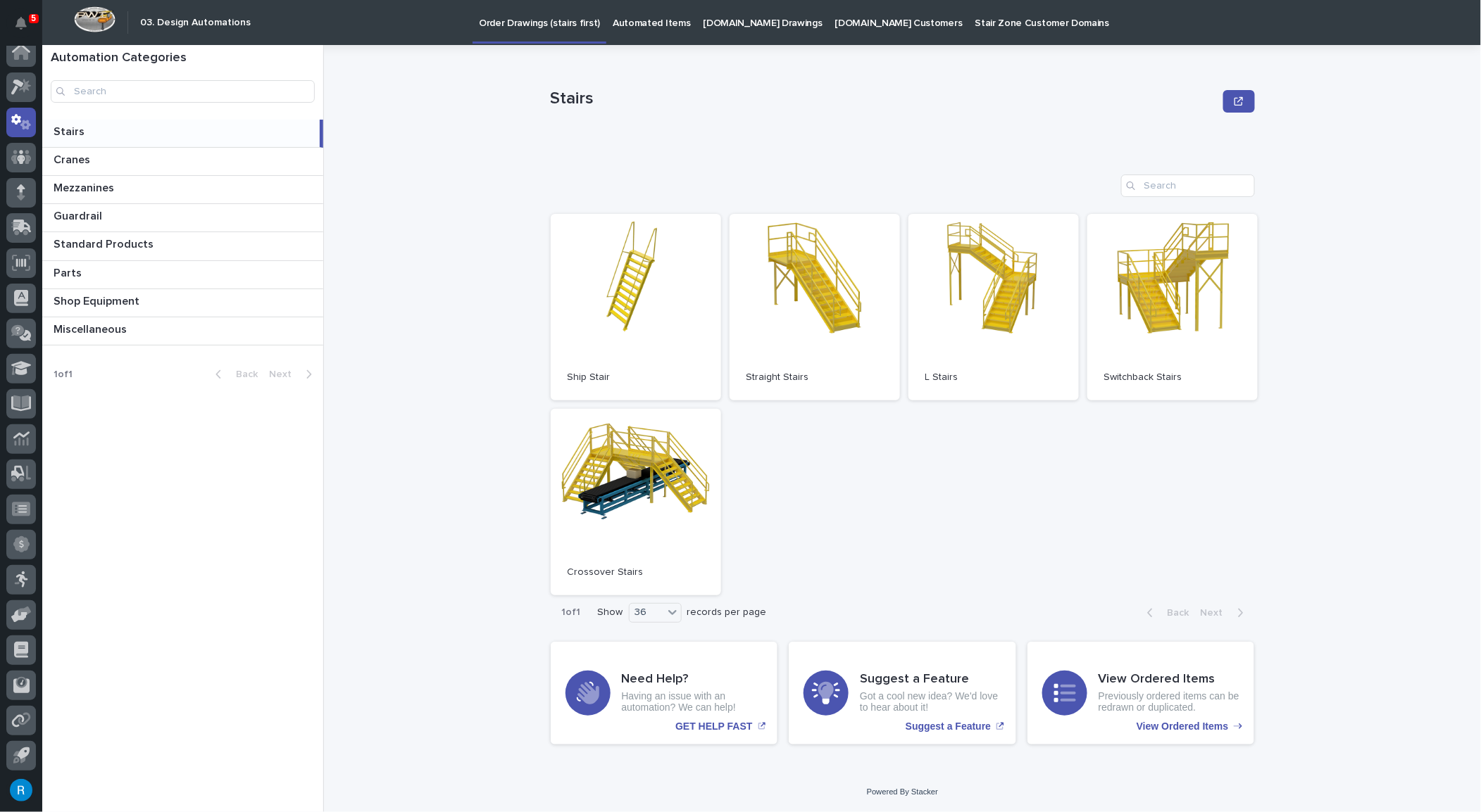
click at [708, 25] on p "StairZone.com Drawings" at bounding box center [762, 15] width 119 height 30
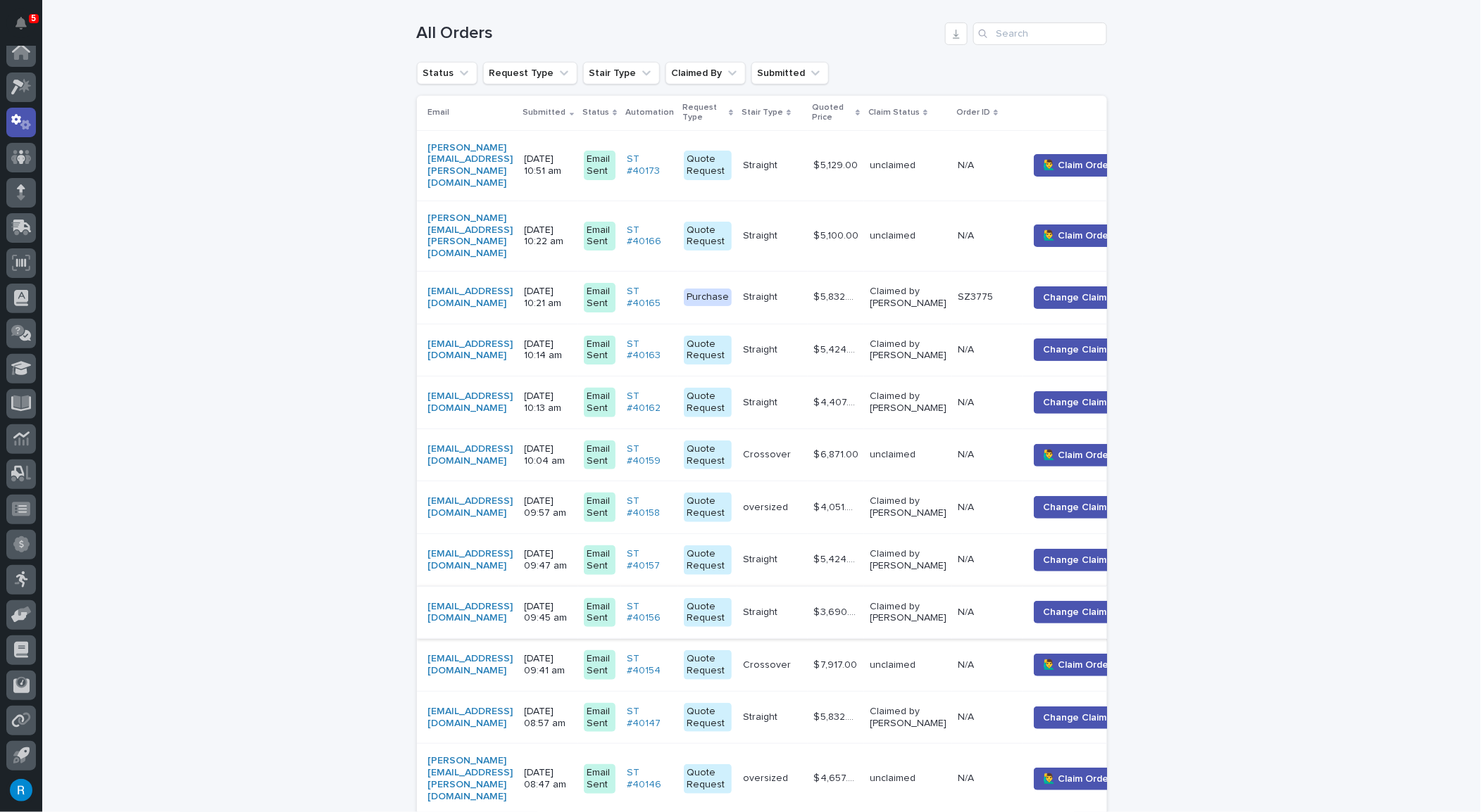
scroll to position [319, 0]
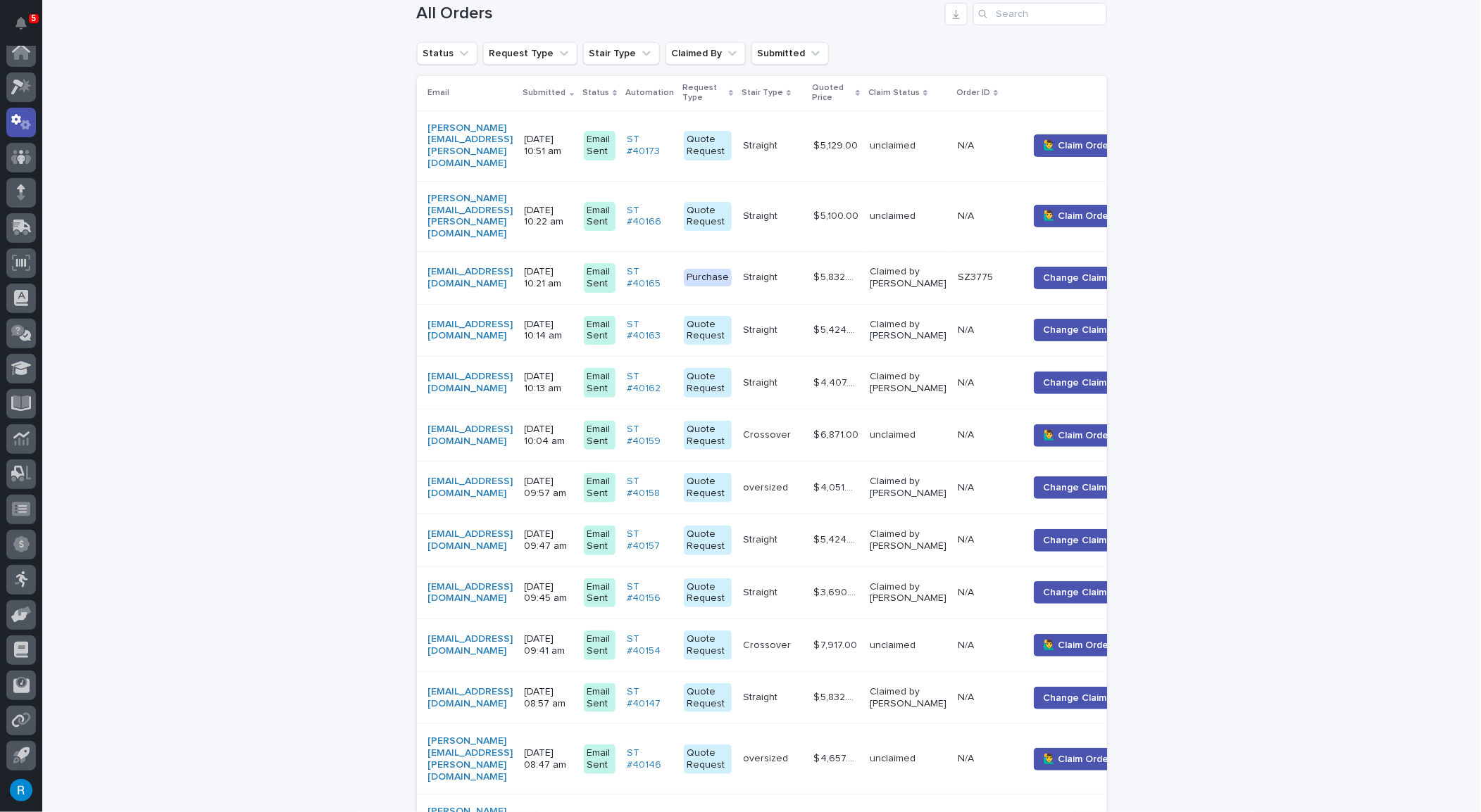
click at [519, 468] on td "lexi@garyjonesconstruction.com" at bounding box center [467, 488] width 102 height 53
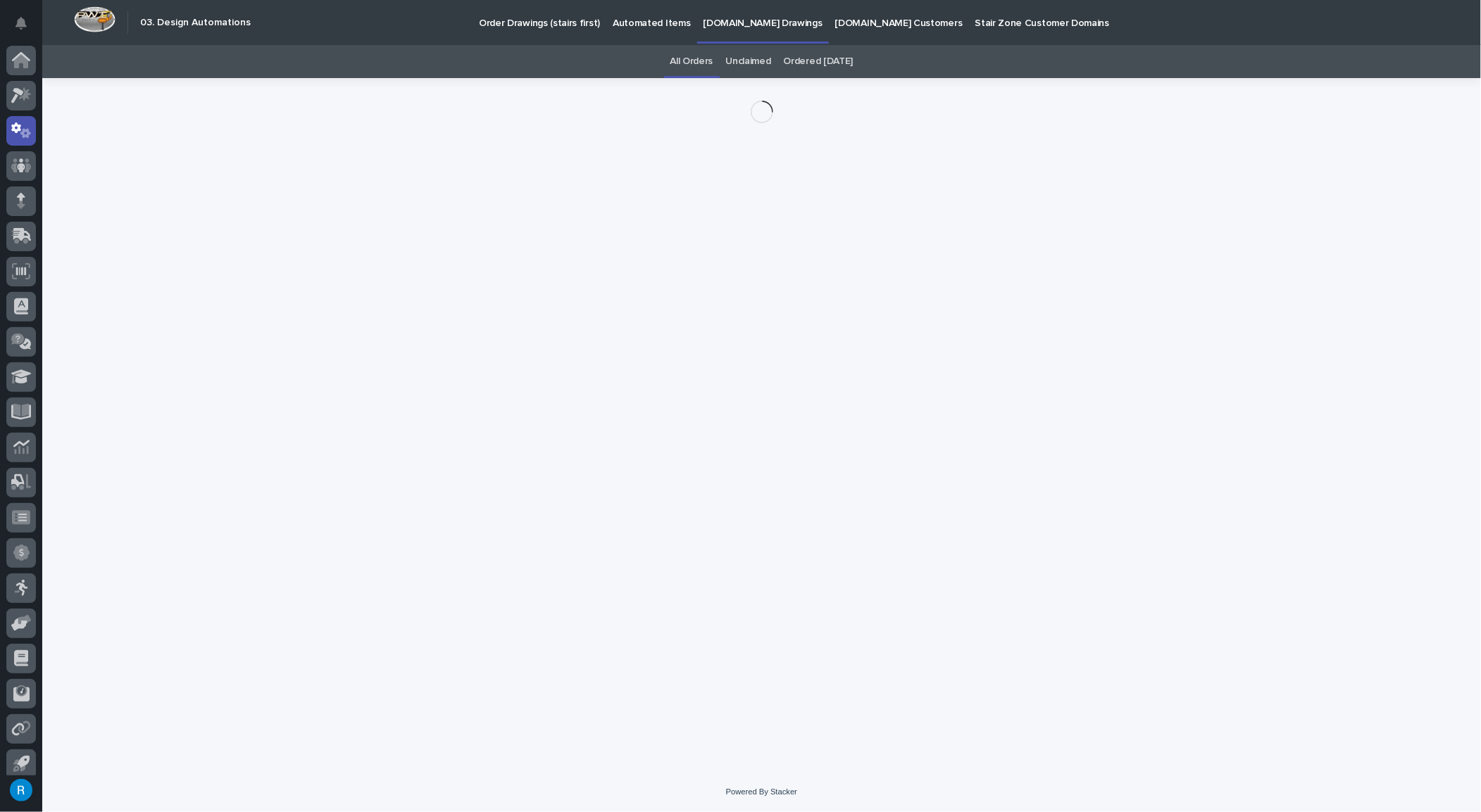
scroll to position [8, 0]
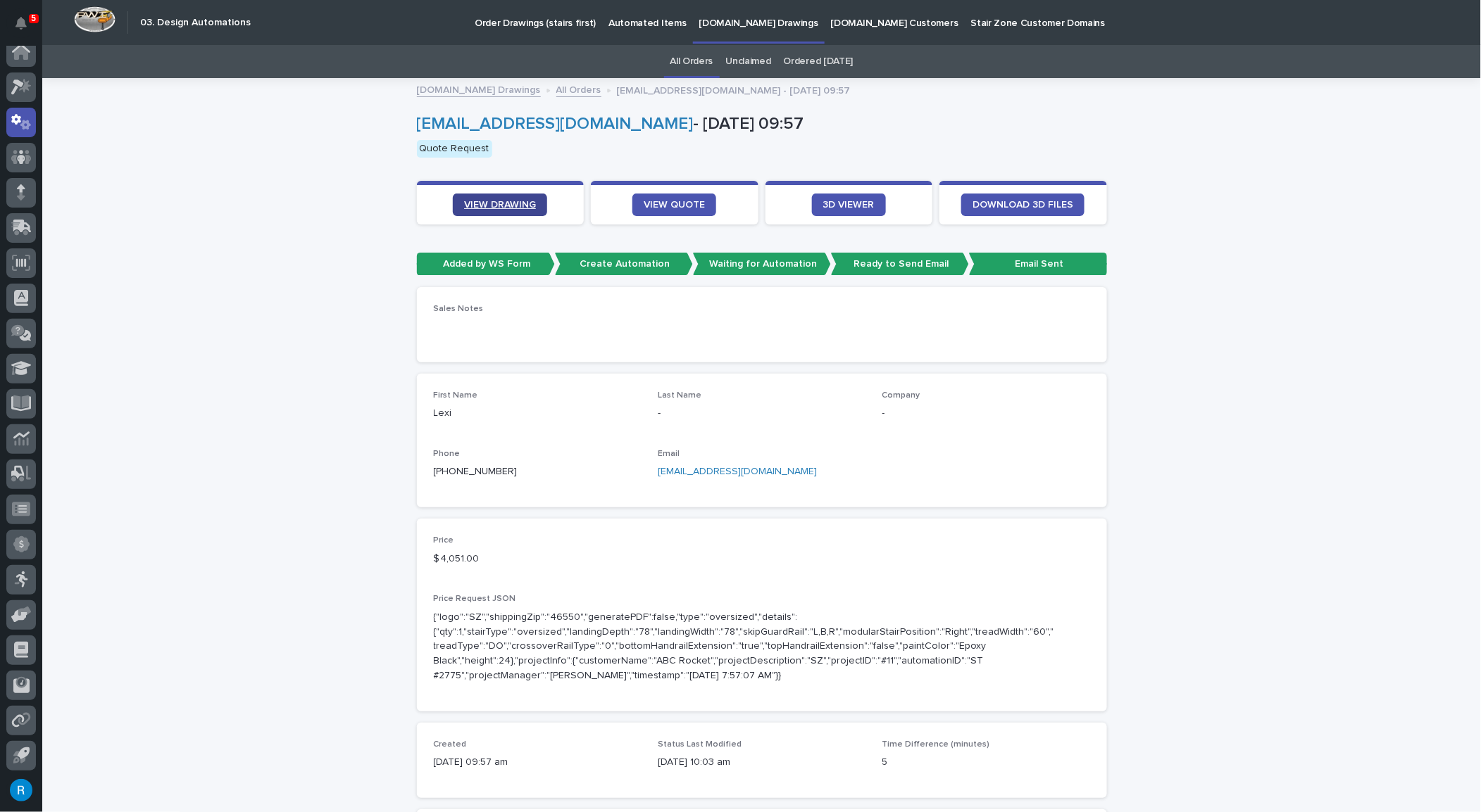
click at [502, 201] on span "VIEW DRAWING" at bounding box center [500, 205] width 72 height 10
click at [657, 201] on span "VIEW QUOTE" at bounding box center [674, 205] width 61 height 10
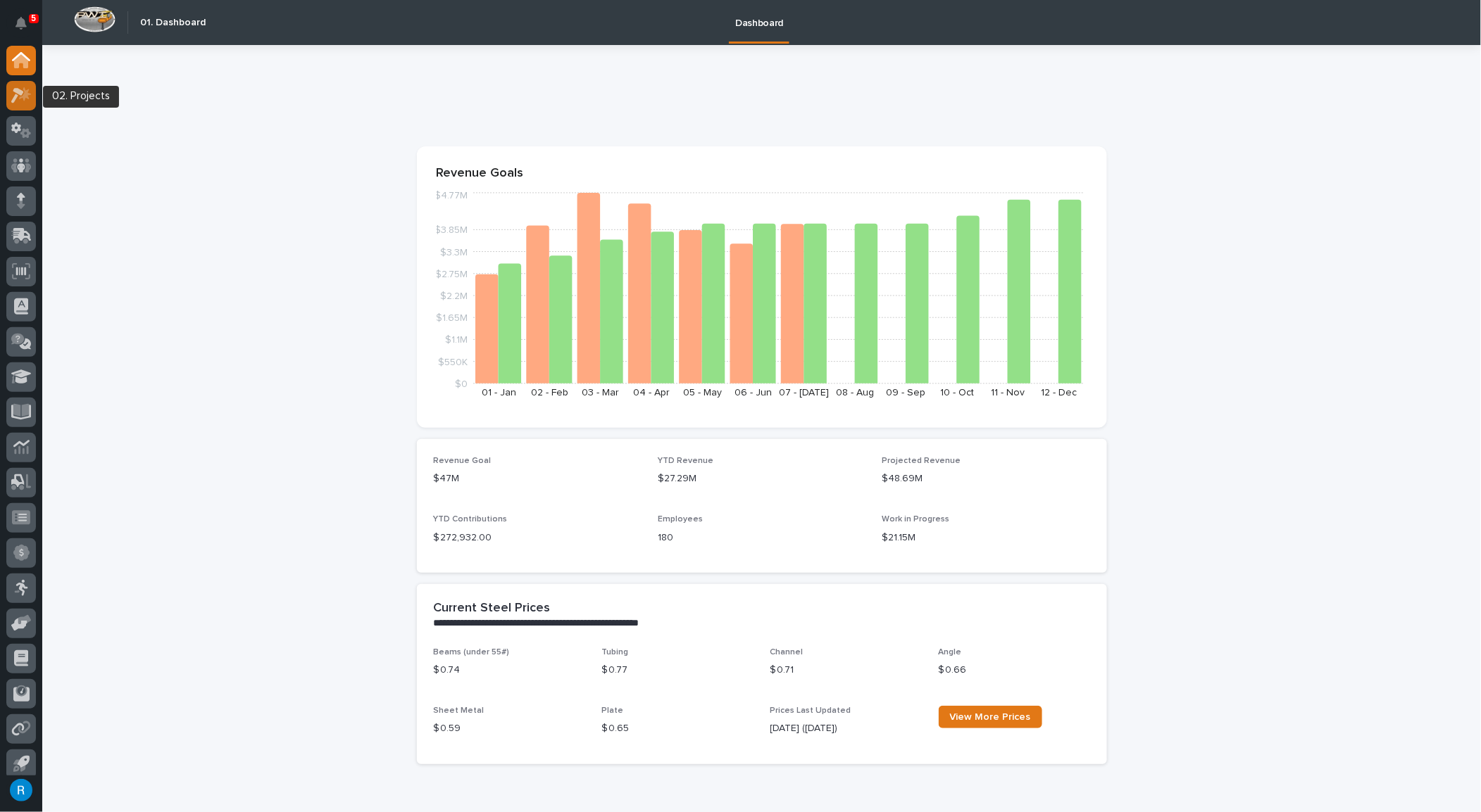
click at [21, 108] on div at bounding box center [21, 96] width 30 height 30
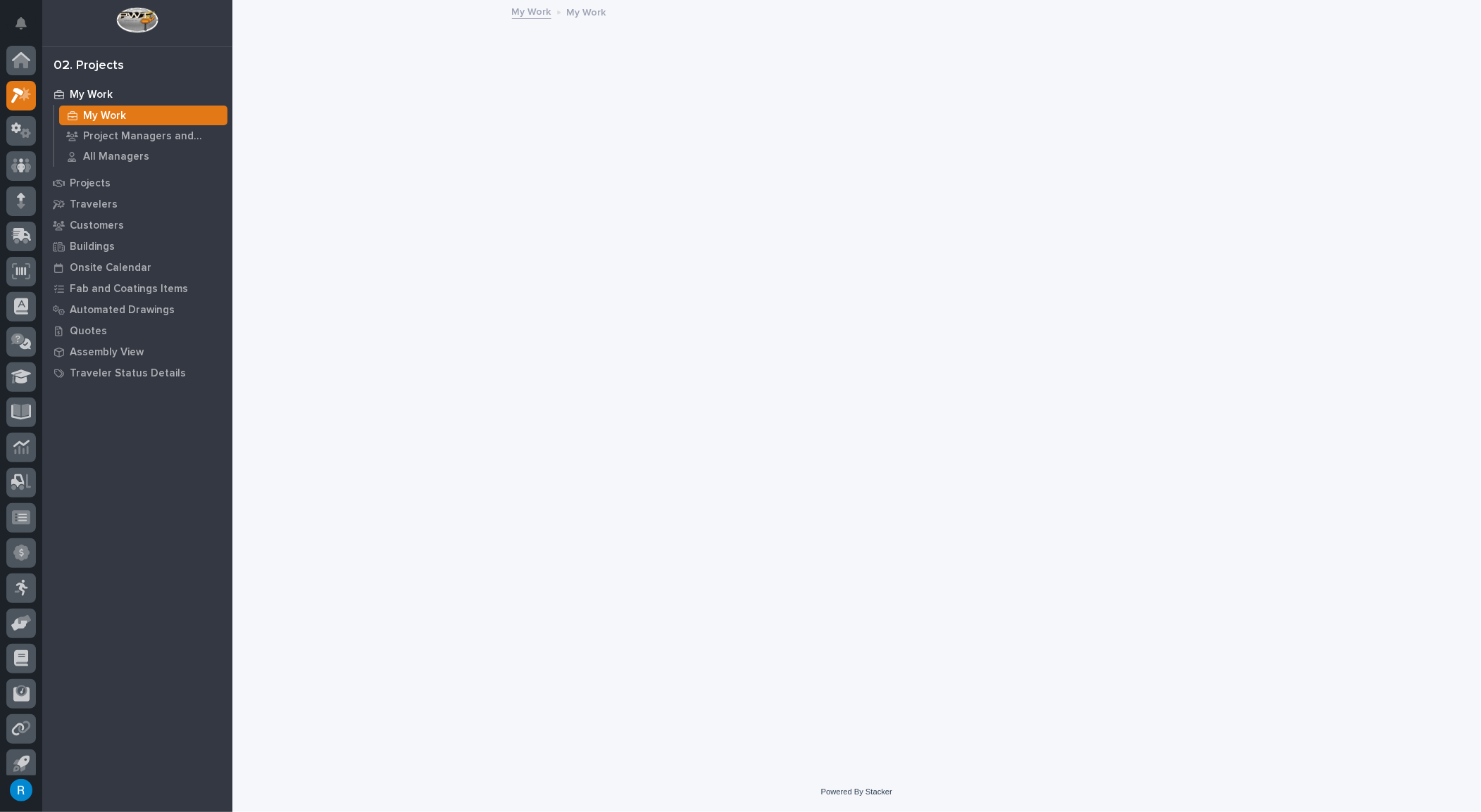
scroll to position [8, 0]
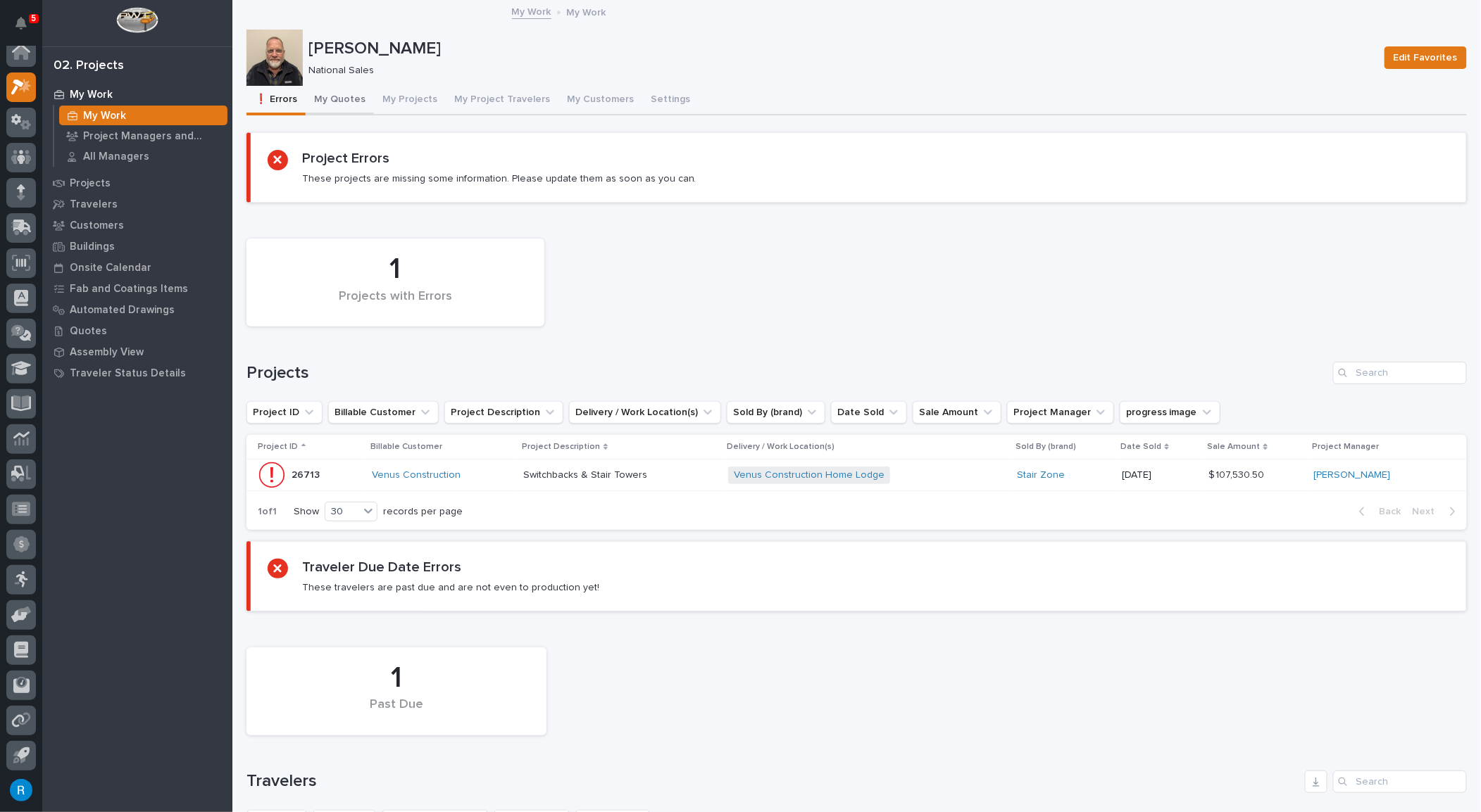
click at [346, 103] on button "My Quotes" at bounding box center [339, 100] width 68 height 30
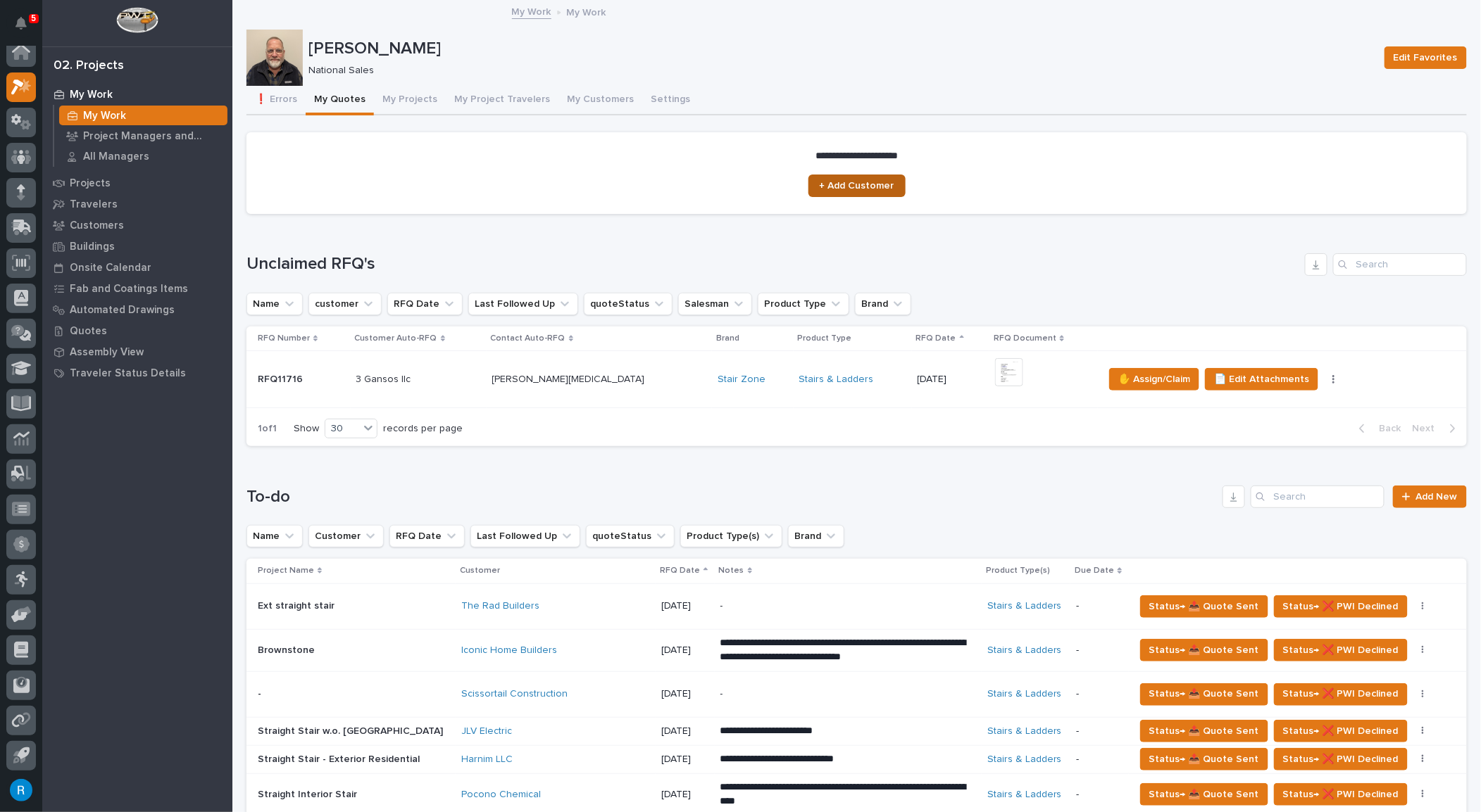
click at [866, 185] on span "+ Add Customer" at bounding box center [857, 185] width 74 height 10
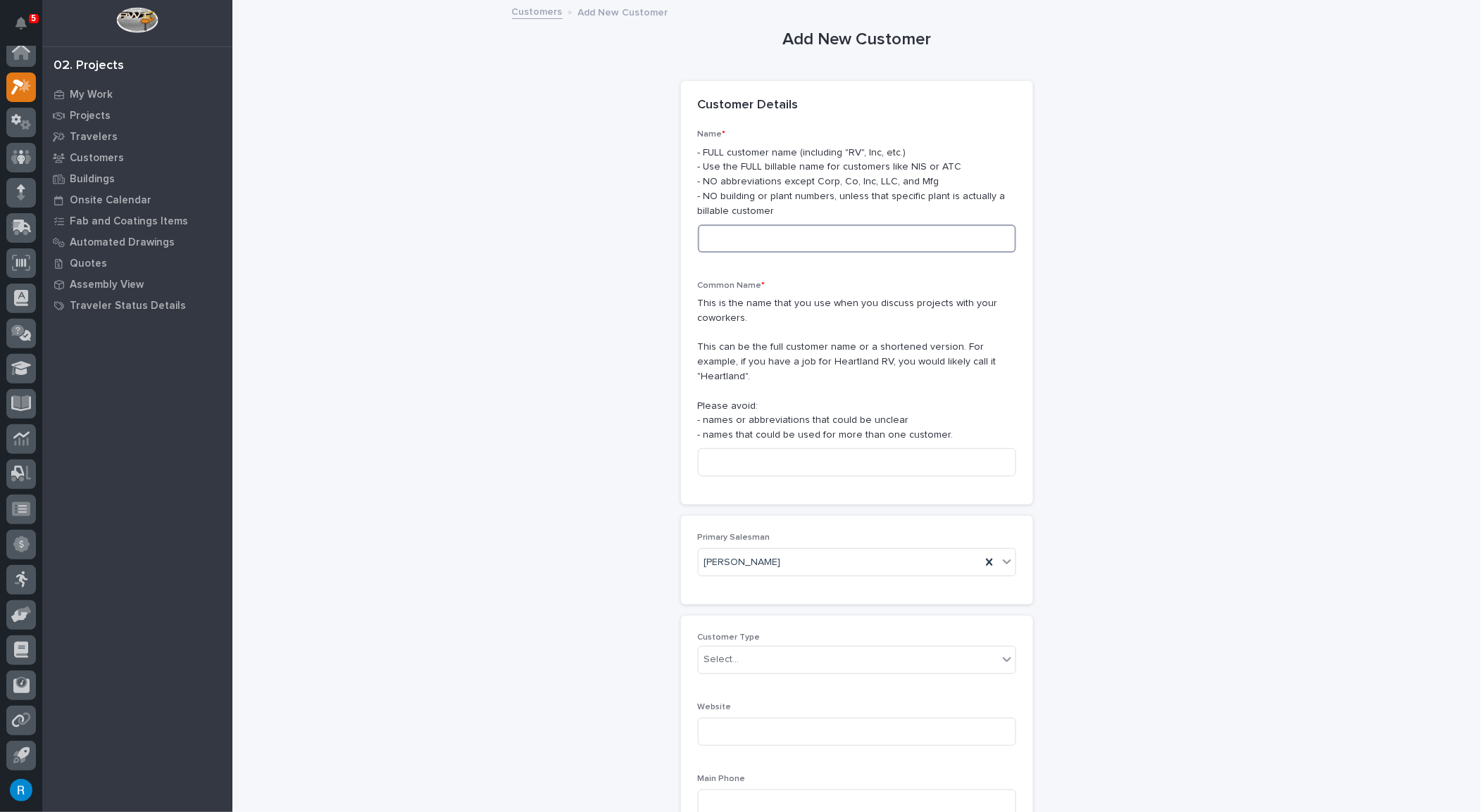
click at [727, 237] on input at bounding box center [857, 238] width 318 height 28
click at [106, 156] on p "Customers" at bounding box center [97, 158] width 54 height 13
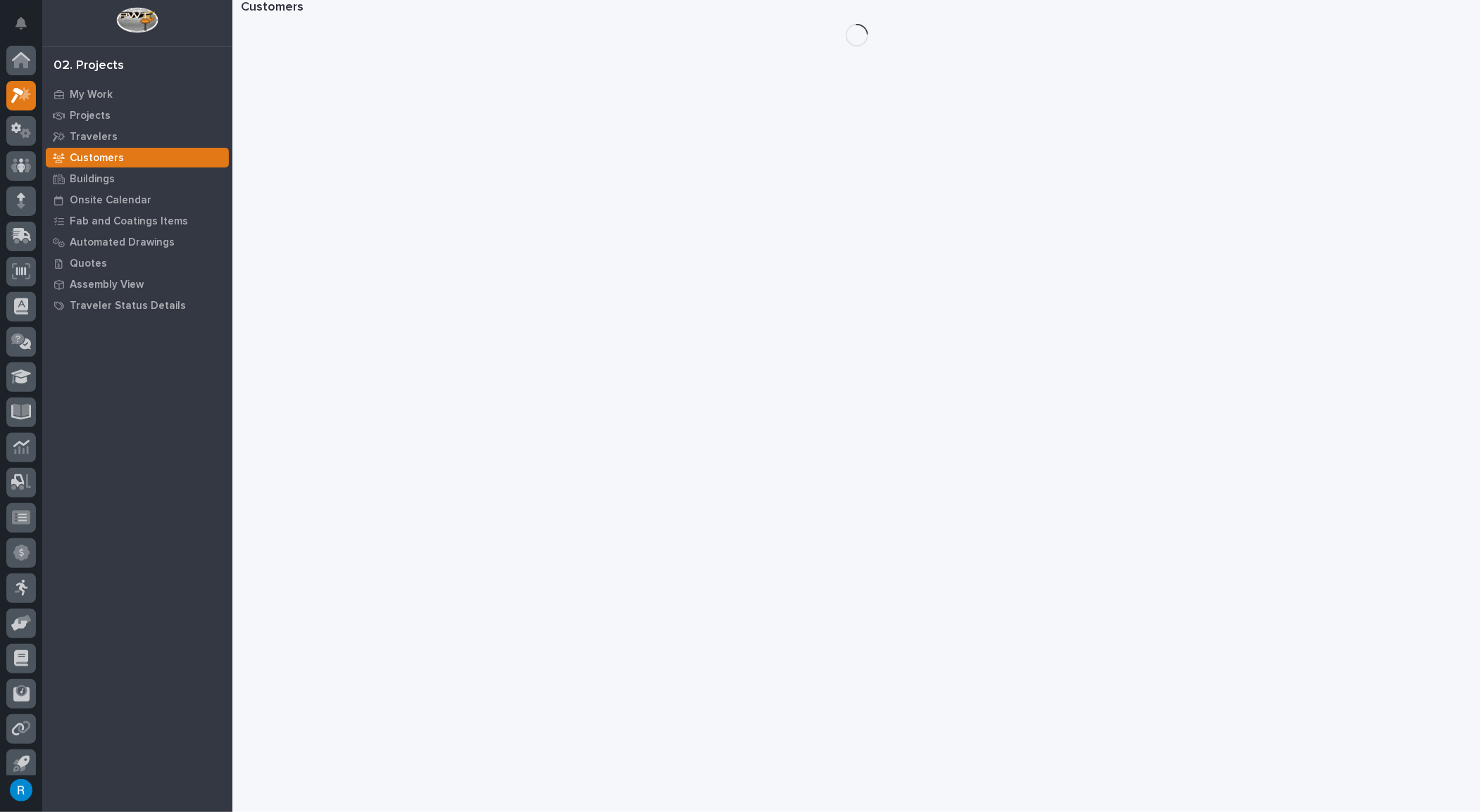
scroll to position [8, 0]
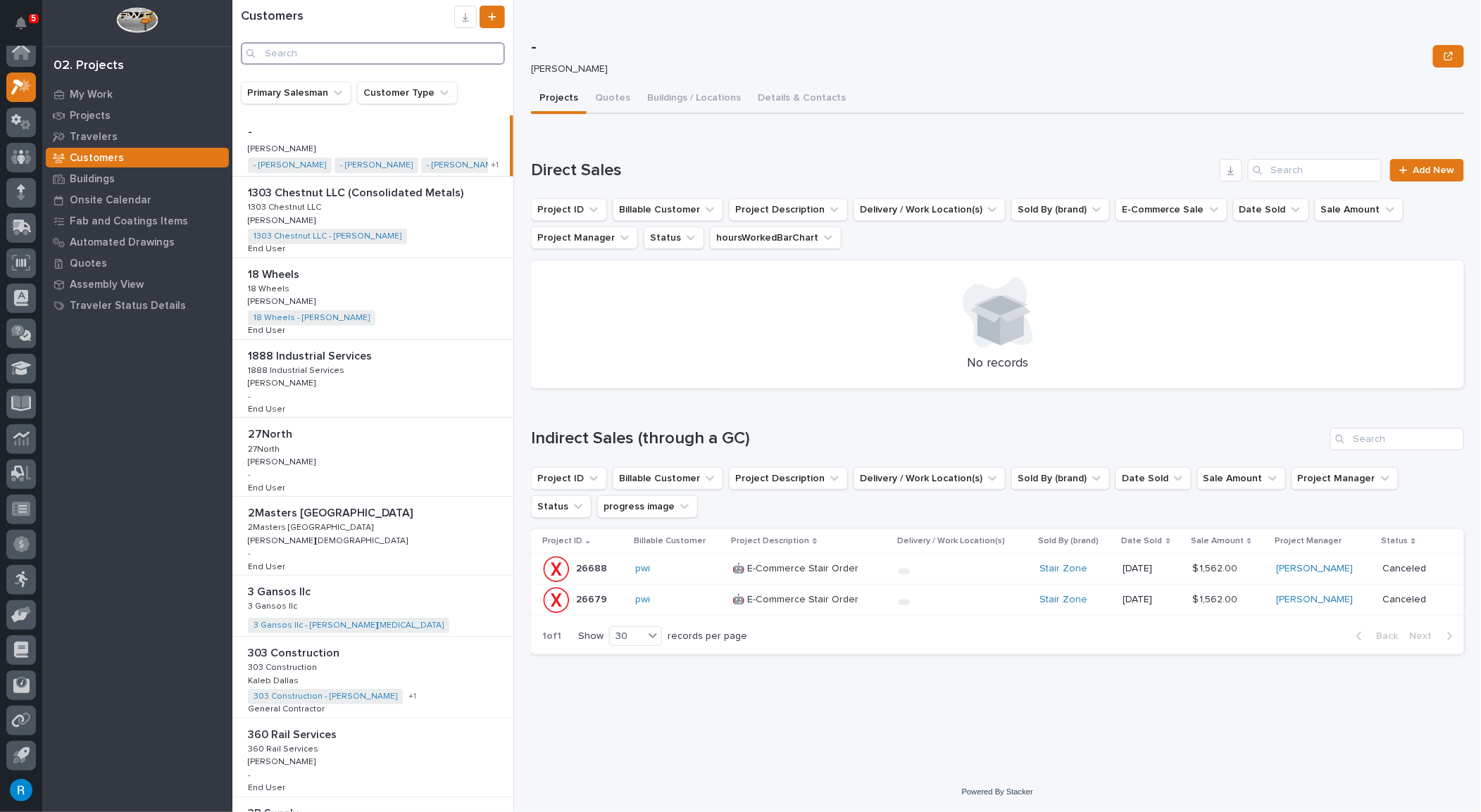
click at [291, 54] on input "Search" at bounding box center [372, 53] width 264 height 22
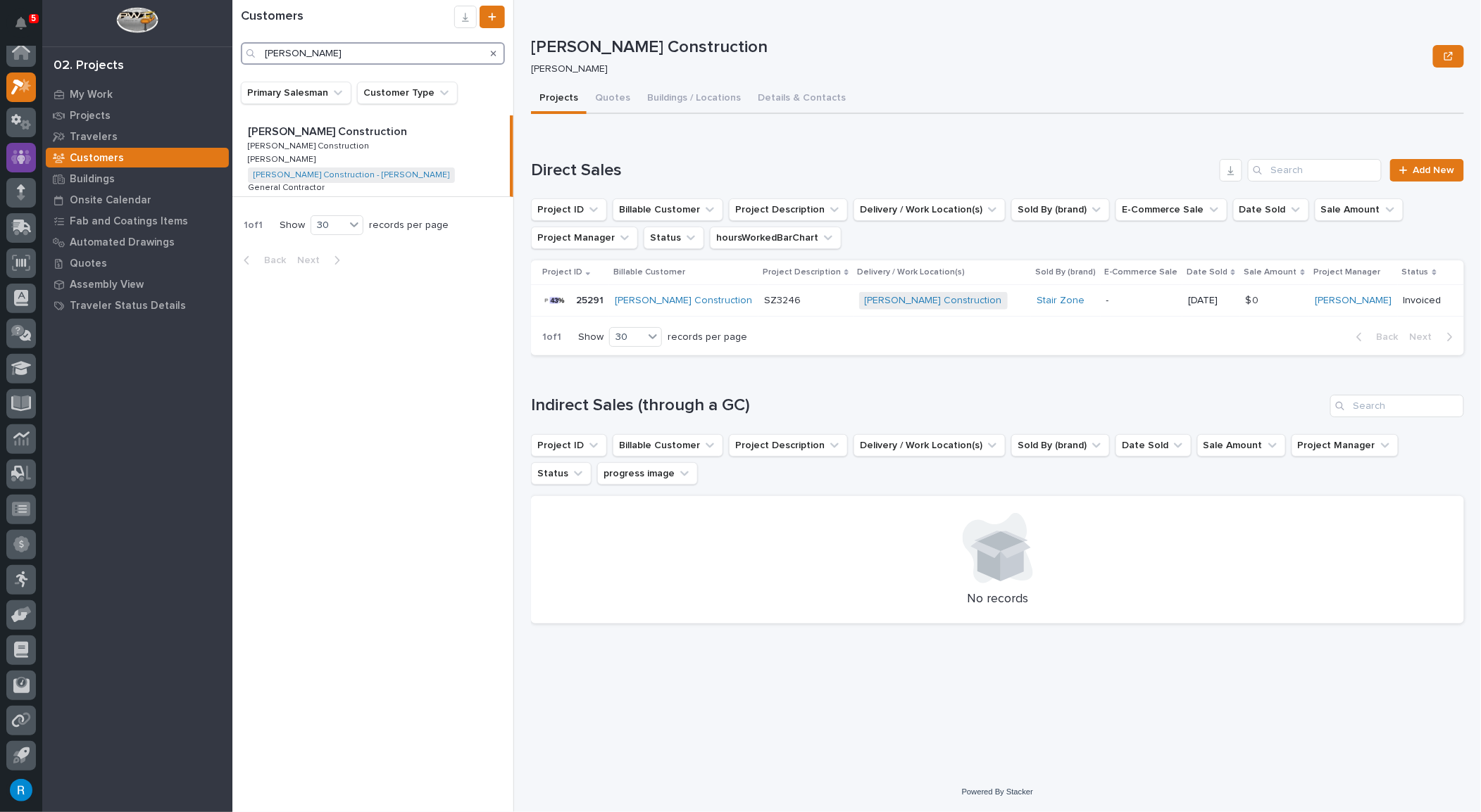
type input "gary jones"
click at [997, 300] on div "Gary Jones Construction + 0" at bounding box center [942, 300] width 167 height 18
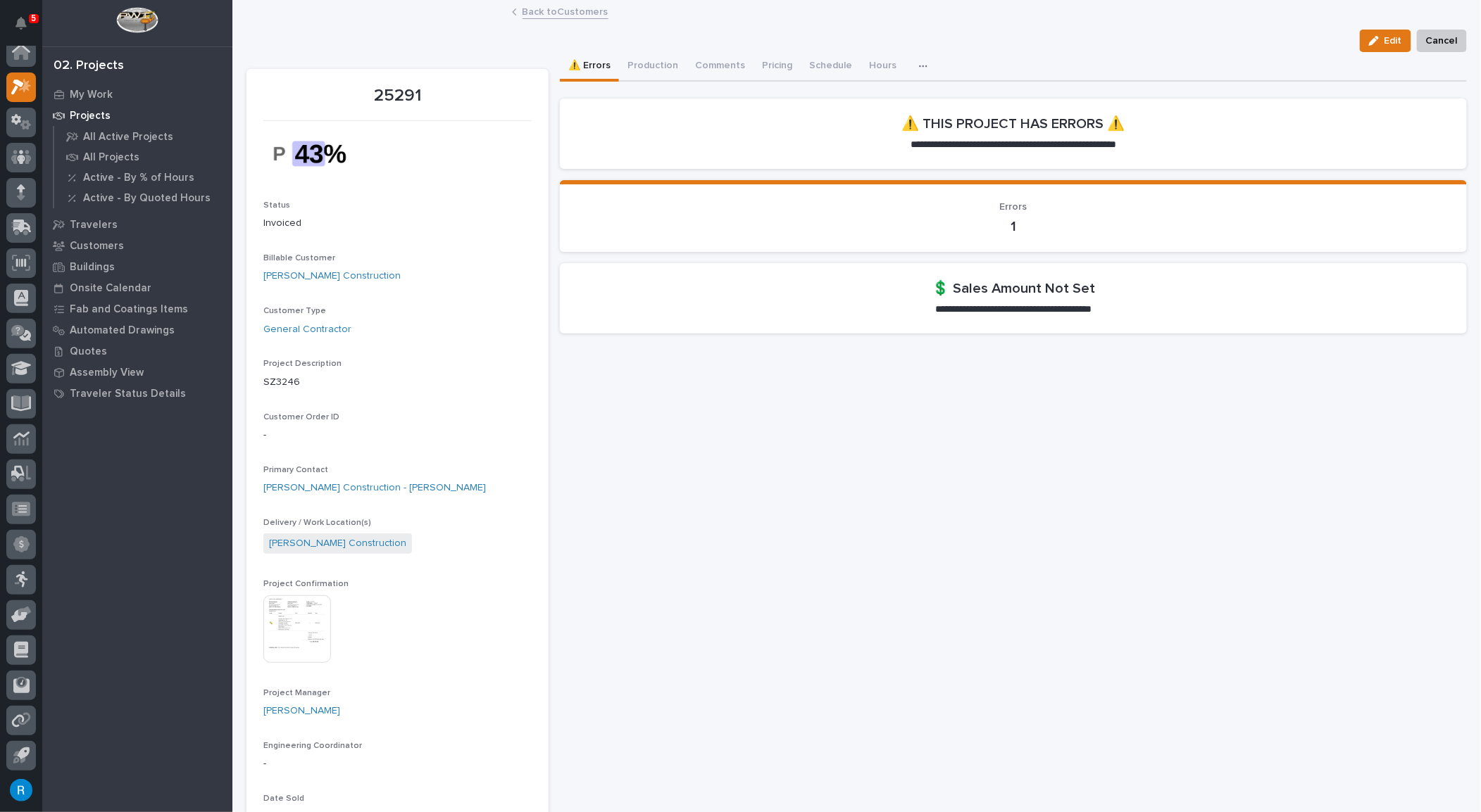
click at [294, 626] on img at bounding box center [297, 629] width 67 height 67
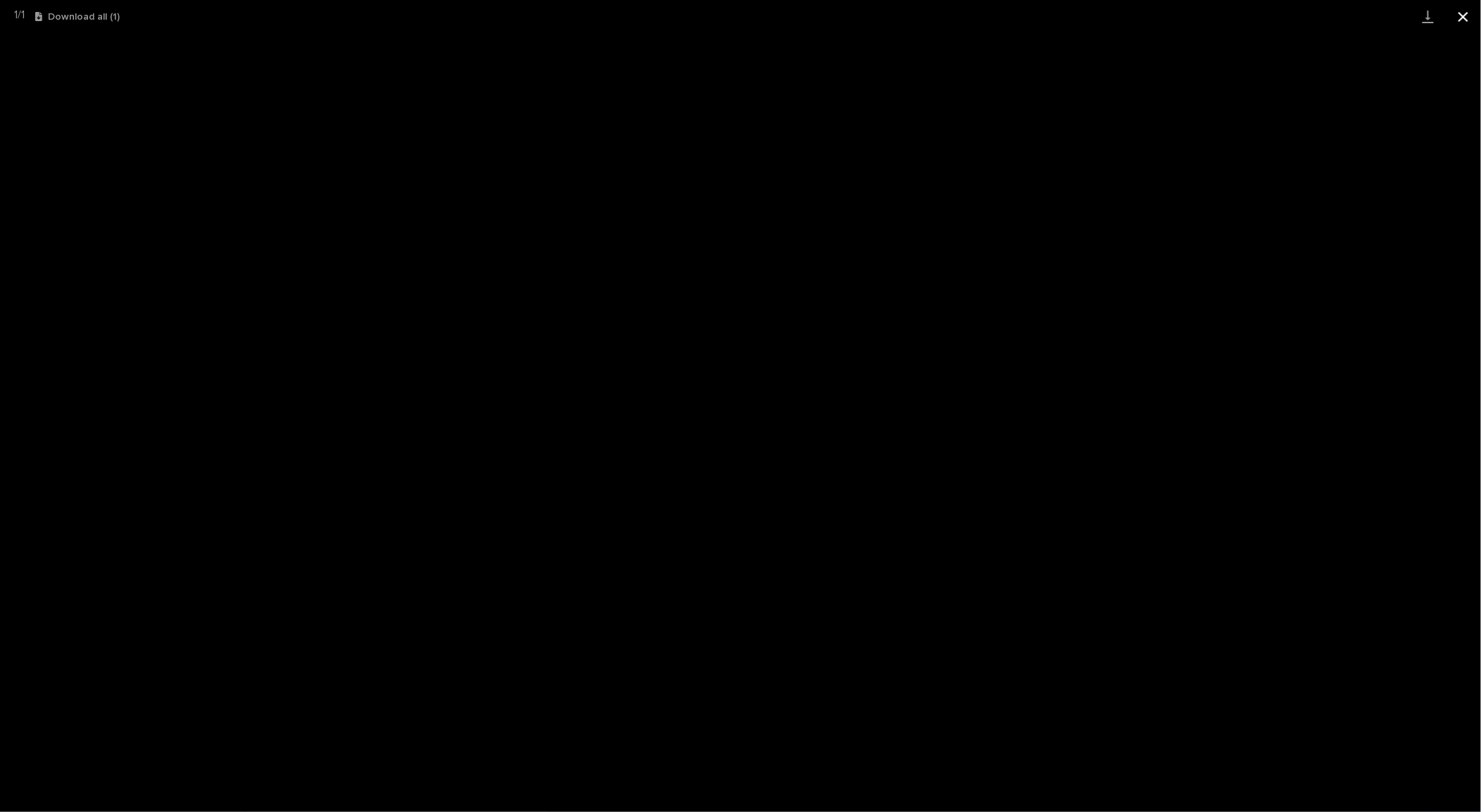
click at [1461, 15] on button "Close gallery" at bounding box center [1463, 16] width 35 height 33
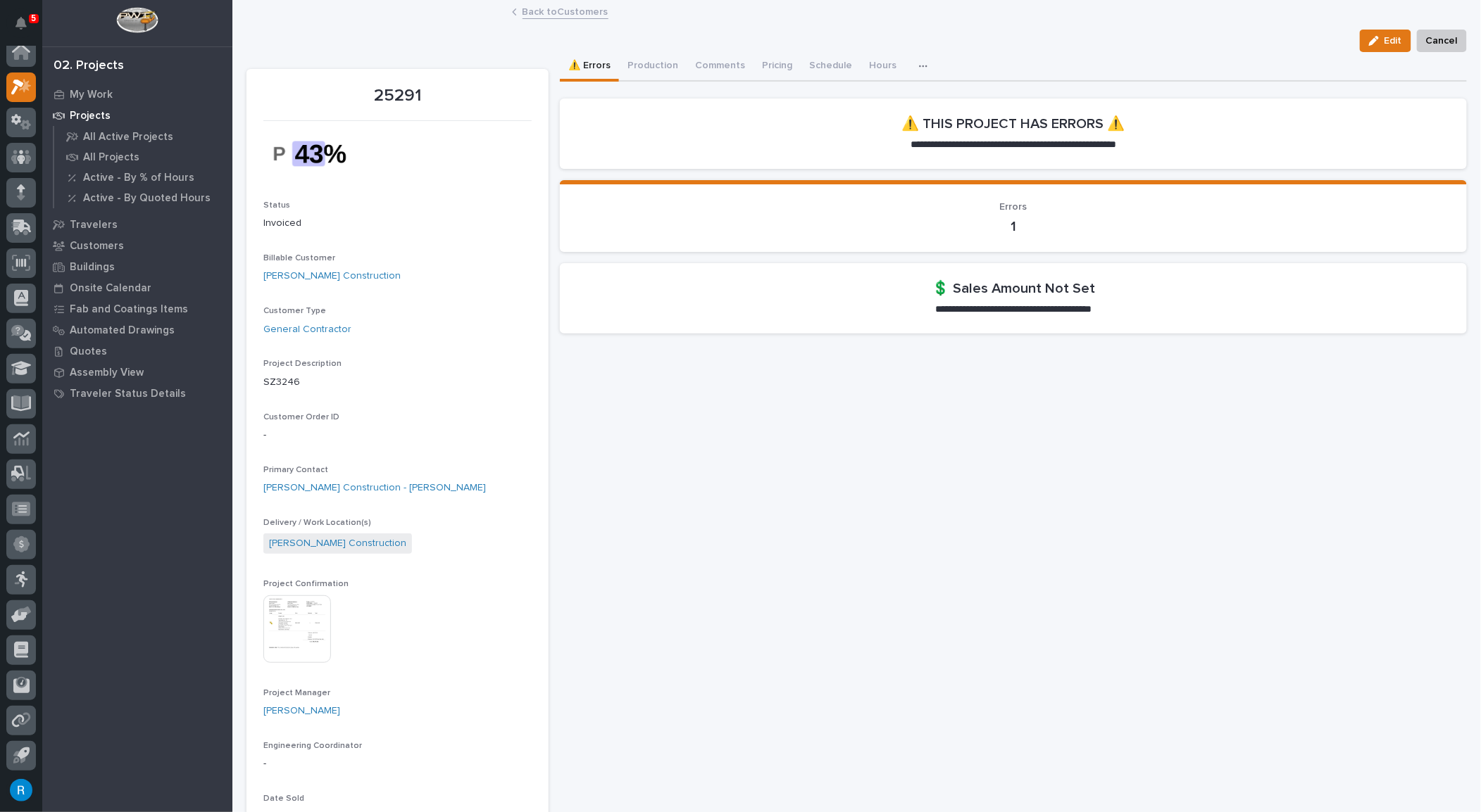
click at [533, 13] on link "Back to Customers" at bounding box center [565, 11] width 86 height 16
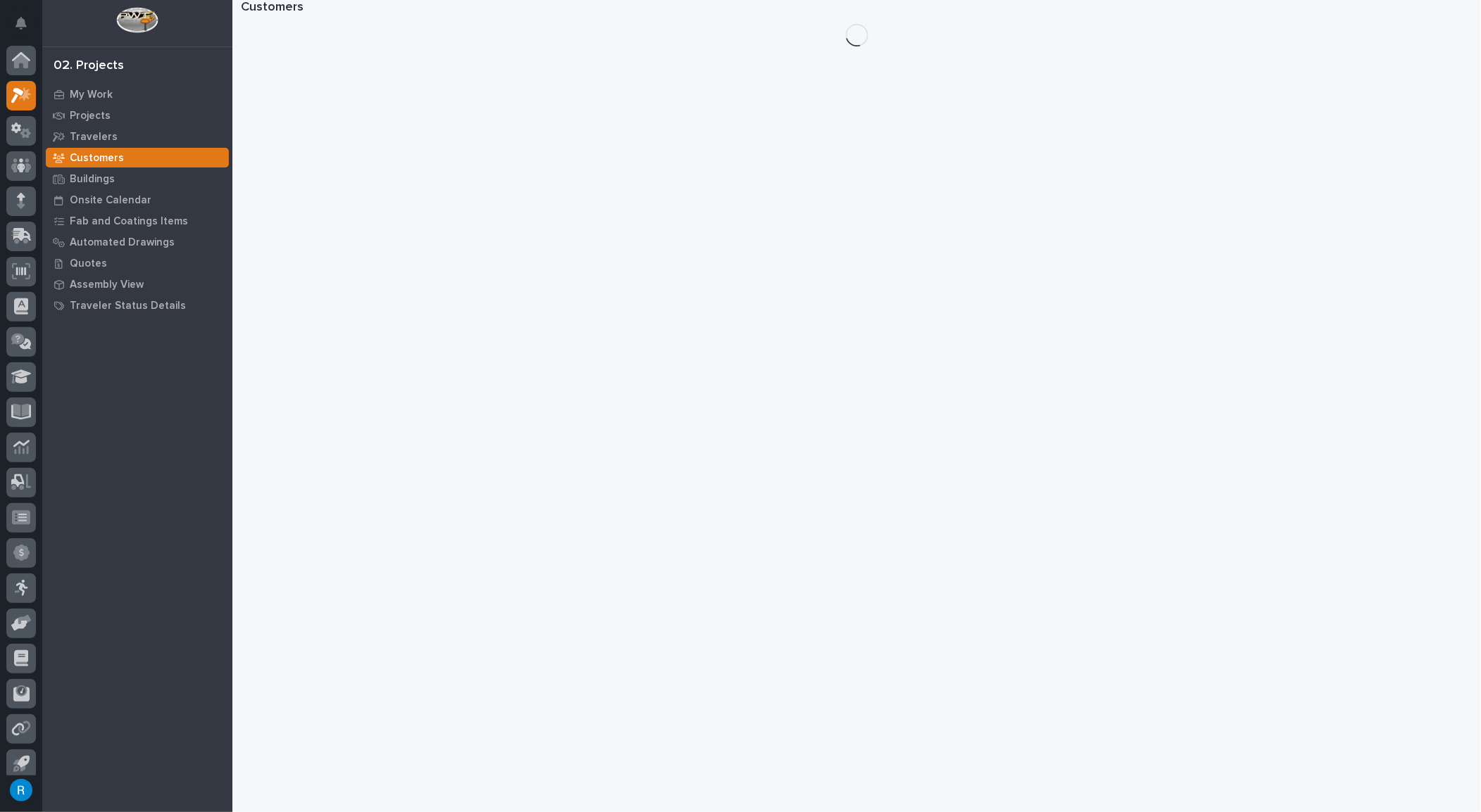
scroll to position [8, 0]
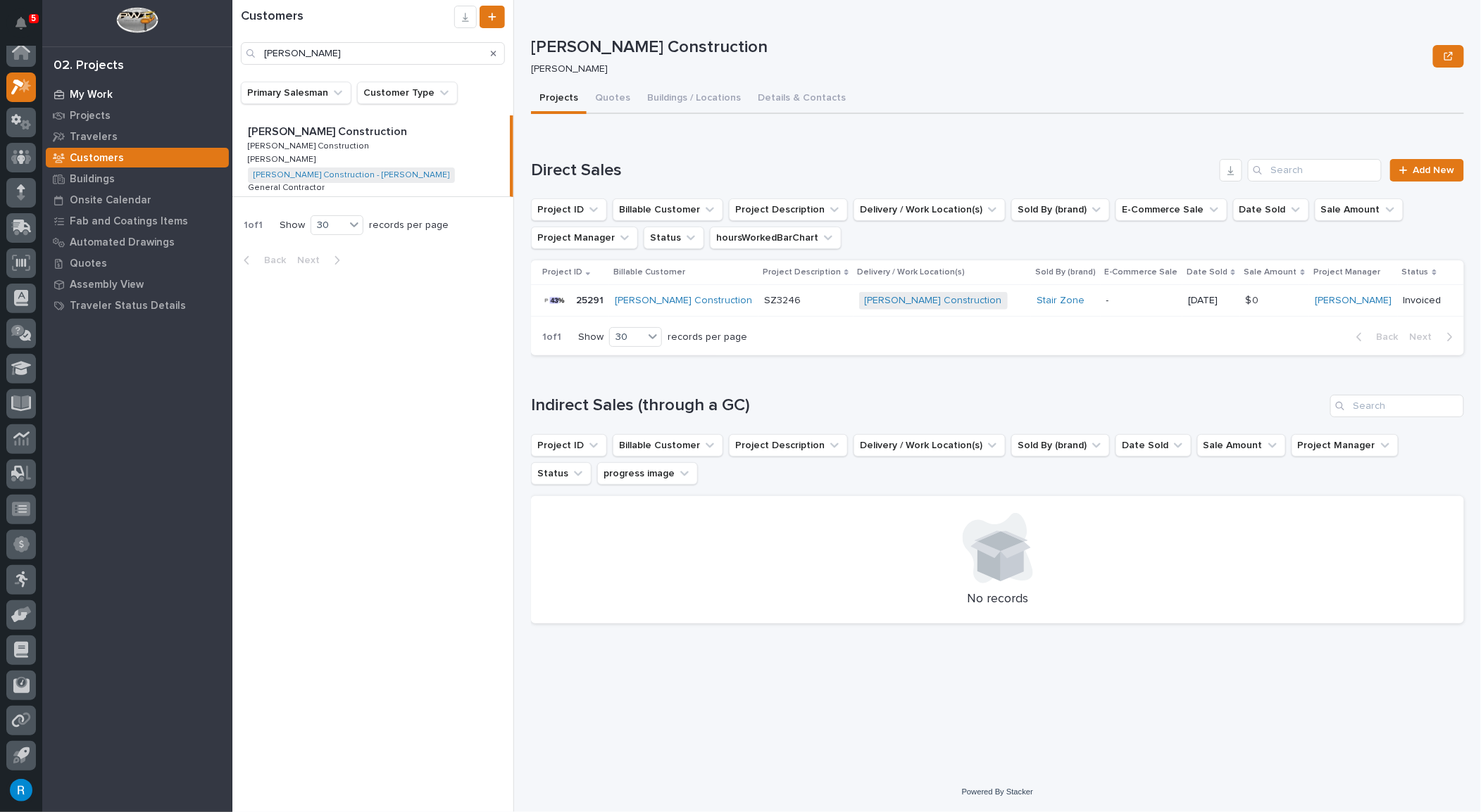
click at [84, 91] on p "My Work" at bounding box center [91, 95] width 43 height 13
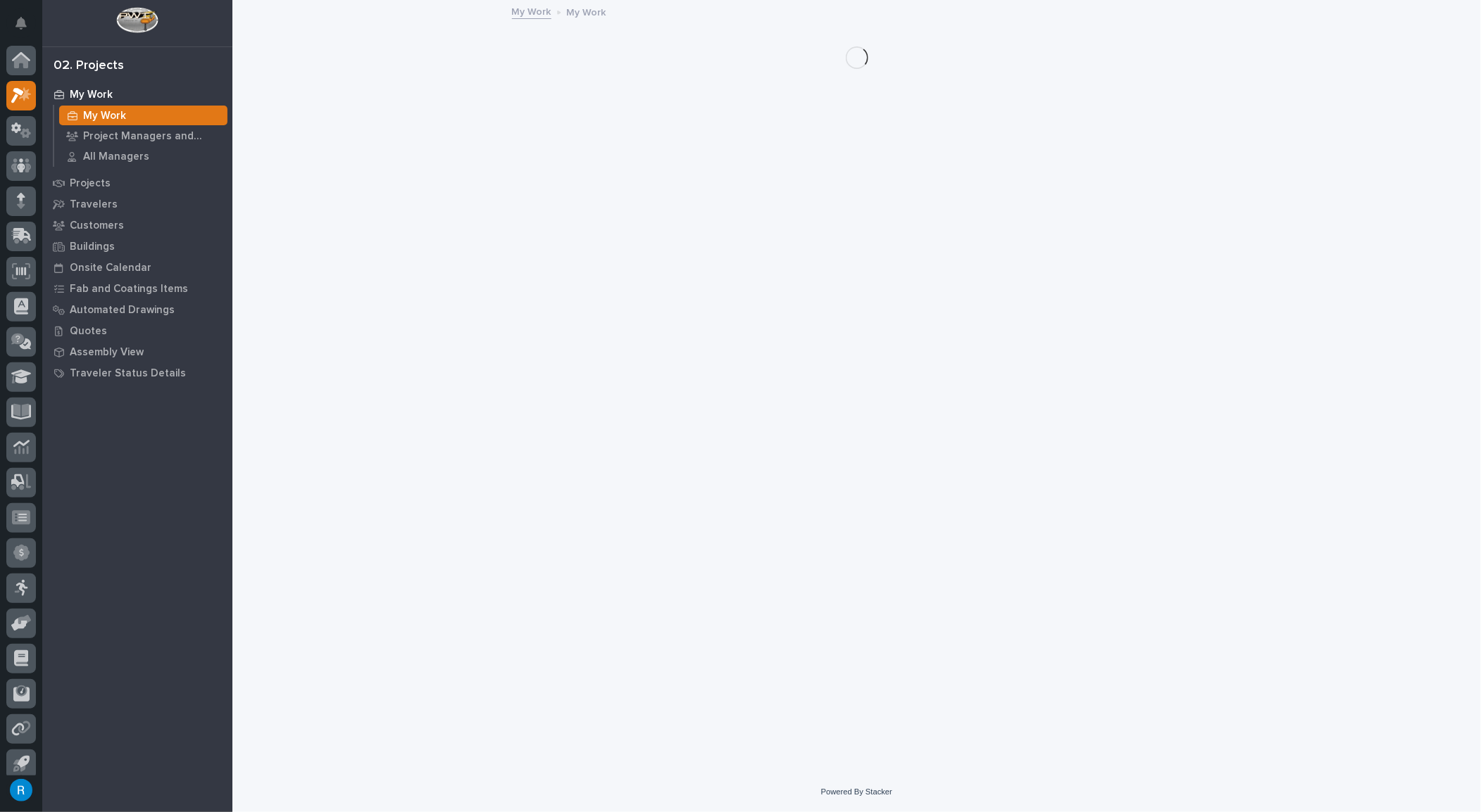
scroll to position [8, 0]
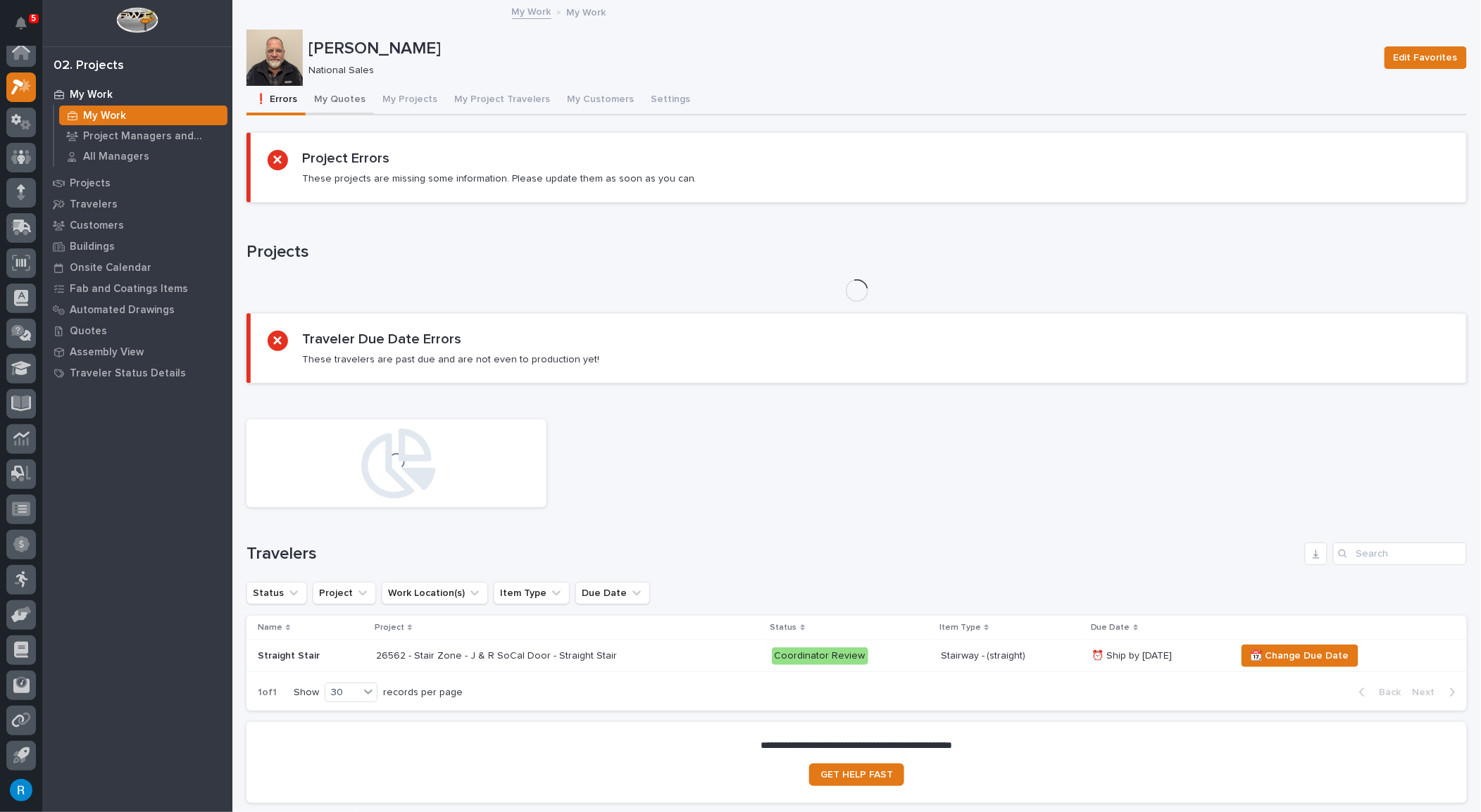
click at [326, 100] on button "My Quotes" at bounding box center [339, 100] width 68 height 30
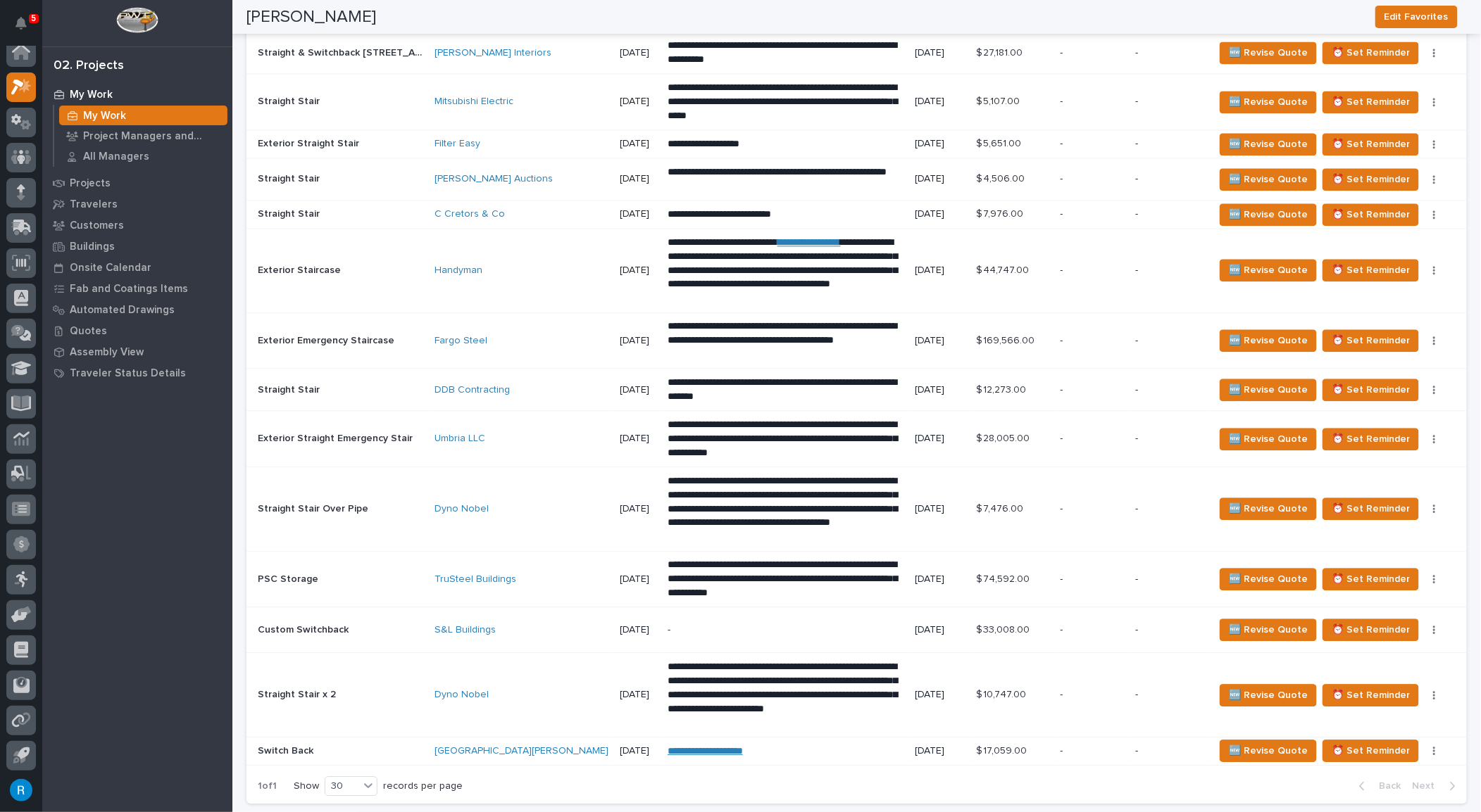
scroll to position [1378, 0]
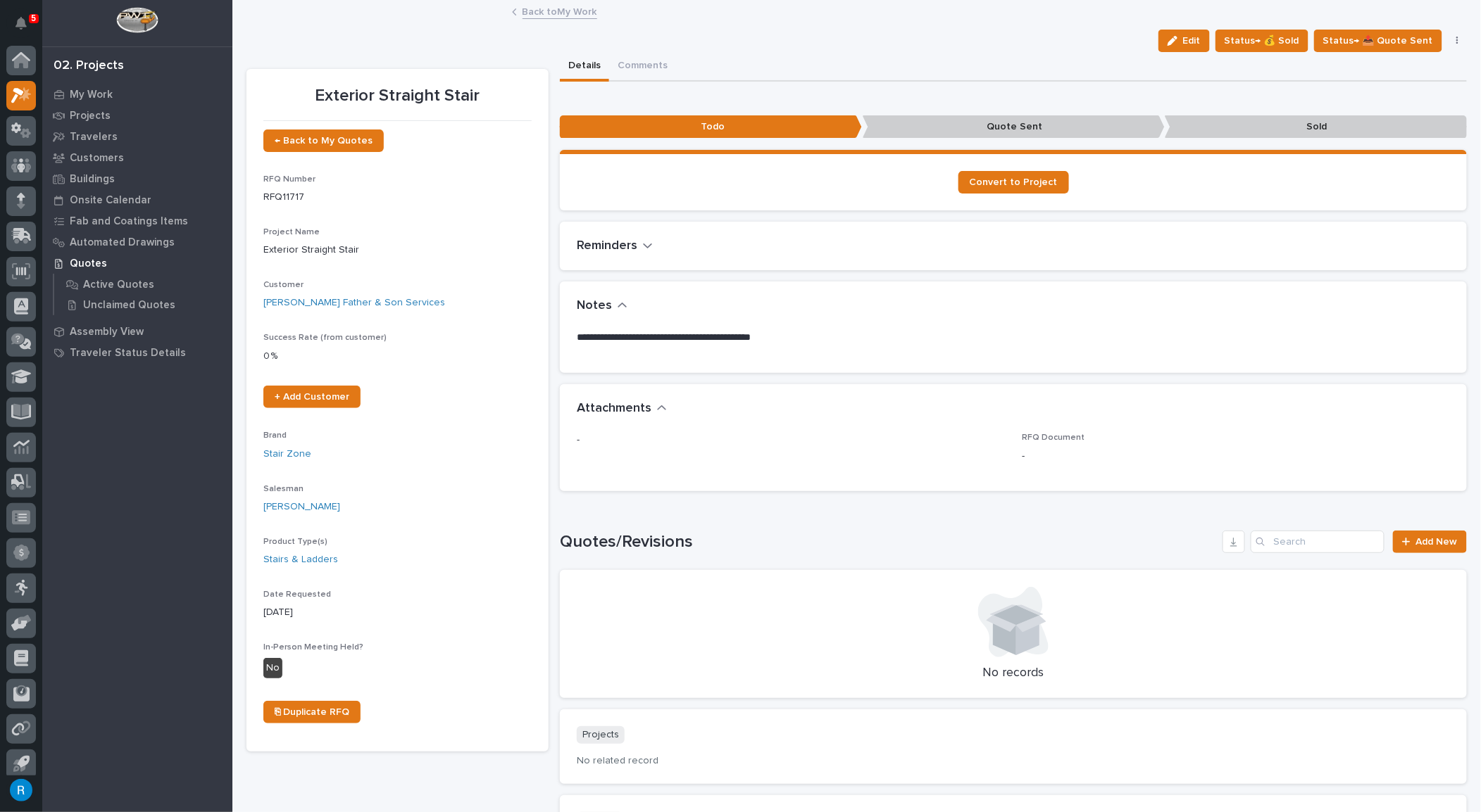
scroll to position [8, 0]
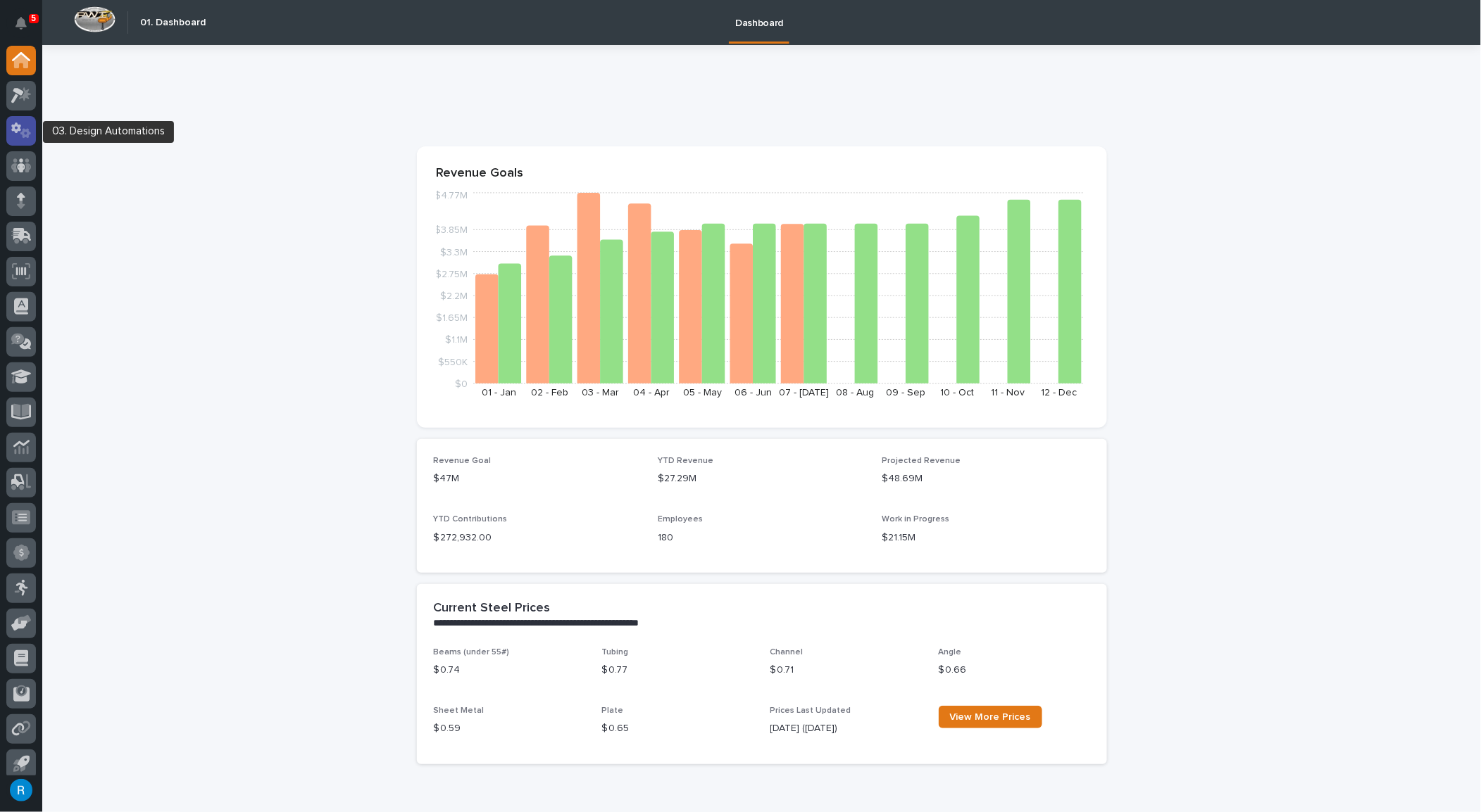
click at [18, 130] on icon at bounding box center [16, 128] width 10 height 11
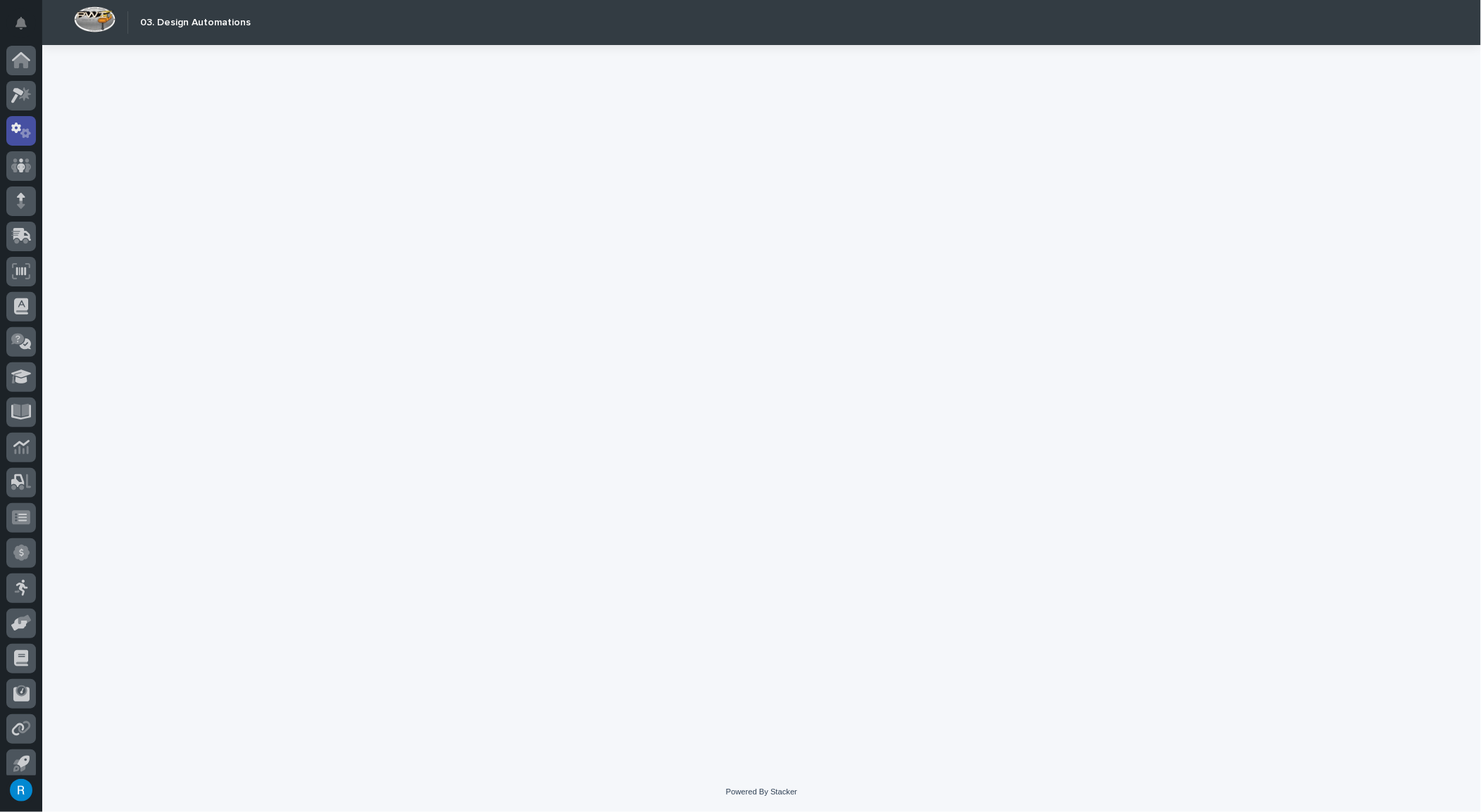
scroll to position [8, 0]
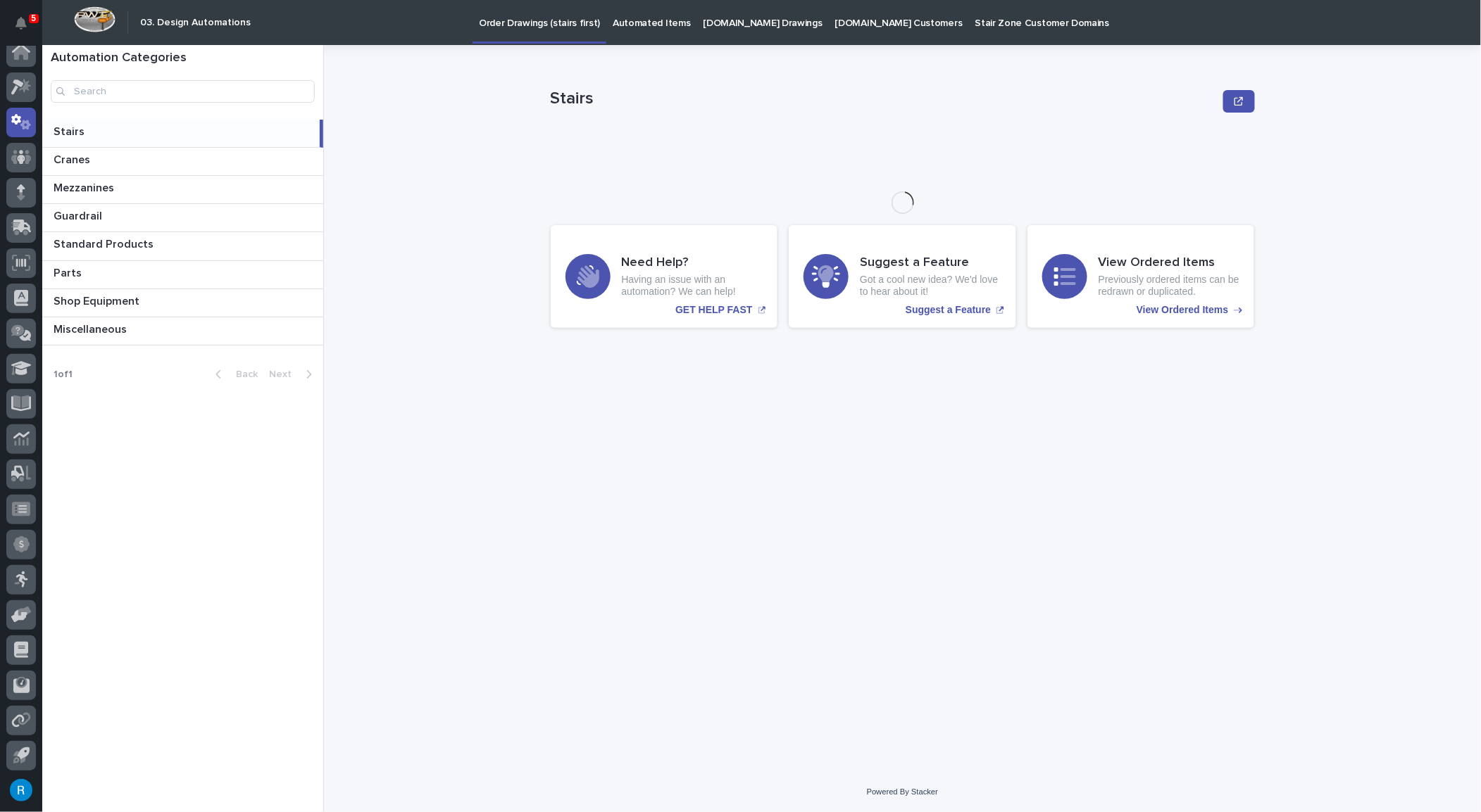
click at [544, 32] on link "Order Drawings (stairs first)" at bounding box center [539, 21] width 134 height 41
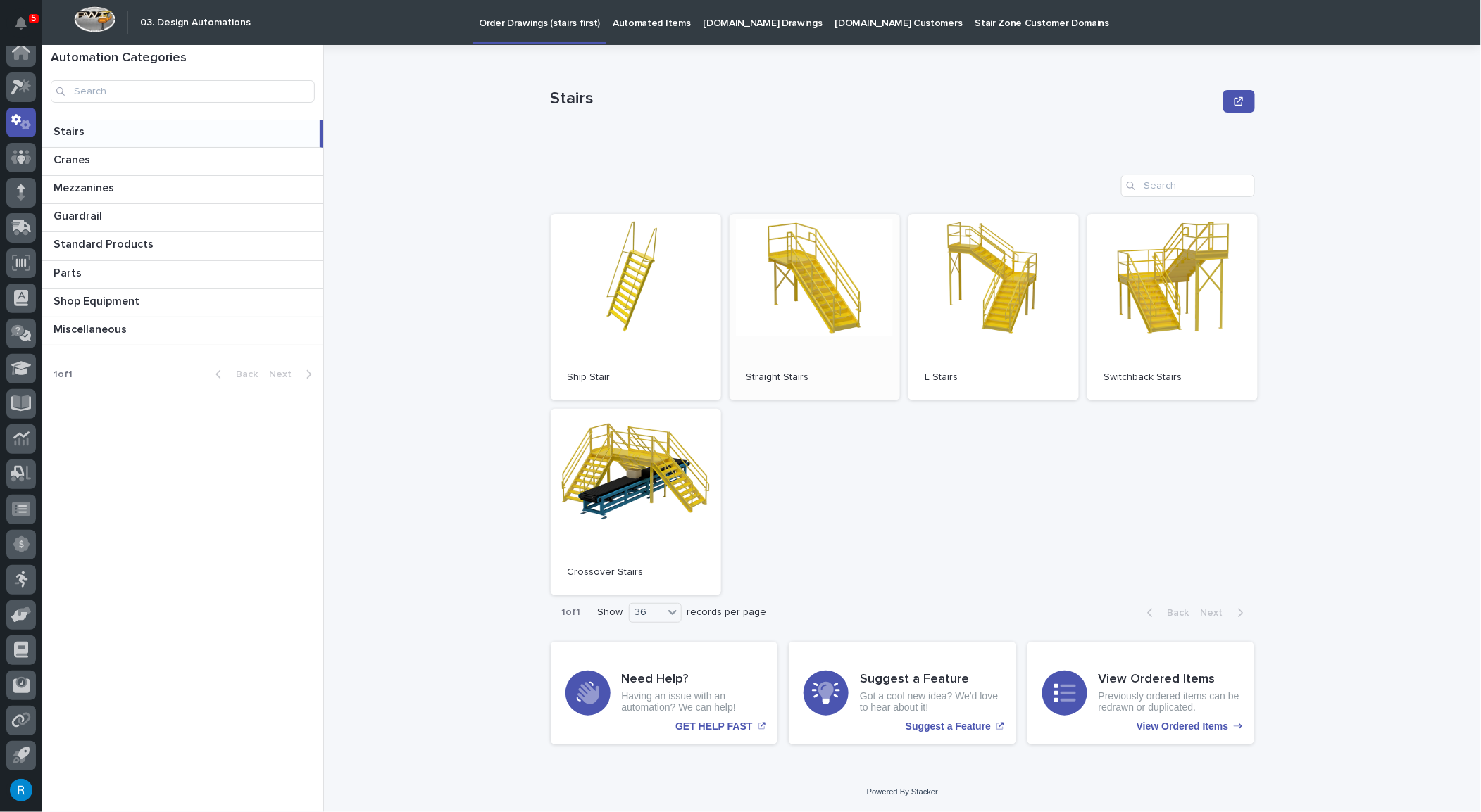
click at [852, 334] on link "Open" at bounding box center [814, 307] width 170 height 187
